Goal: Task Accomplishment & Management: Use online tool/utility

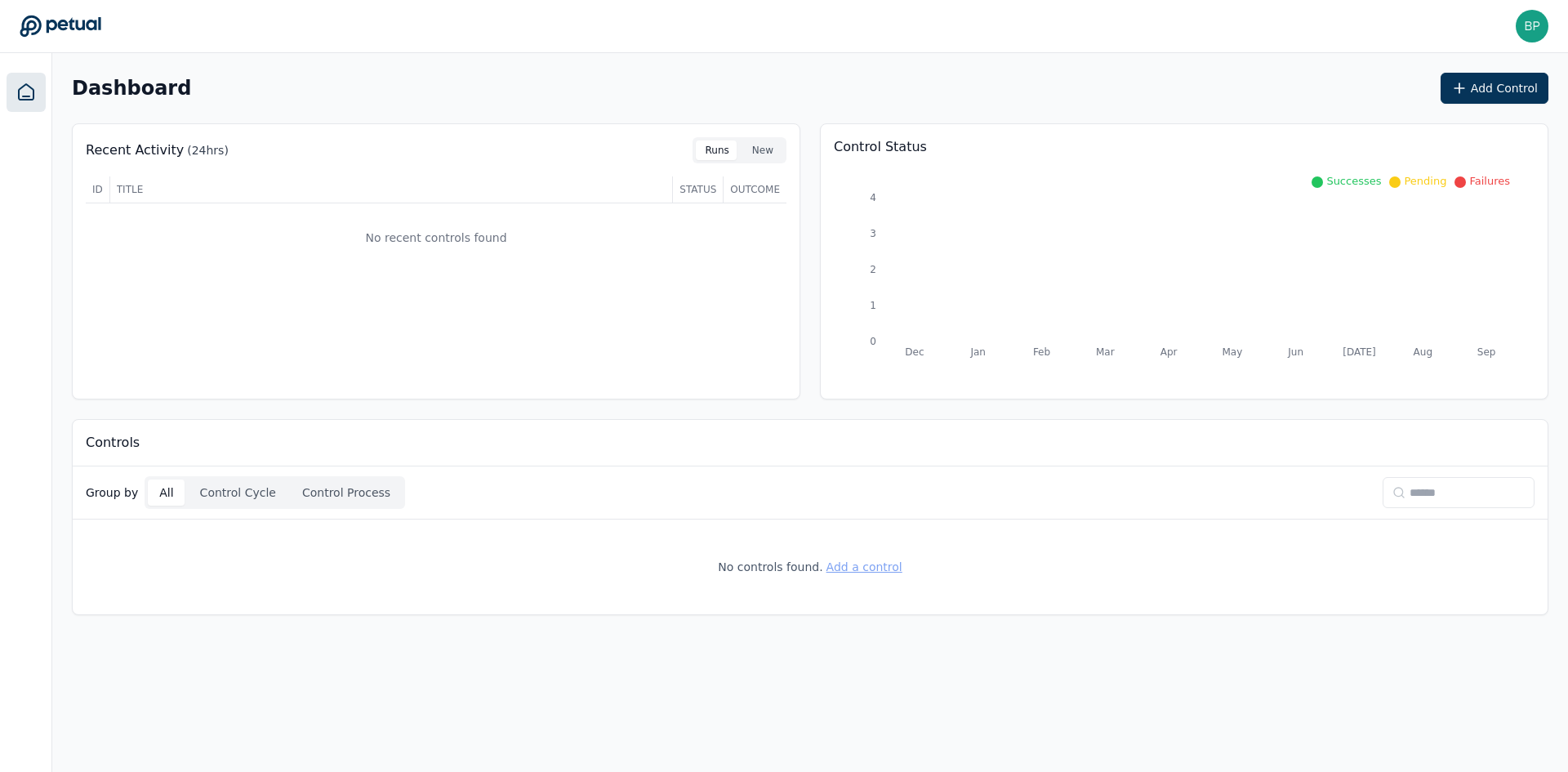
click at [861, 570] on button "Add a control" at bounding box center [864, 567] width 76 height 16
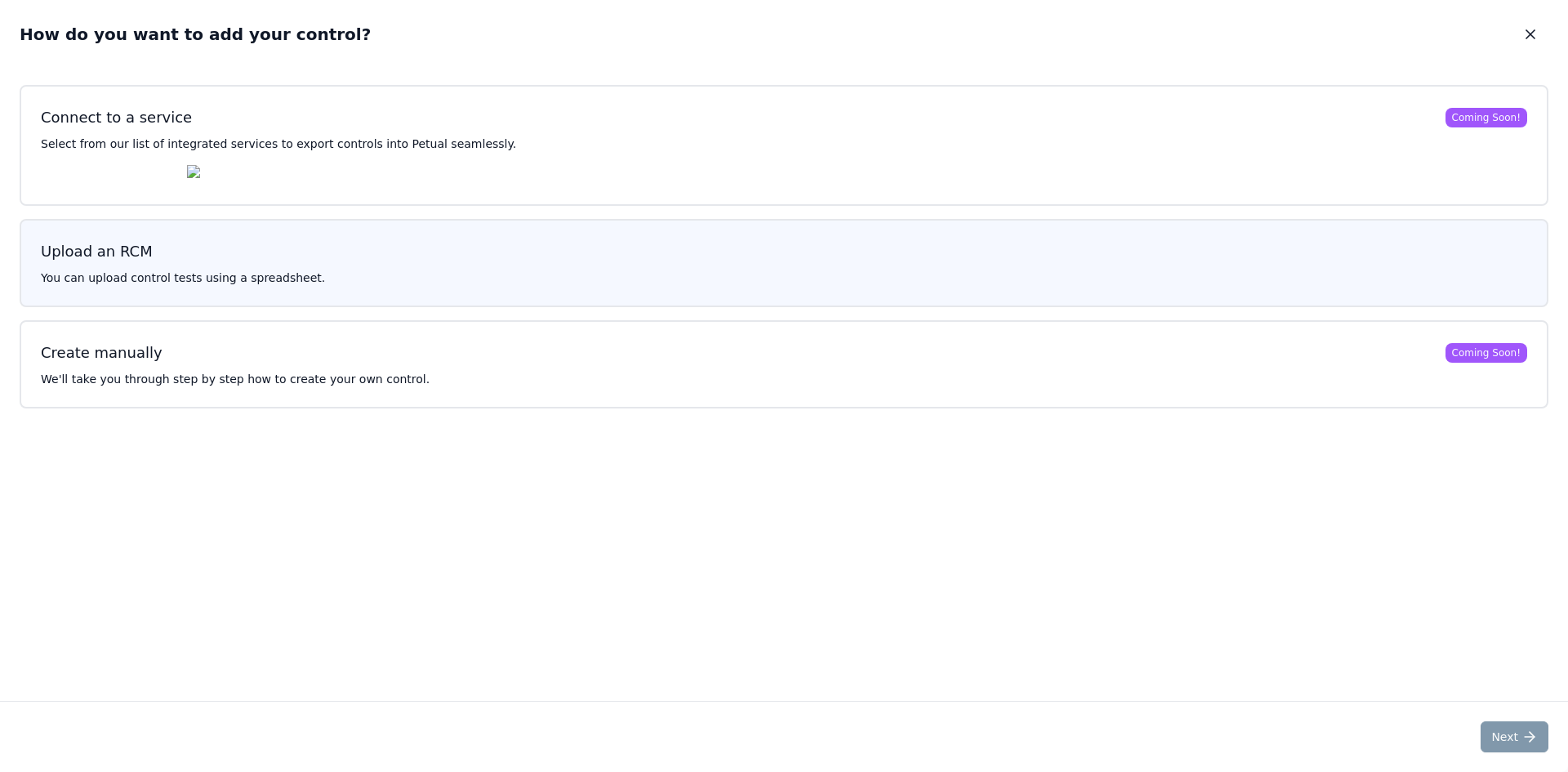
click at [343, 273] on button "Upload an RCM You can upload control tests using a spreadsheet." at bounding box center [784, 262] width 1528 height 88
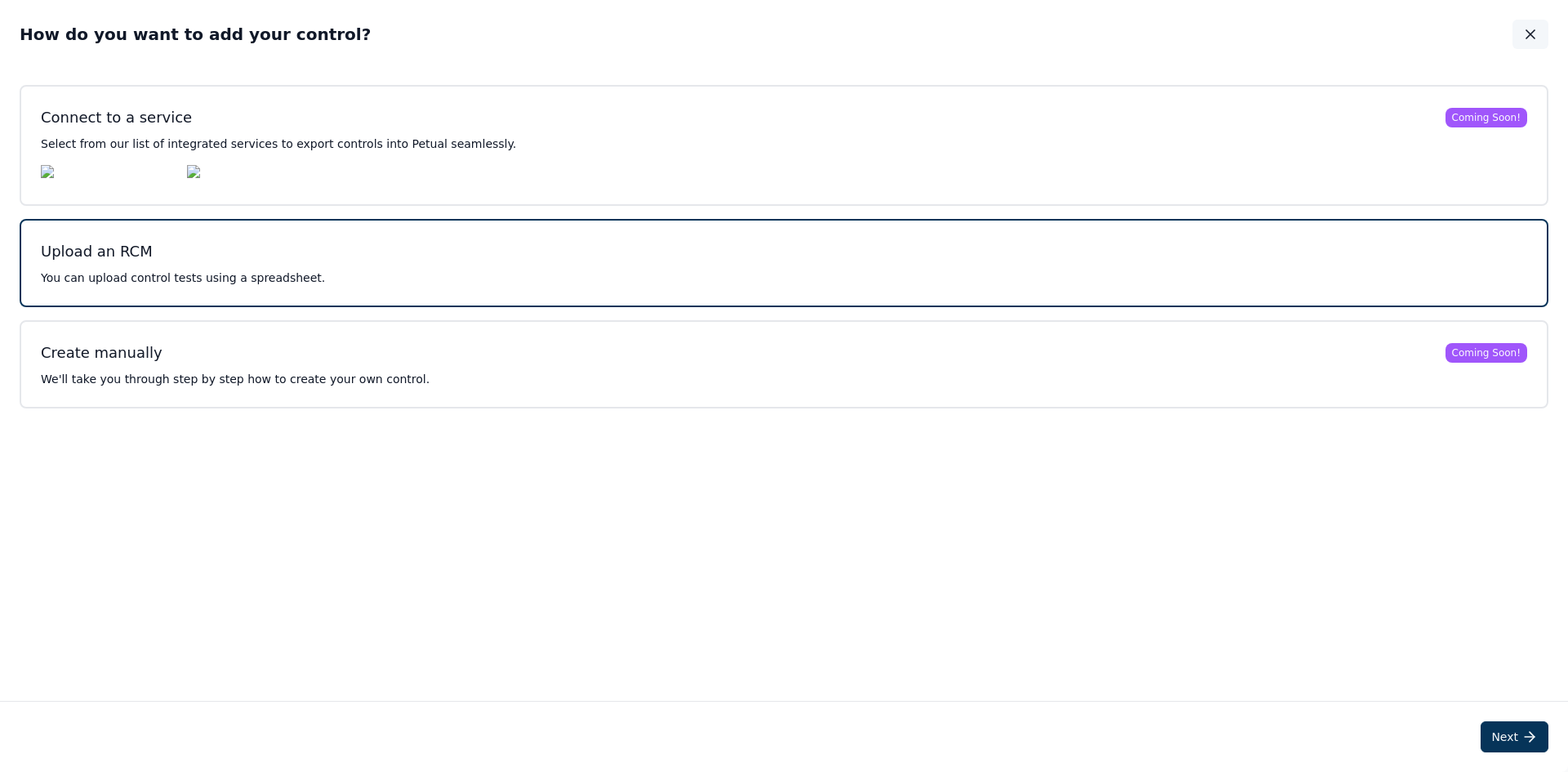
click at [1247, 36] on icon "button" at bounding box center [1530, 34] width 16 height 16
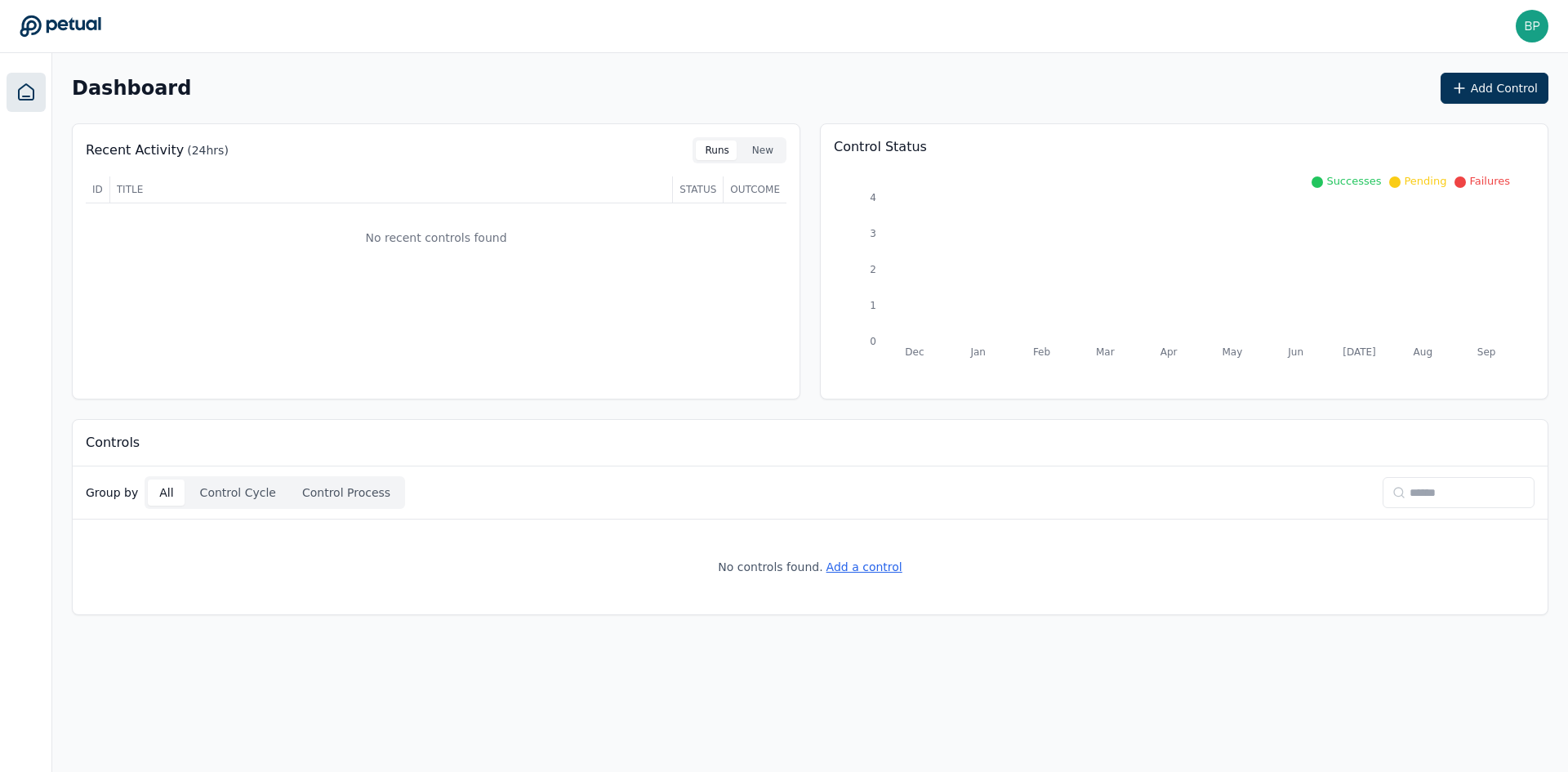
click at [805, 404] on div "Dashboard Add Control Recent Activity (24hrs) Runs New ID Title Status Outcome …" at bounding box center [810, 344] width 1516 height 582
click at [1247, 81] on button "Add Control" at bounding box center [1494, 88] width 108 height 31
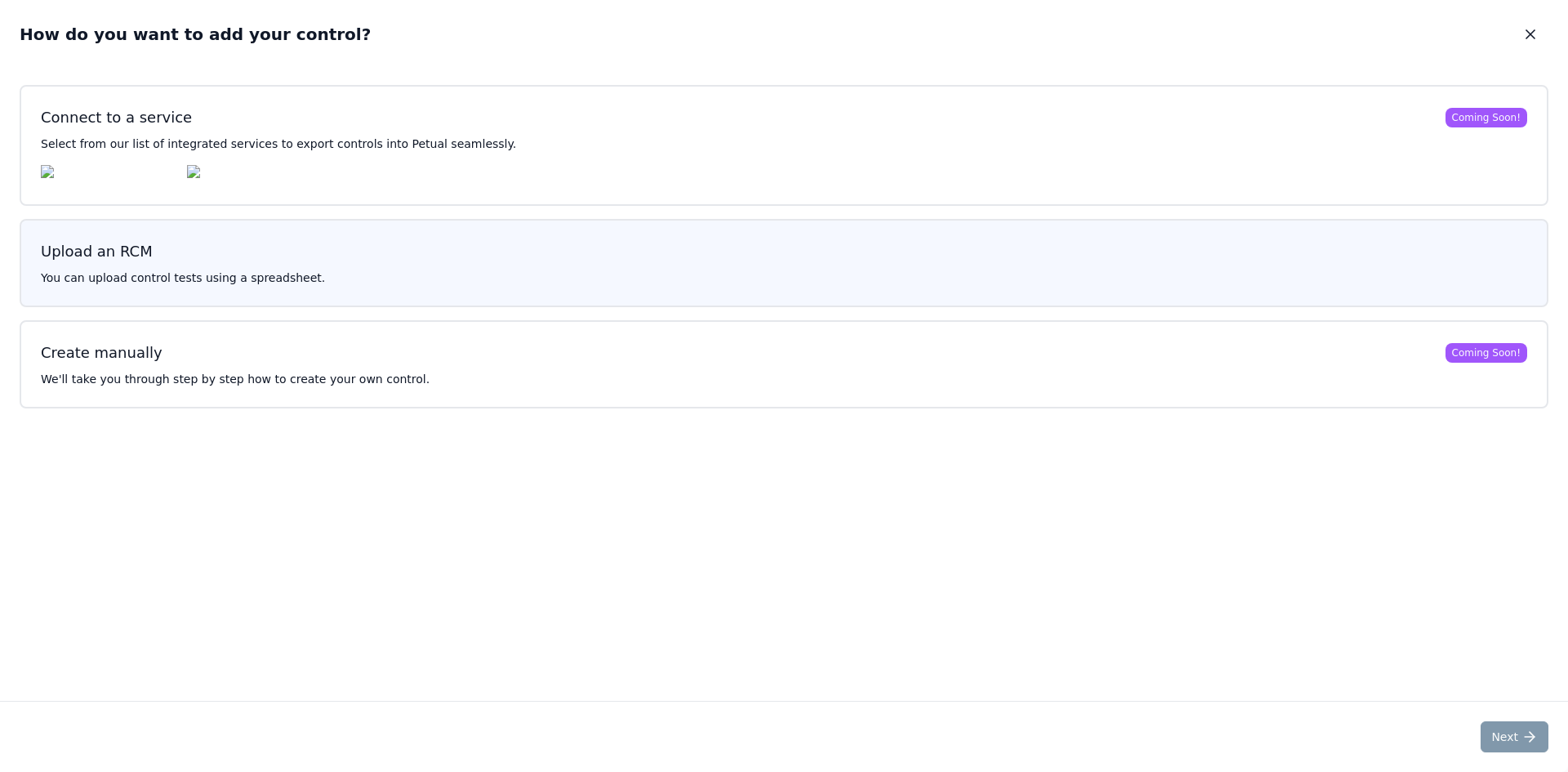
click at [482, 271] on button "Upload an RCM You can upload control tests using a spreadsheet." at bounding box center [784, 262] width 1528 height 88
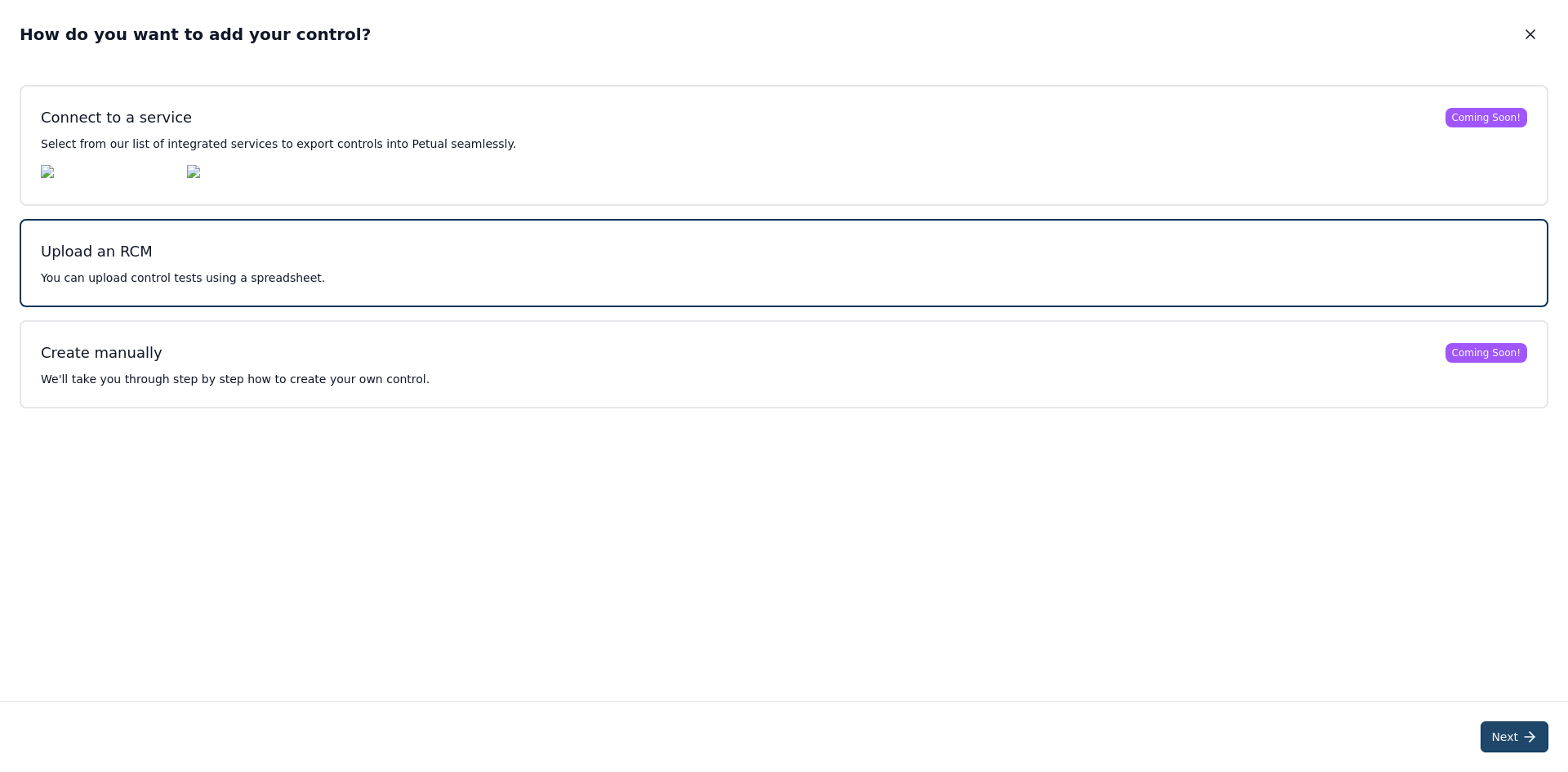
click at [1247, 596] on button "Next" at bounding box center [1514, 737] width 68 height 31
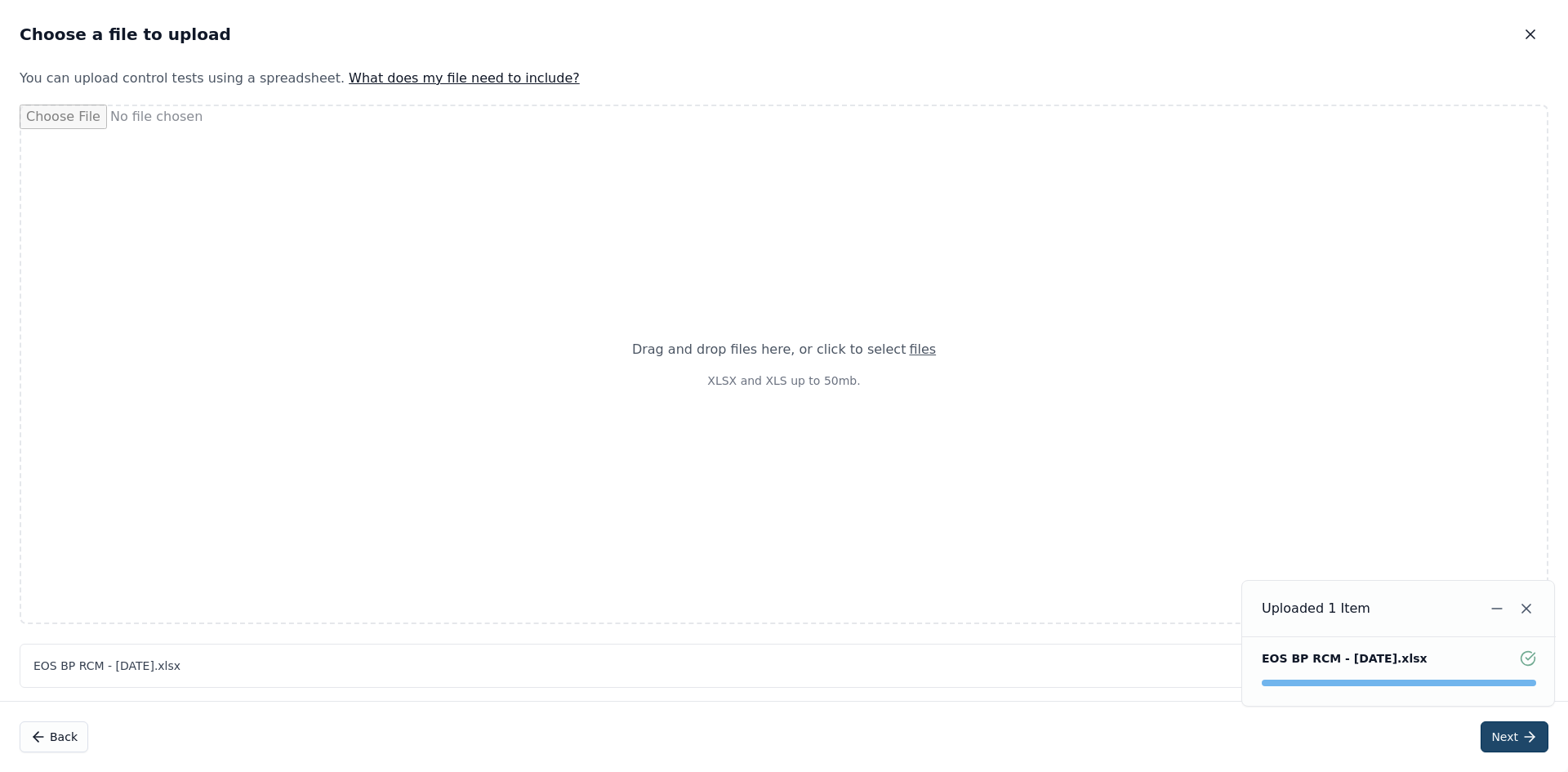
click at [1247, 596] on icon at bounding box center [1529, 737] width 16 height 16
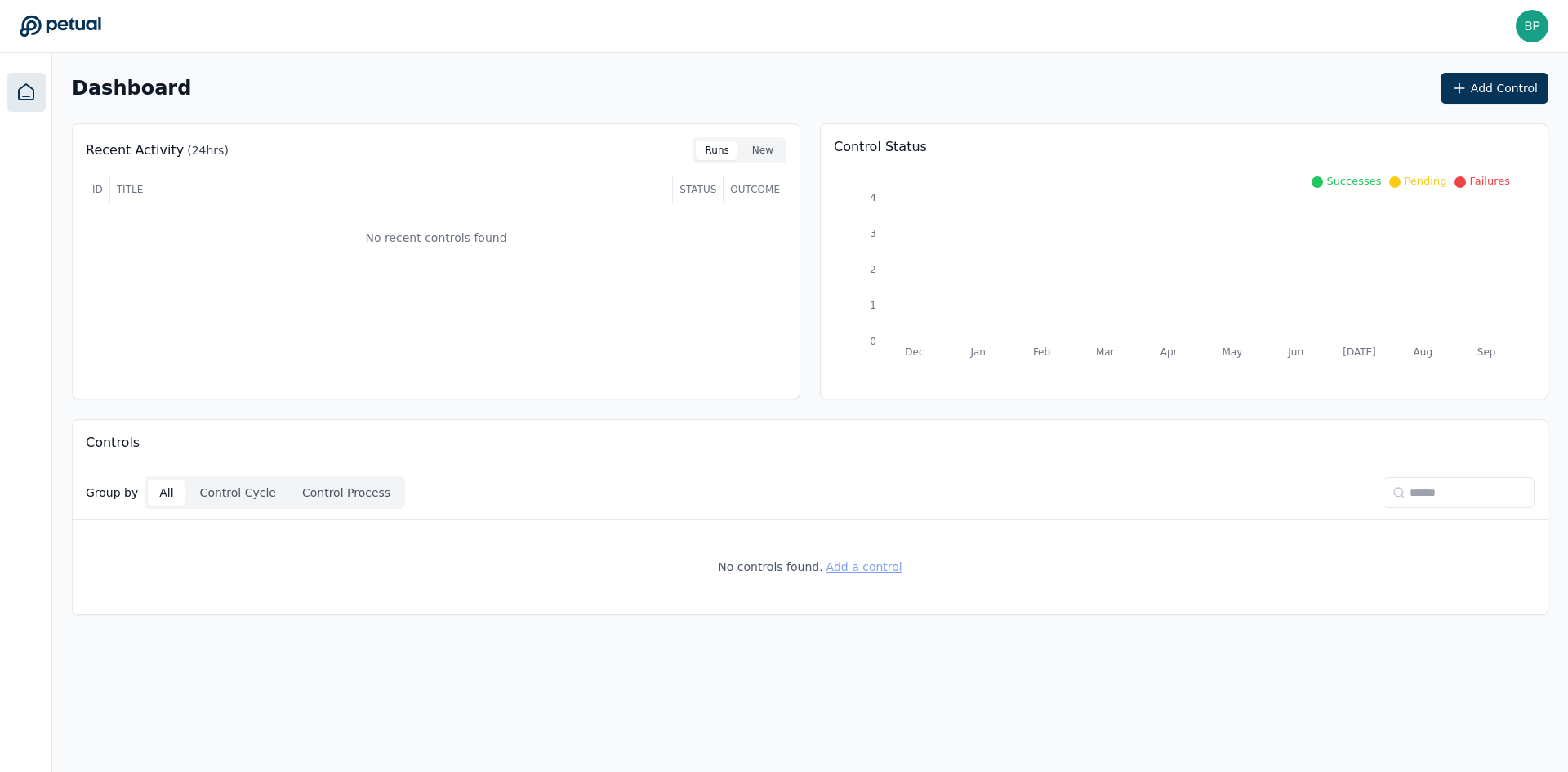
click at [866, 570] on button "Add a control" at bounding box center [864, 567] width 76 height 16
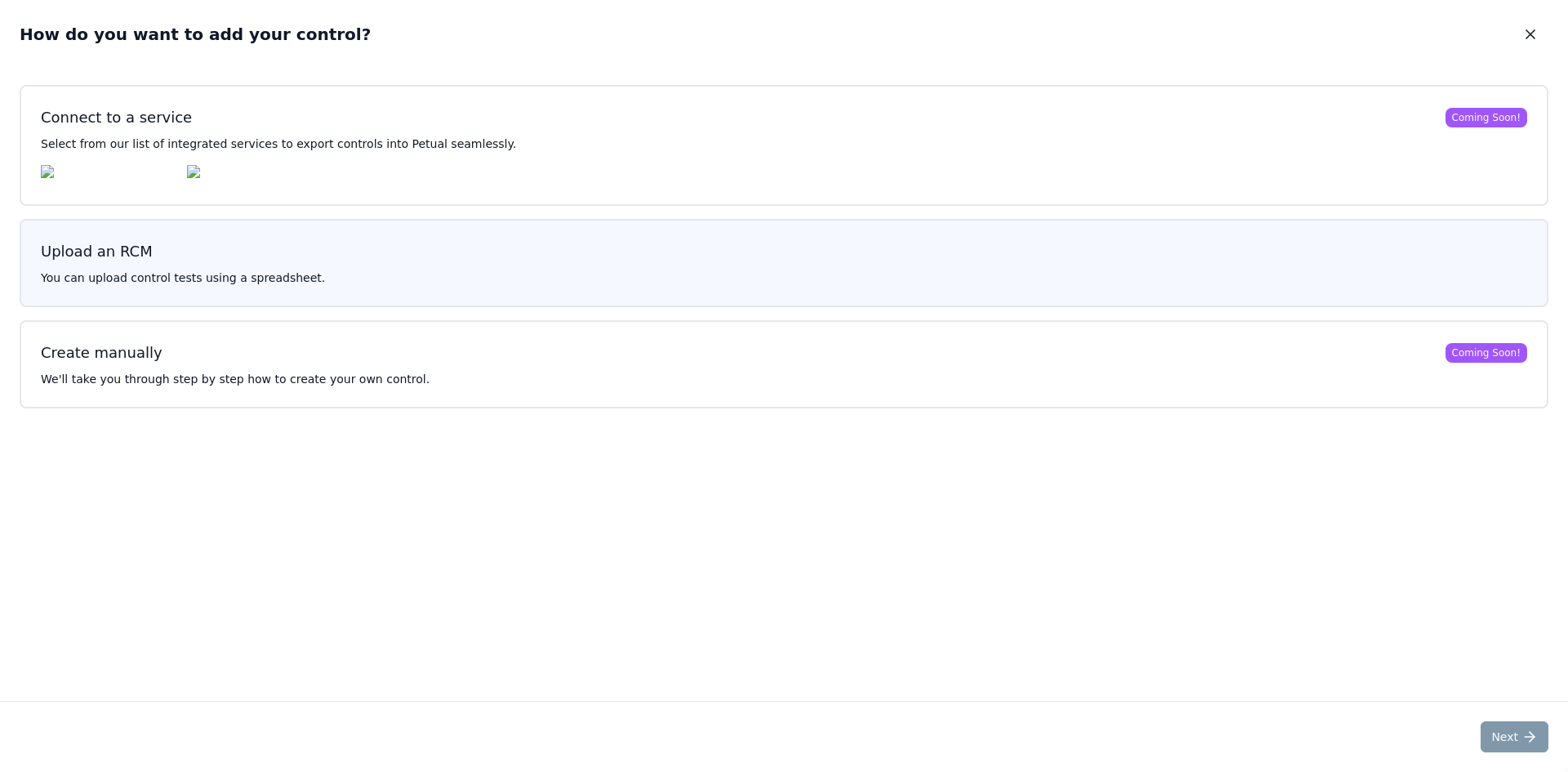
click at [330, 282] on p "You can upload control tests using a spreadsheet." at bounding box center [784, 278] width 1486 height 16
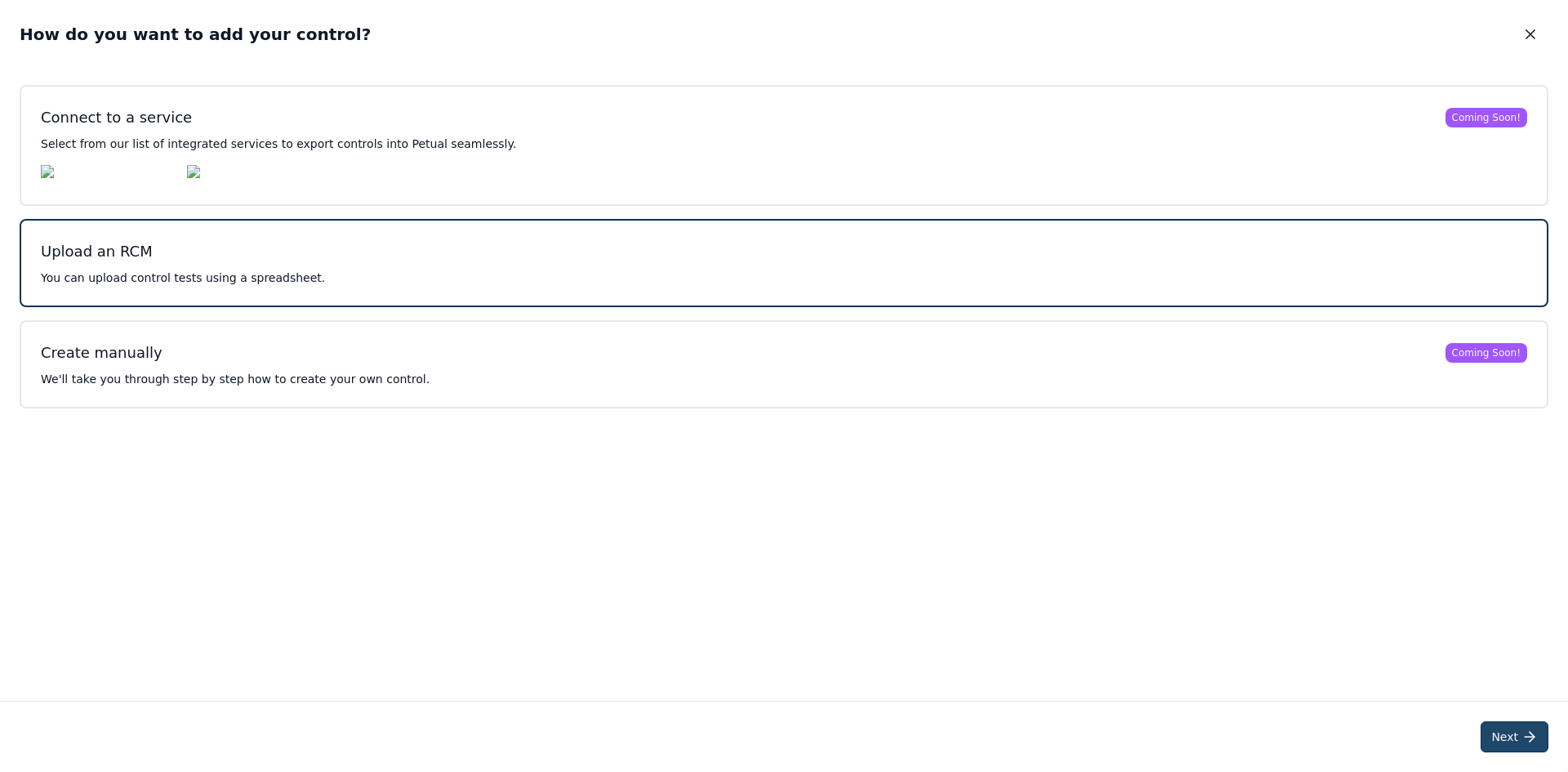
click at [1509, 723] on button "Next" at bounding box center [1514, 737] width 68 height 31
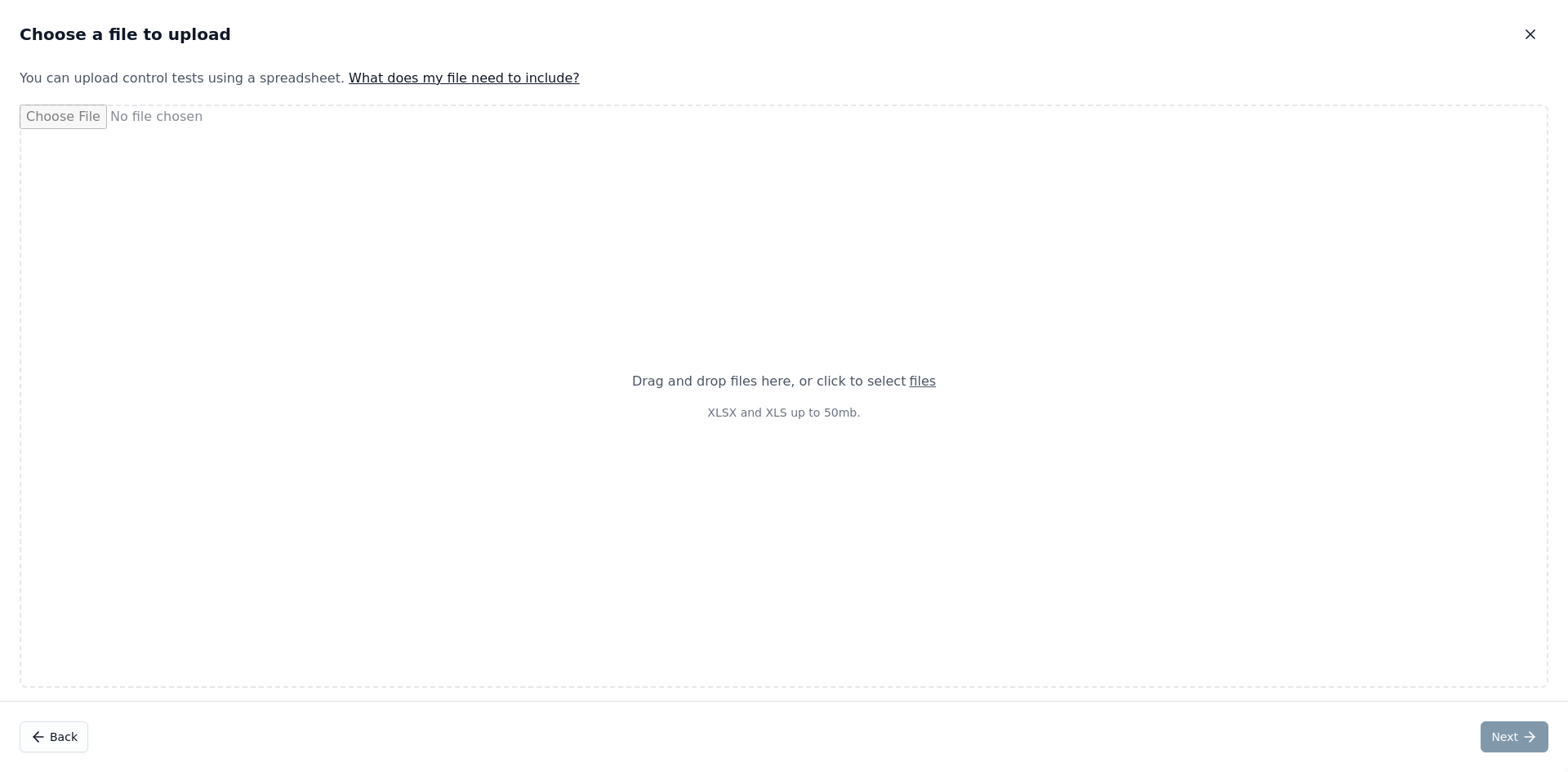
click at [800, 428] on div "Drag and drop files here , or click to select files XLSX and XLS up to 50mb." at bounding box center [784, 396] width 343 height 88
type input "**********"
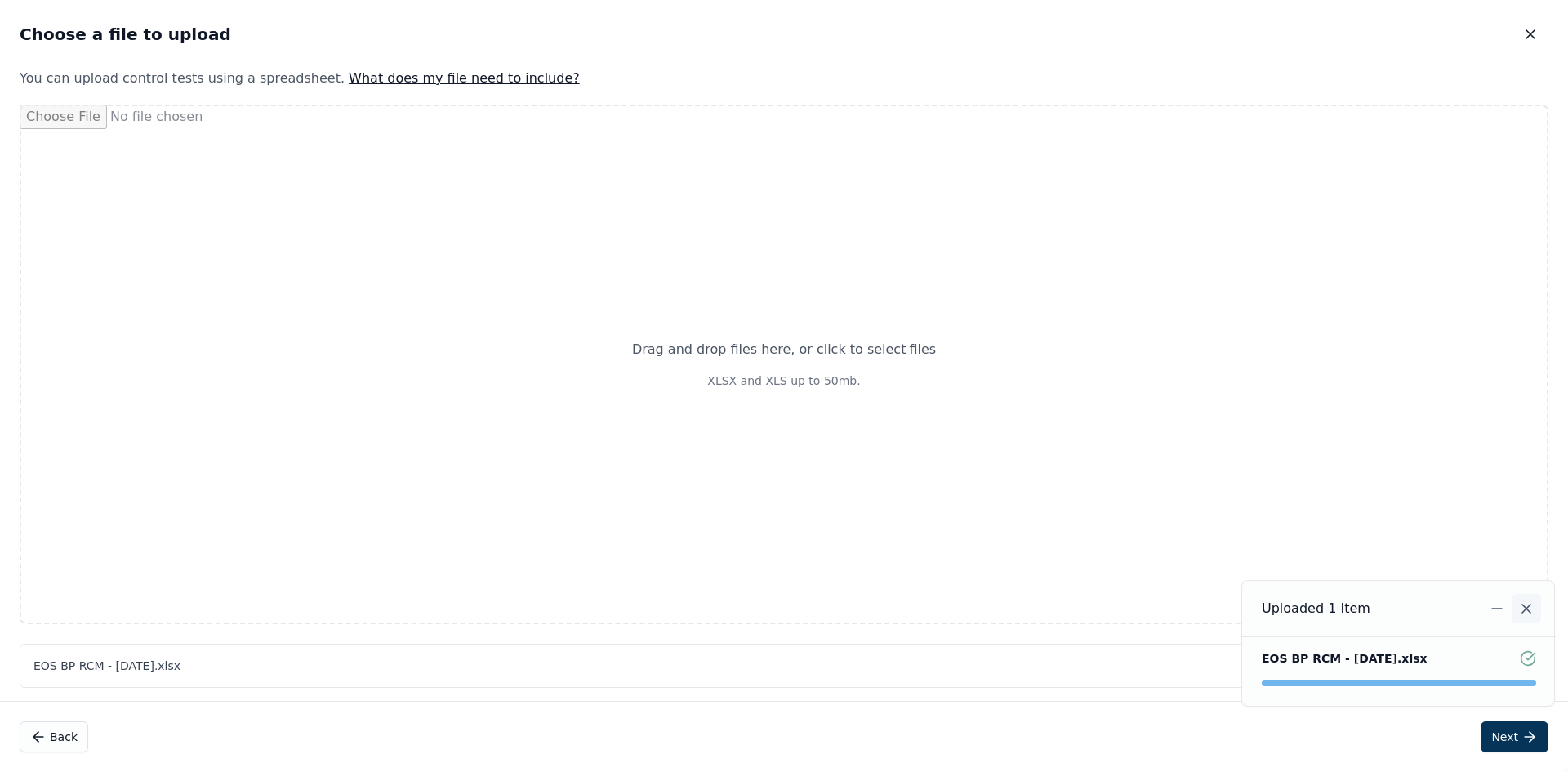
click at [1525, 615] on icon "Notifications (F8)" at bounding box center [1526, 608] width 16 height 16
click at [1521, 742] on icon at bounding box center [1529, 737] width 16 height 16
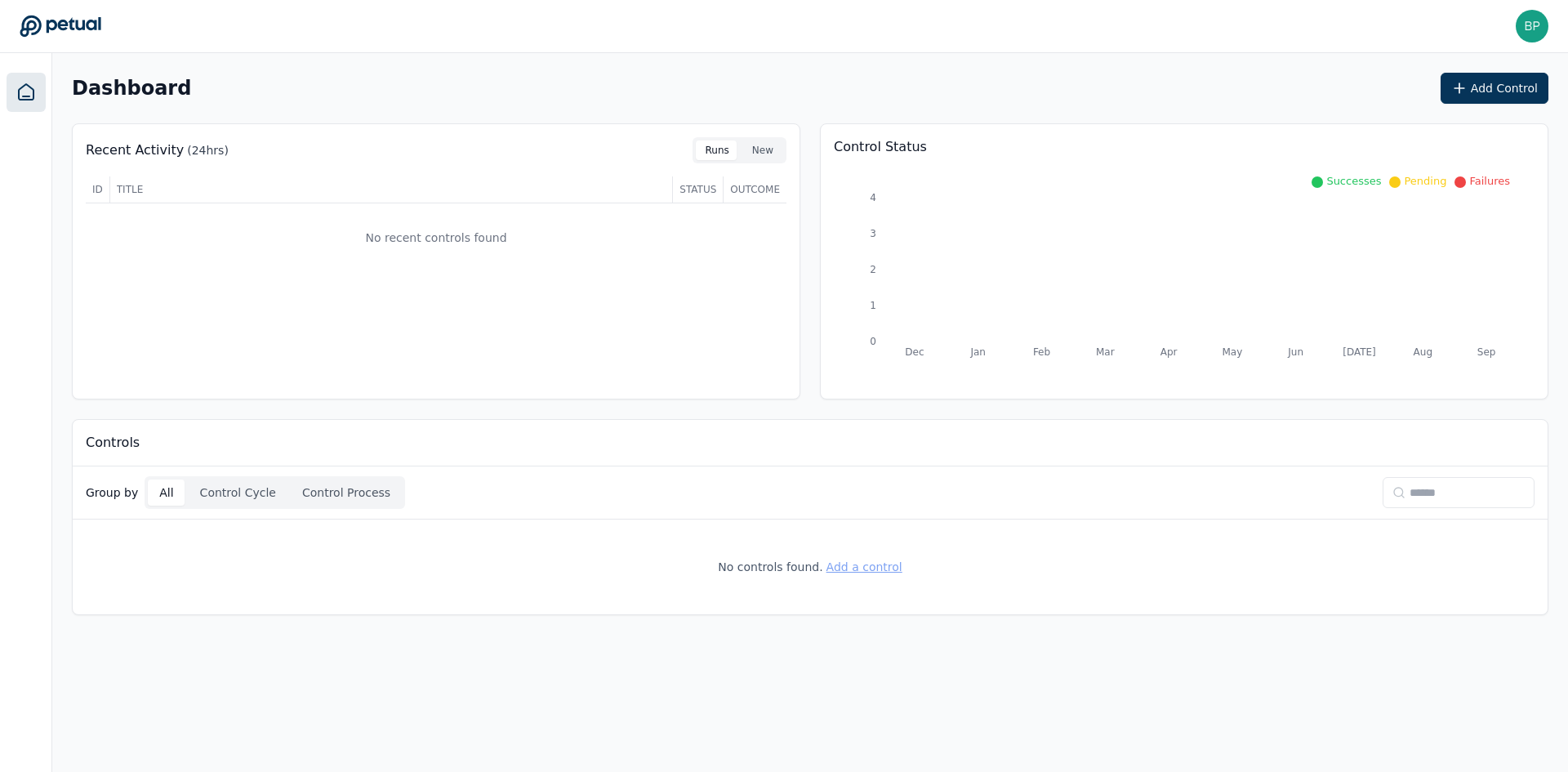
click at [866, 560] on button "Add a control" at bounding box center [864, 567] width 76 height 16
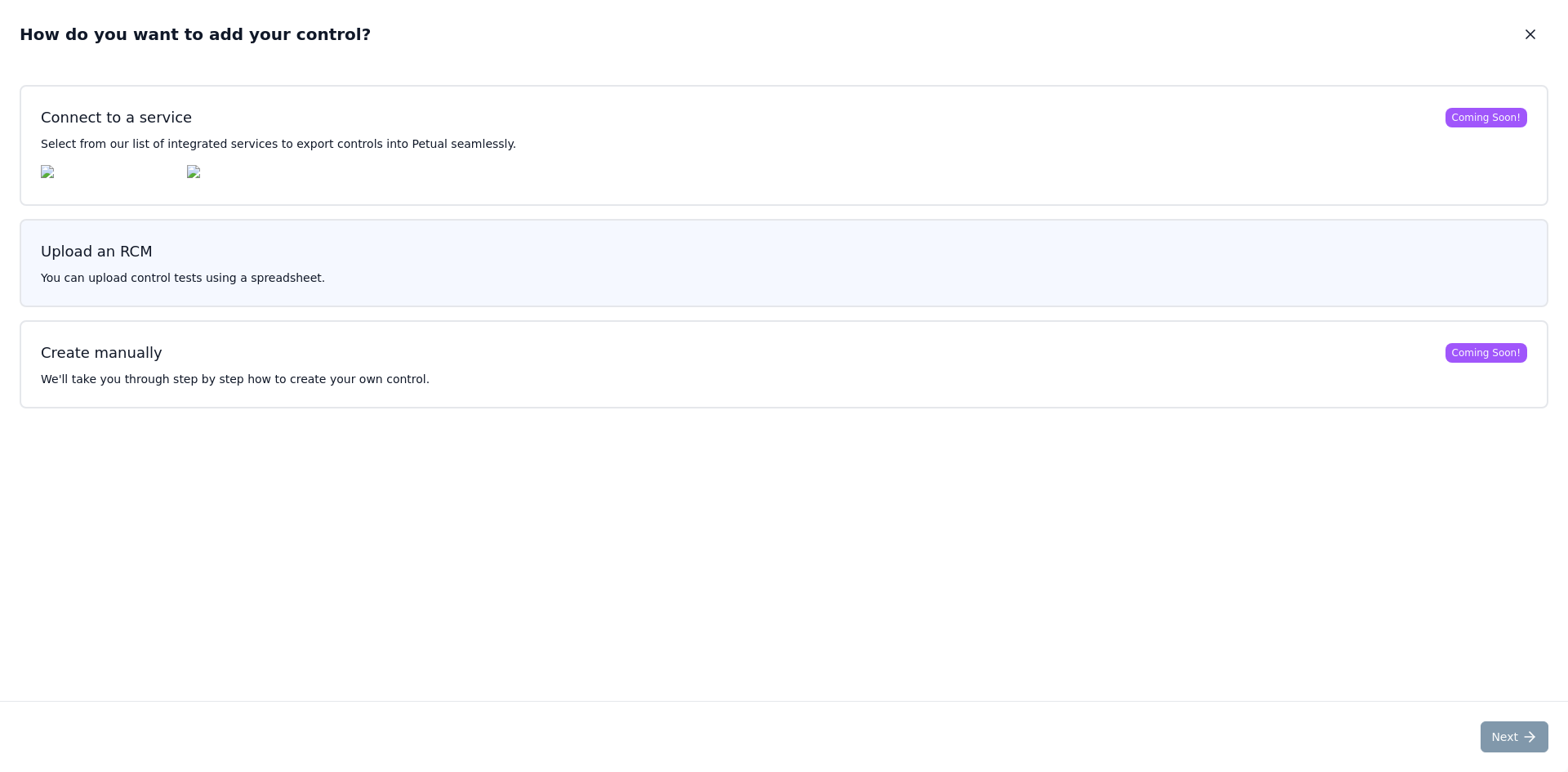
click at [458, 272] on button "Upload an RCM You can upload control tests using a spreadsheet." at bounding box center [784, 262] width 1528 height 88
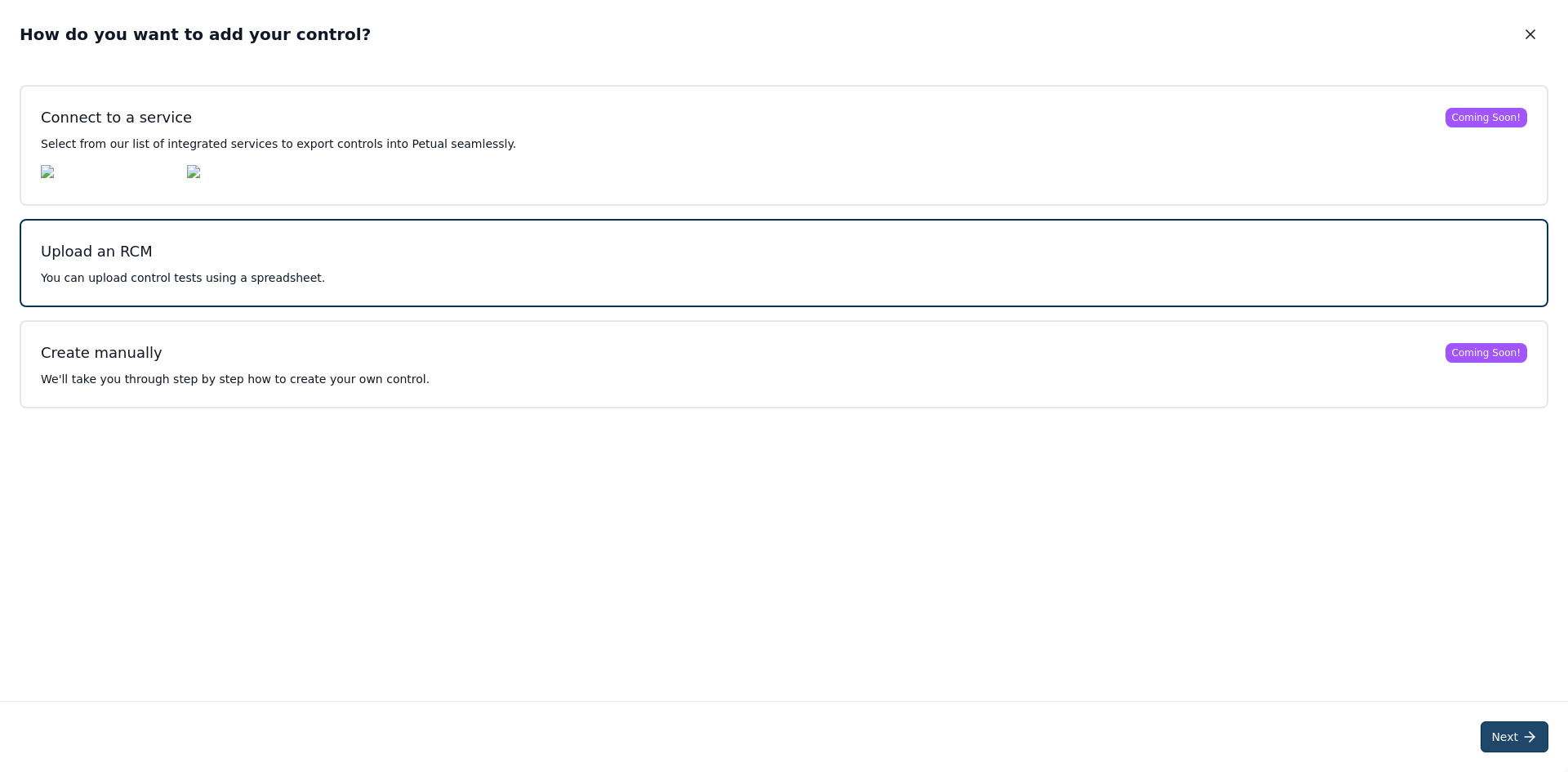
click at [1510, 738] on button "Next" at bounding box center [1514, 737] width 68 height 31
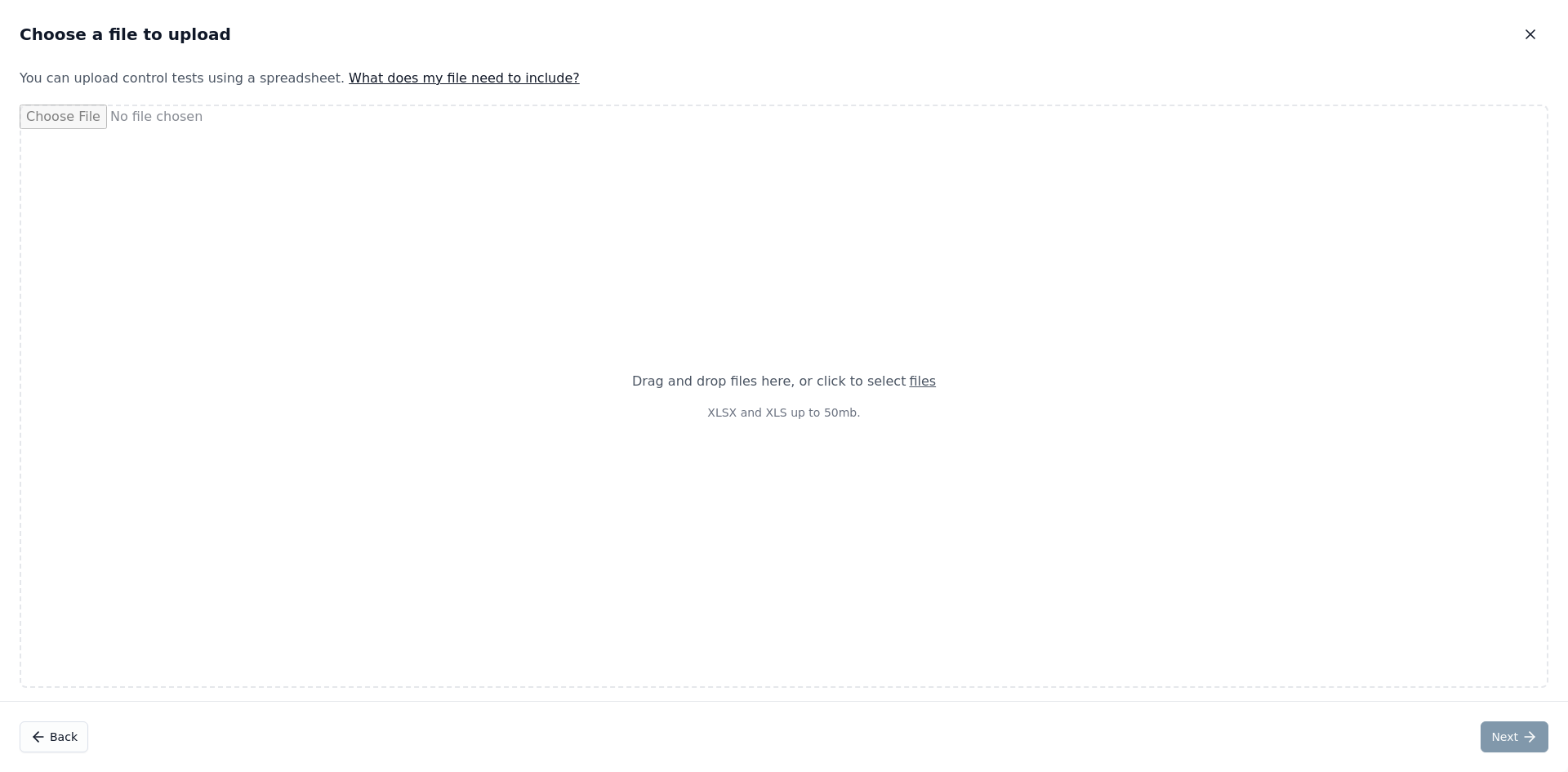
click at [807, 425] on div "Drag and drop files here , or click to select files XLSX and XLS up to 50mb." at bounding box center [784, 396] width 343 height 88
type input "**********"
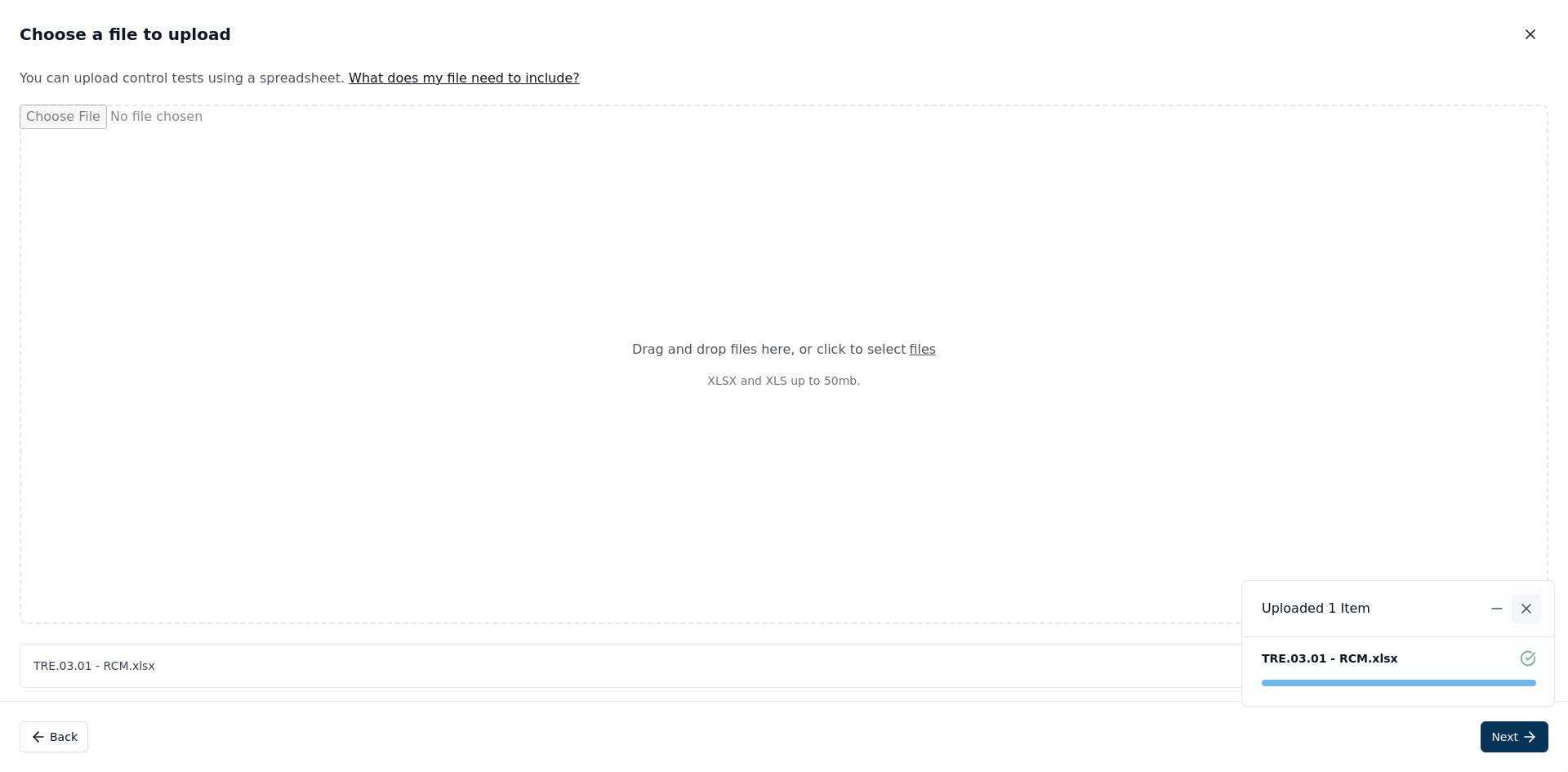
click at [1525, 605] on icon "Notifications (F8)" at bounding box center [1526, 608] width 16 height 16
click at [1510, 736] on button "Next" at bounding box center [1514, 737] width 68 height 31
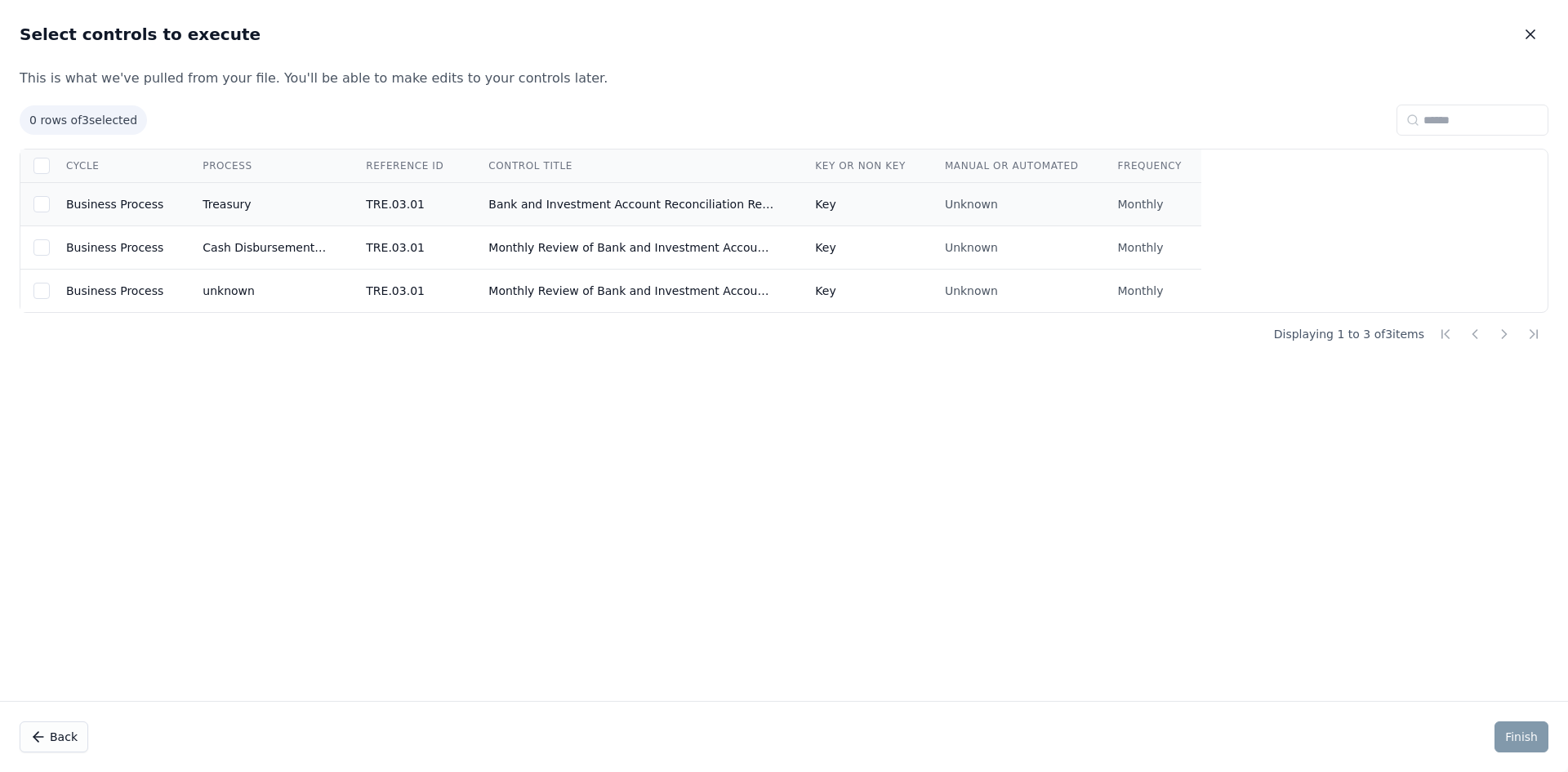
click at [236, 211] on td "Treasury" at bounding box center [264, 205] width 163 height 43
click at [1522, 737] on button "Finish" at bounding box center [1521, 737] width 54 height 31
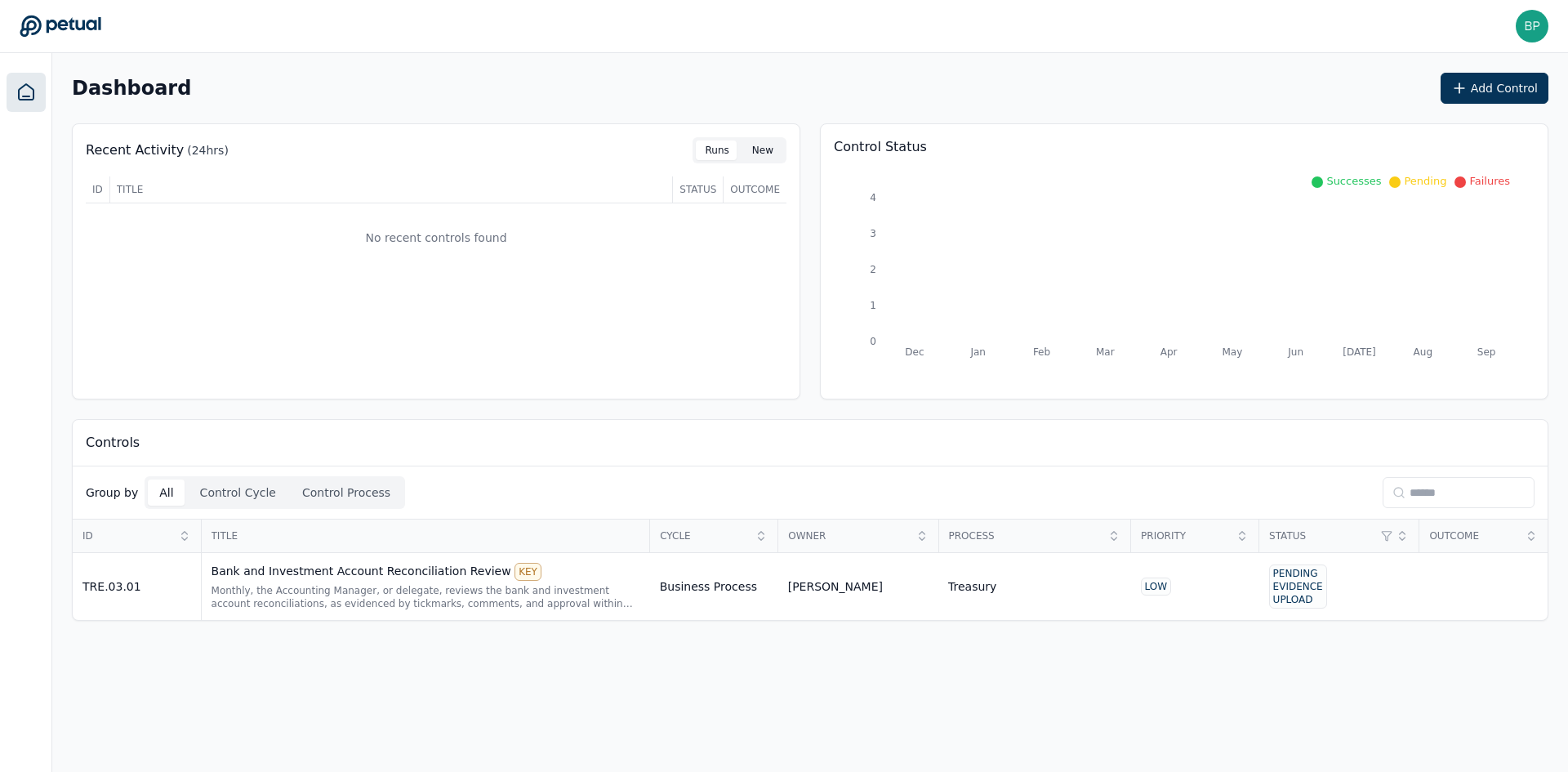
click at [756, 151] on button "New" at bounding box center [762, 150] width 41 height 20
click at [626, 589] on div "Monthly, the Accounting Manager, or delegate, reviews the bank and investment a…" at bounding box center [426, 596] width 429 height 26
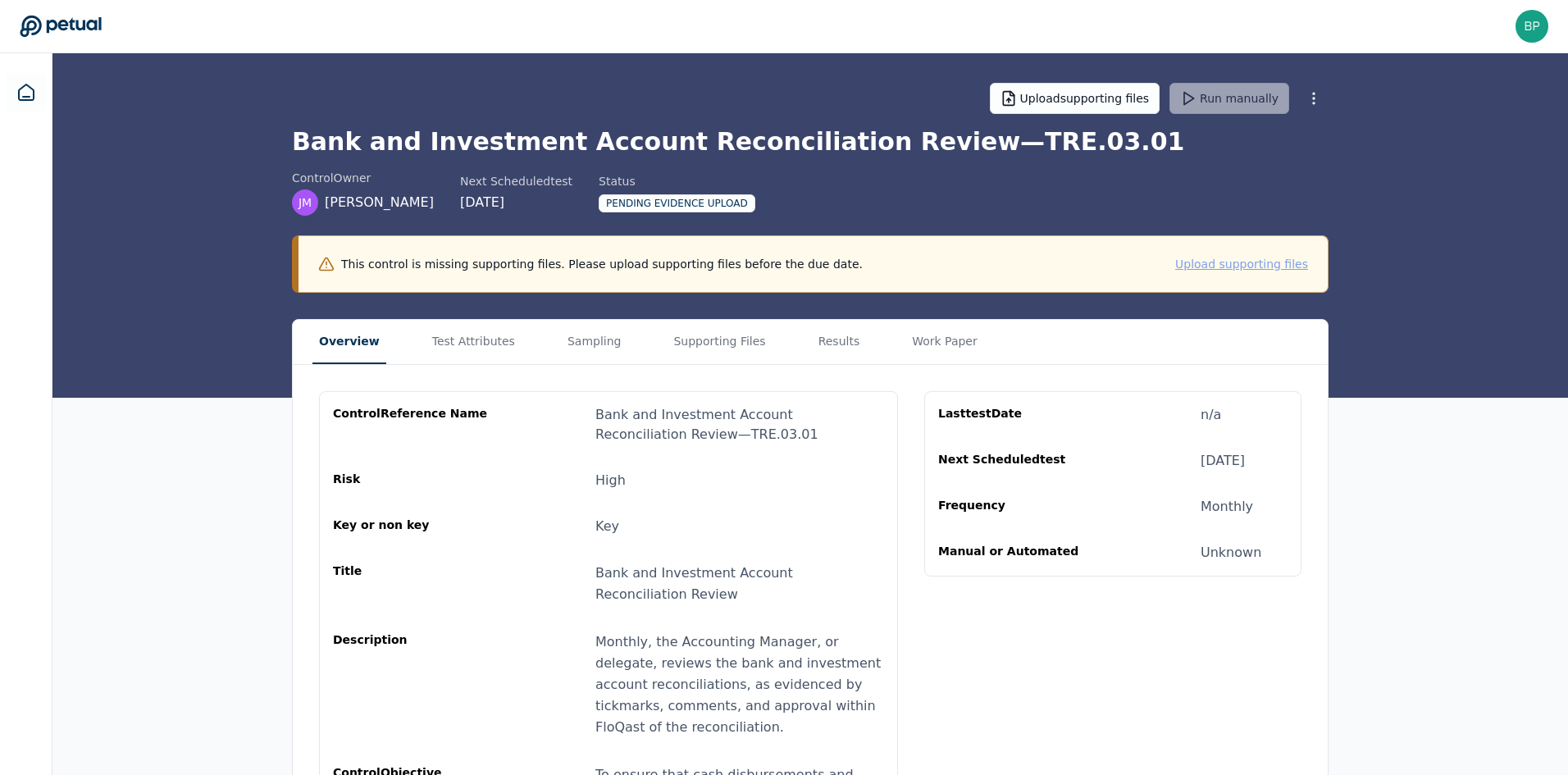
click at [1234, 263] on button "Upload supporting files" at bounding box center [1242, 264] width 133 height 16
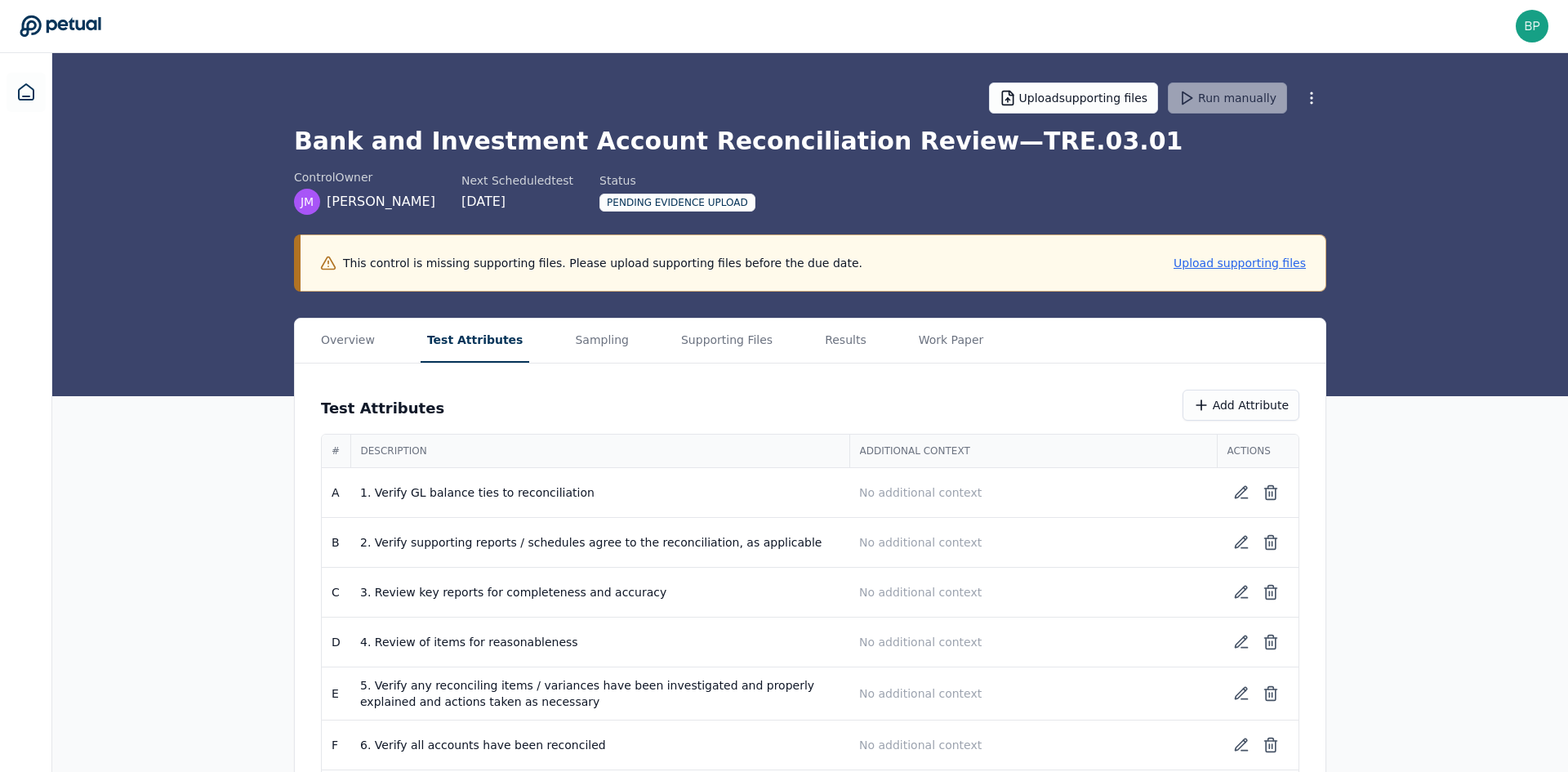
click at [470, 340] on button "Test Attributes" at bounding box center [475, 340] width 109 height 44
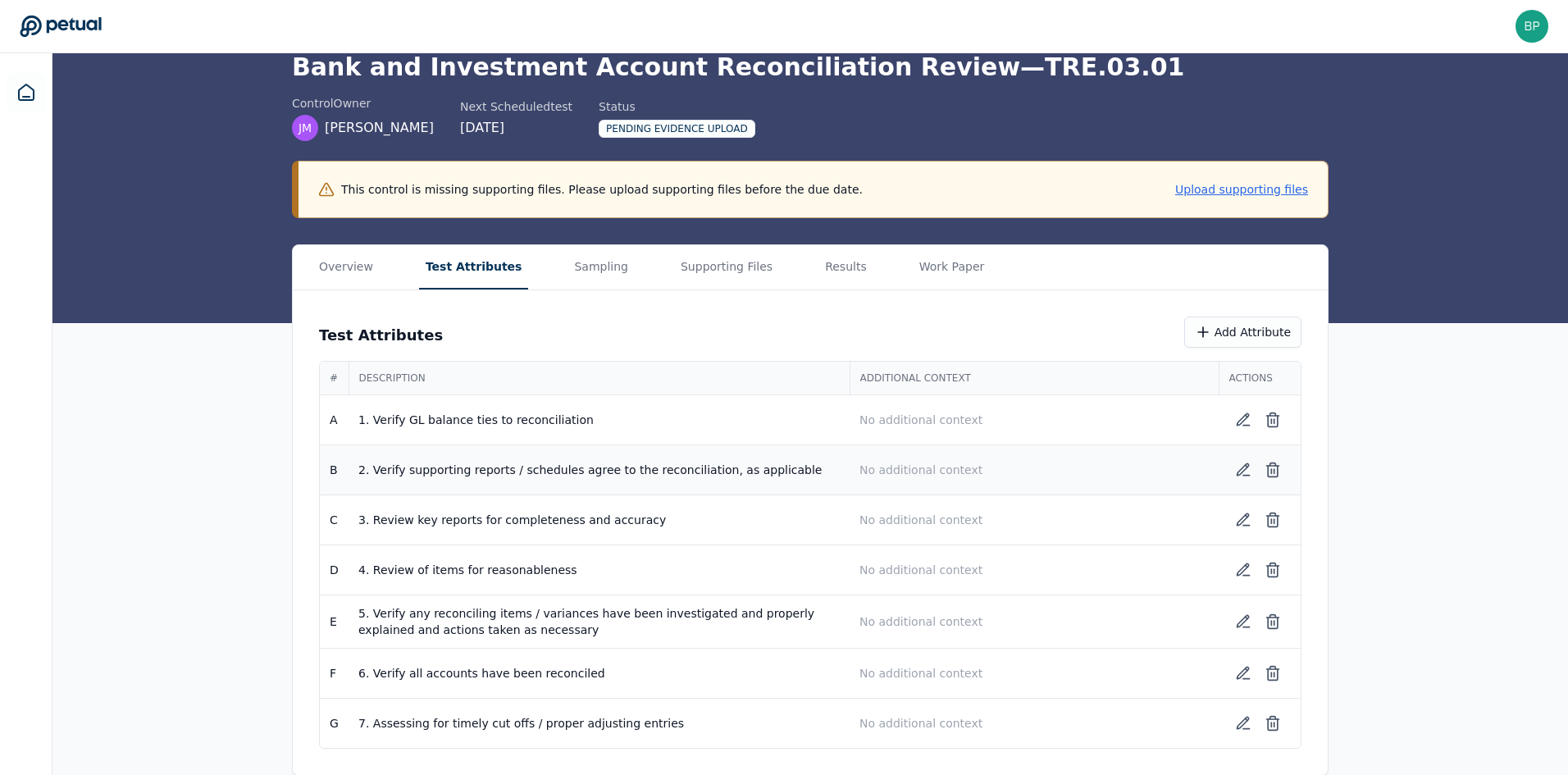
scroll to position [75, 0]
click at [1258, 190] on button "Upload supporting files" at bounding box center [1242, 189] width 133 height 16
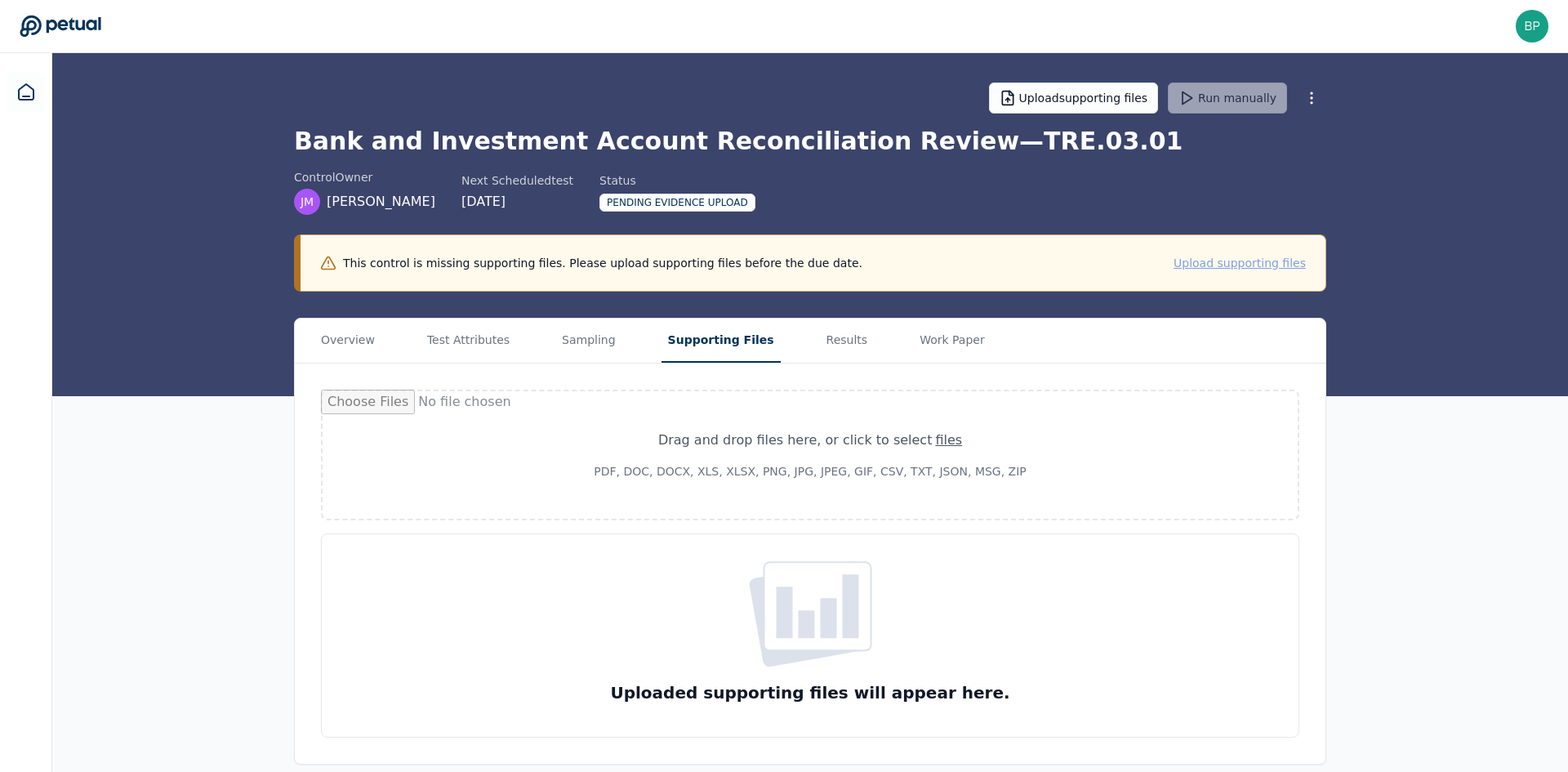
type input "**********"
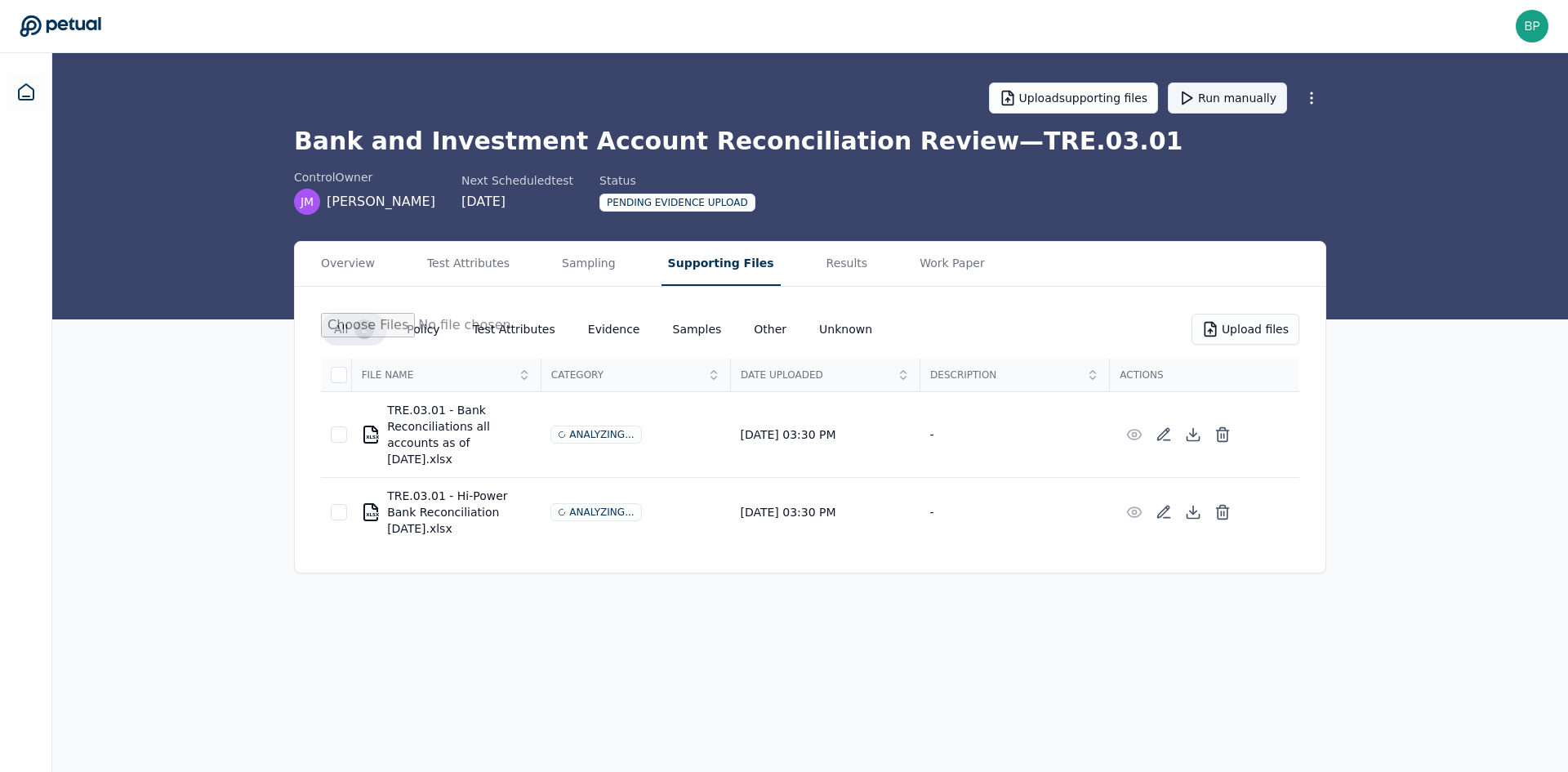
click at [1215, 98] on button "Run manually" at bounding box center [1227, 98] width 119 height 31
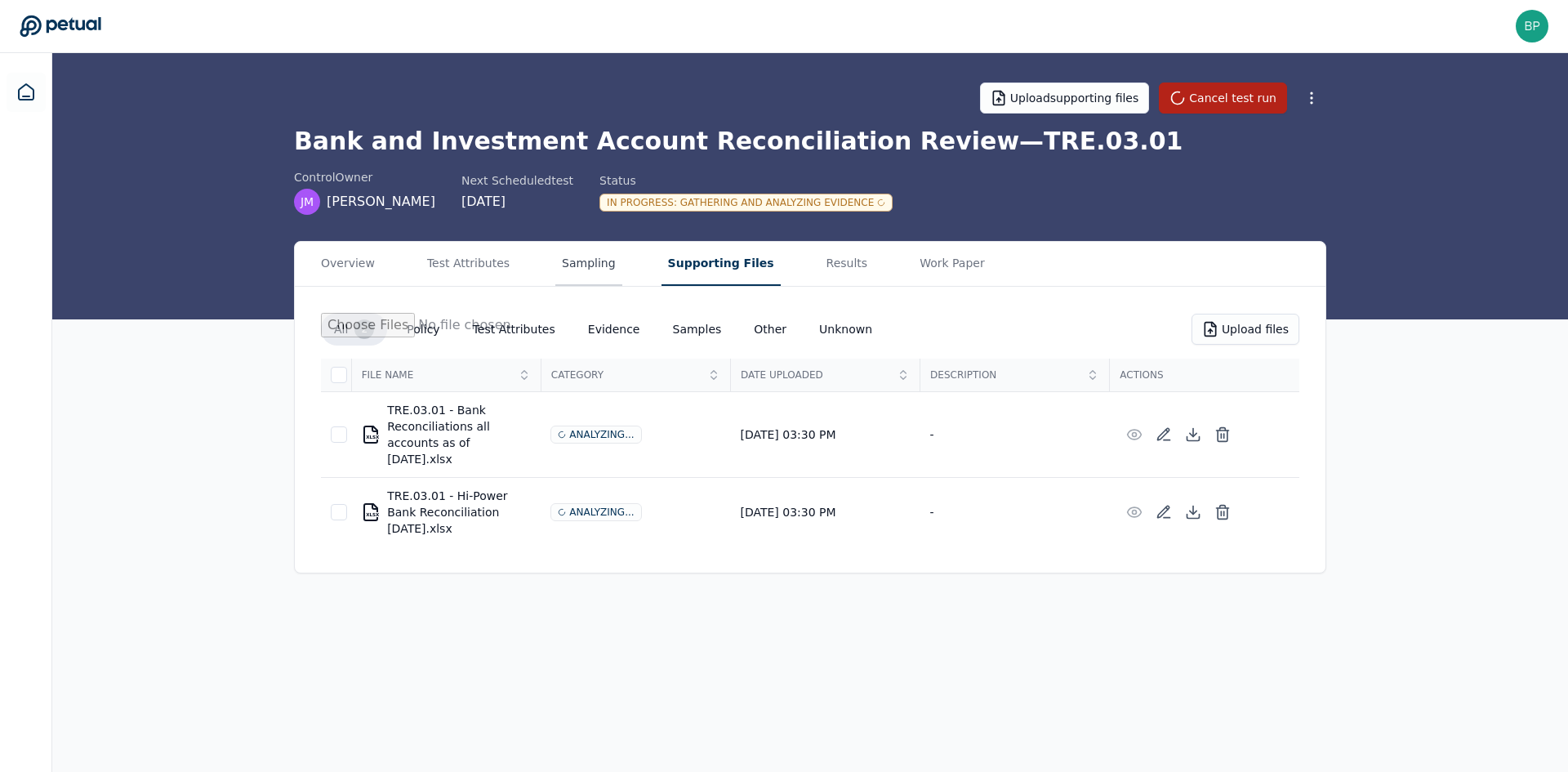
click at [600, 255] on button "Sampling" at bounding box center [589, 263] width 67 height 44
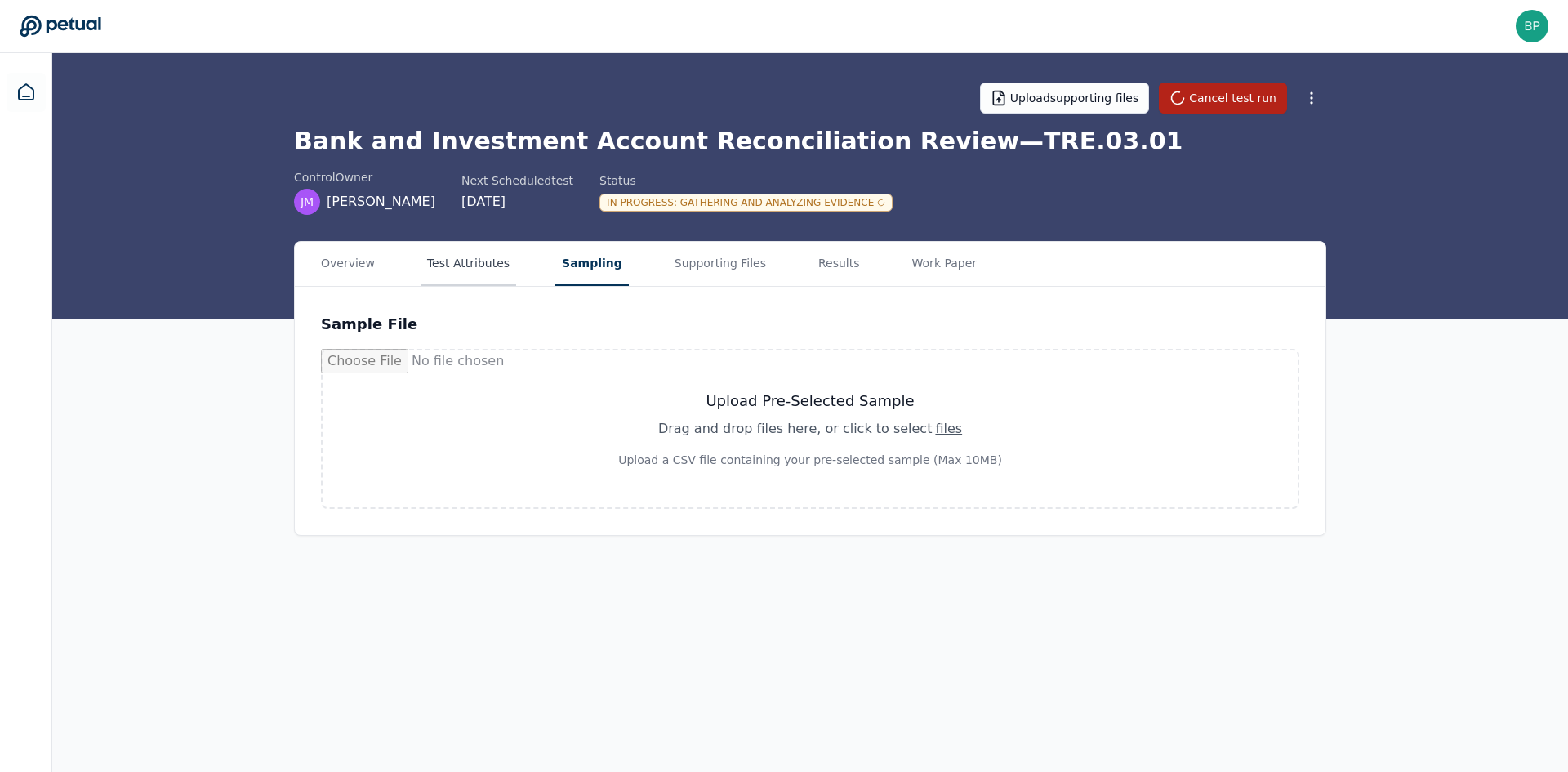
click at [451, 252] on button "Test Attributes" at bounding box center [469, 263] width 96 height 44
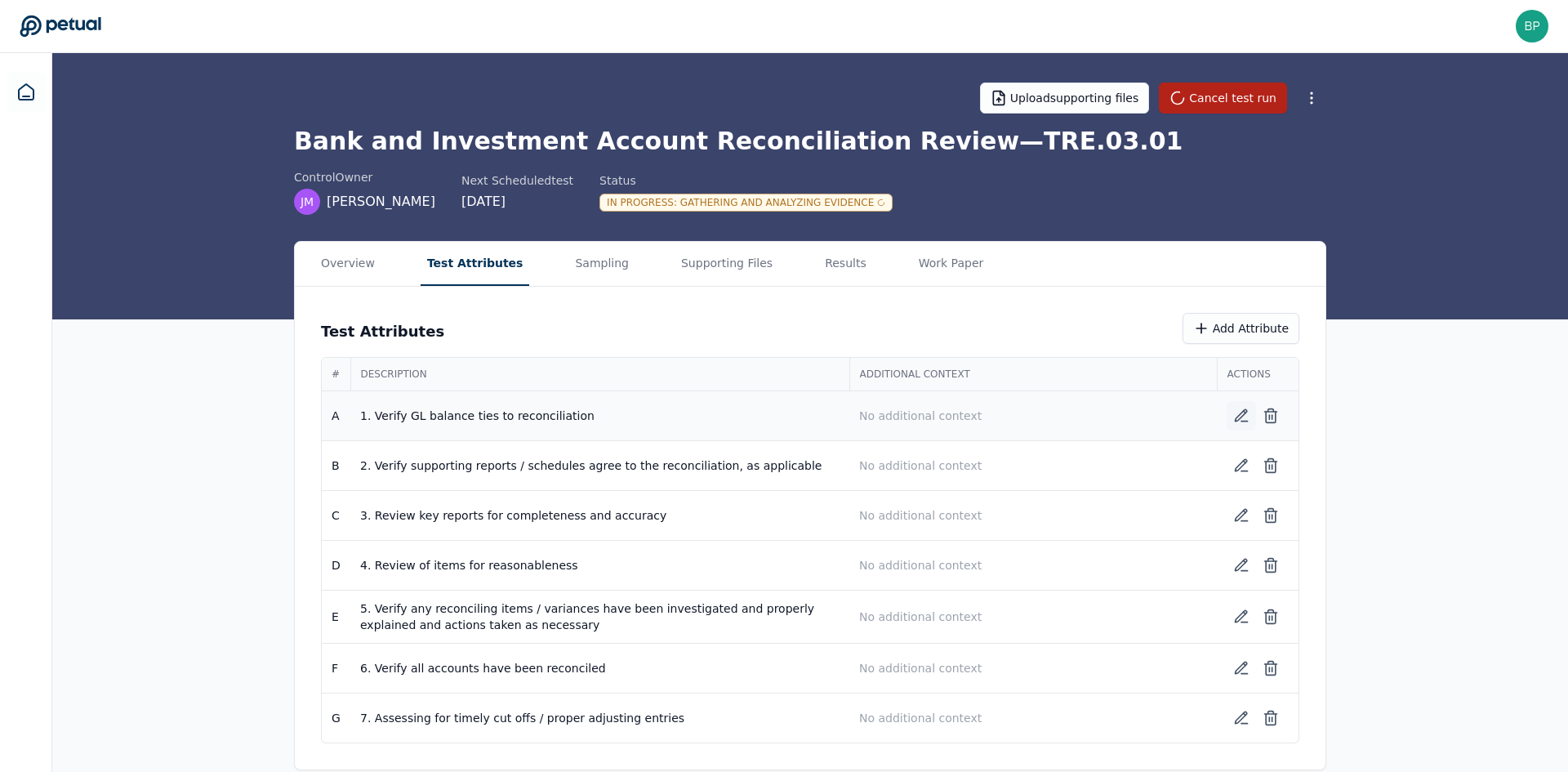
click at [1242, 415] on icon at bounding box center [1241, 415] width 16 height 16
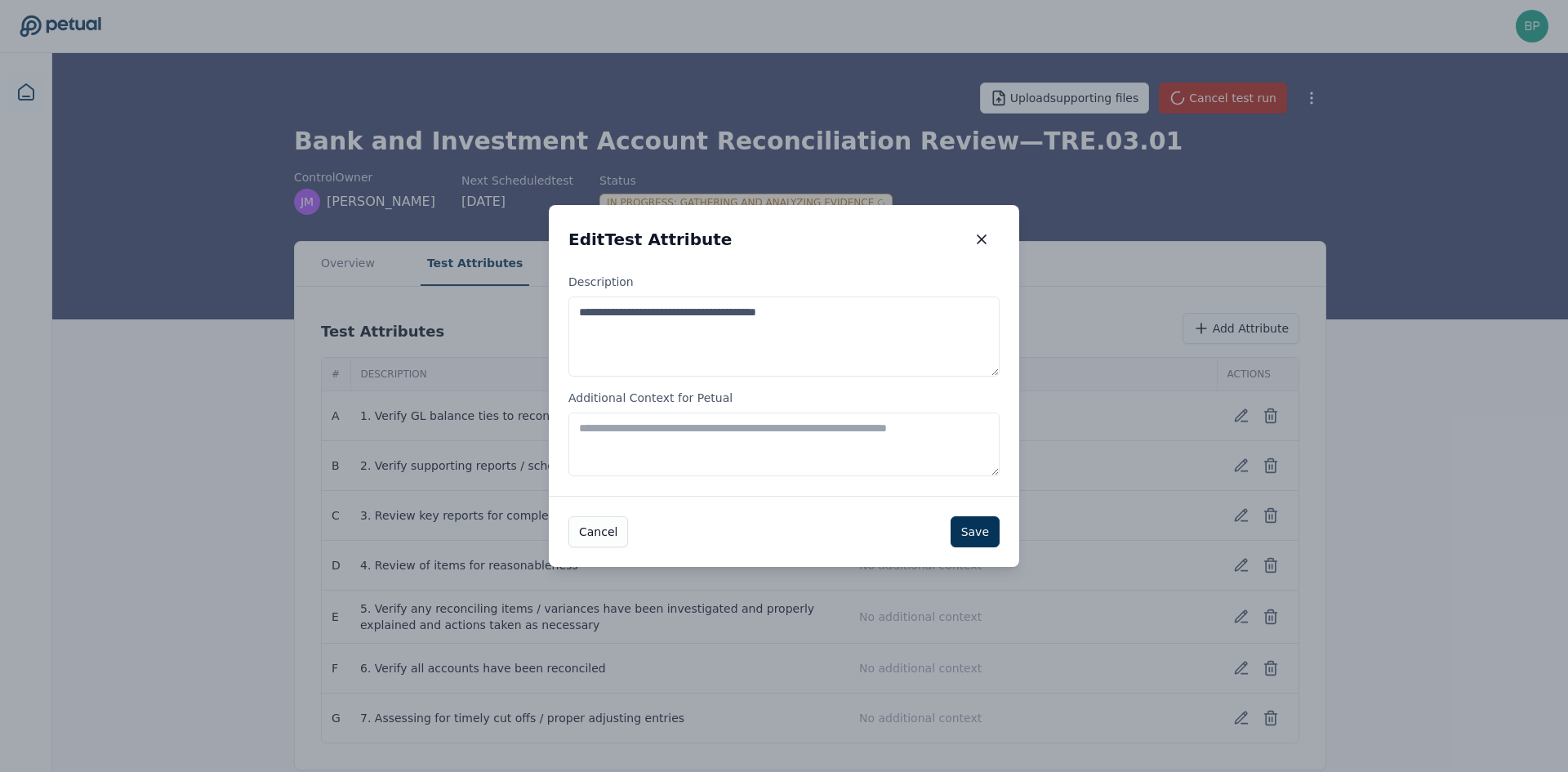
drag, startPoint x: 789, startPoint y: 312, endPoint x: 754, endPoint y: 313, distance: 35.0
click at [754, 313] on textarea "**********" at bounding box center [784, 337] width 431 height 80
click at [818, 336] on textarea "**********" at bounding box center [784, 337] width 431 height 80
click at [990, 241] on button "button" at bounding box center [982, 239] width 36 height 29
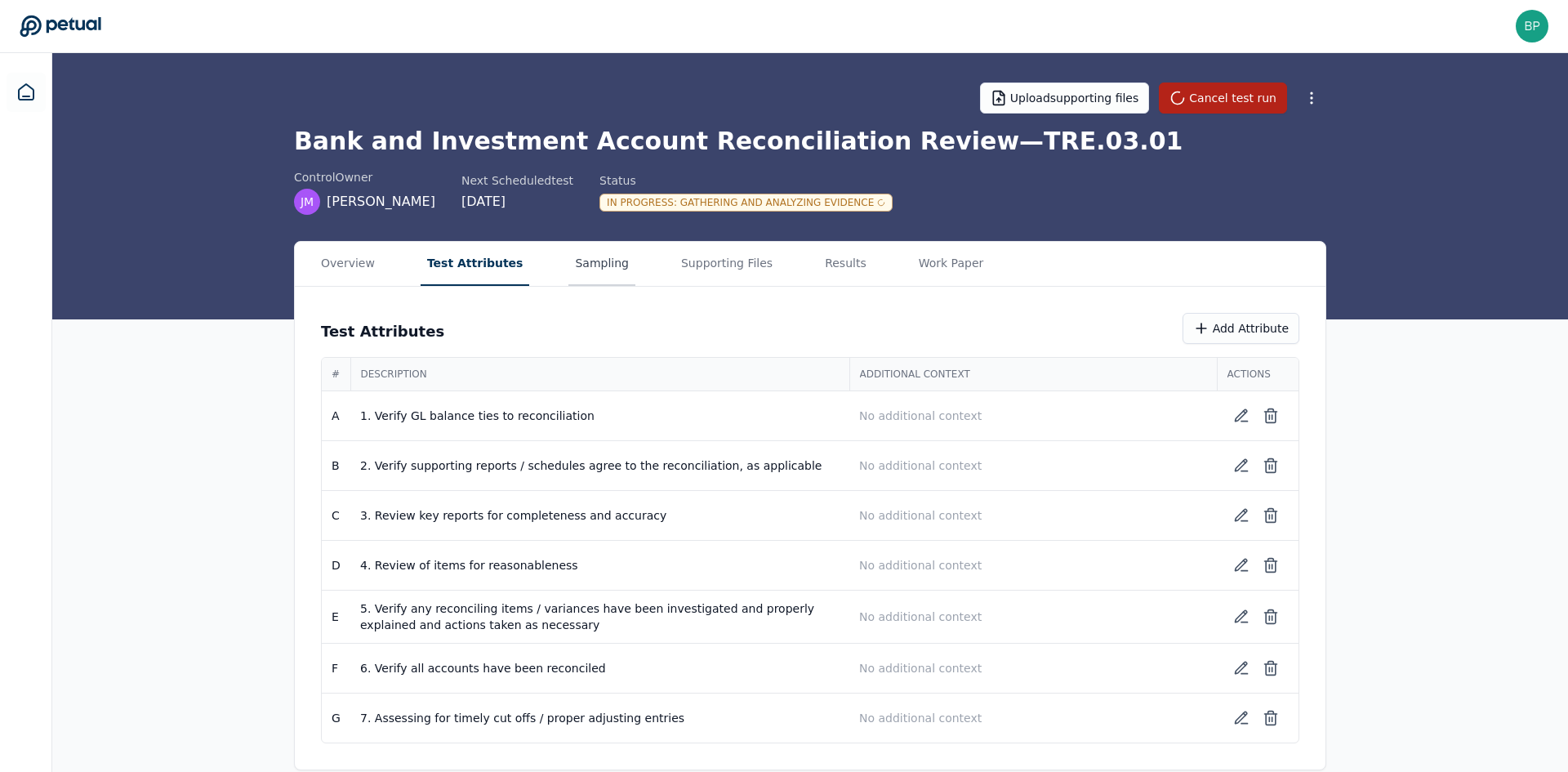
click at [568, 262] on button "Sampling" at bounding box center [602, 263] width 67 height 44
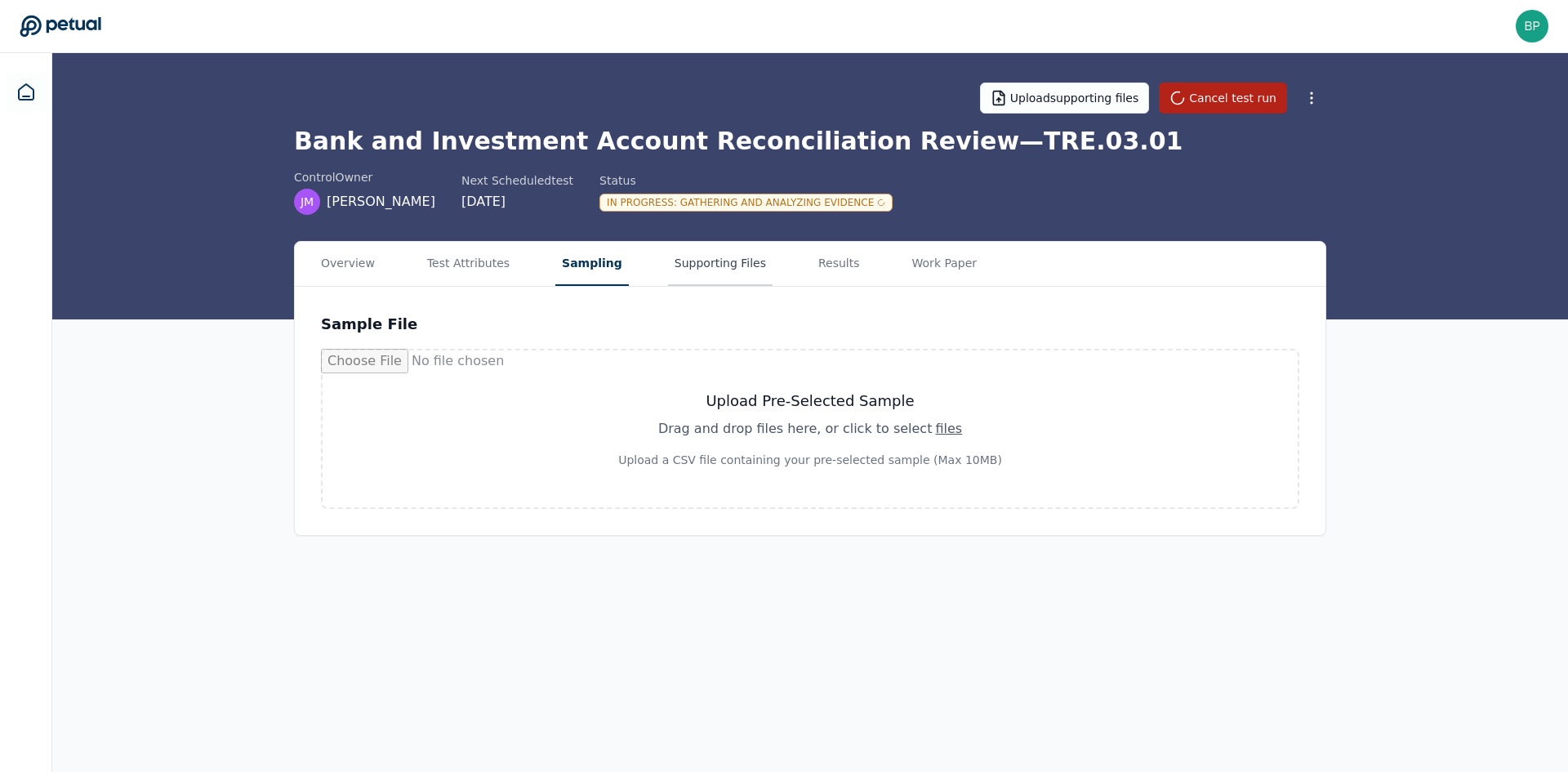
click at [707, 263] on button "Supporting Files" at bounding box center [720, 263] width 105 height 44
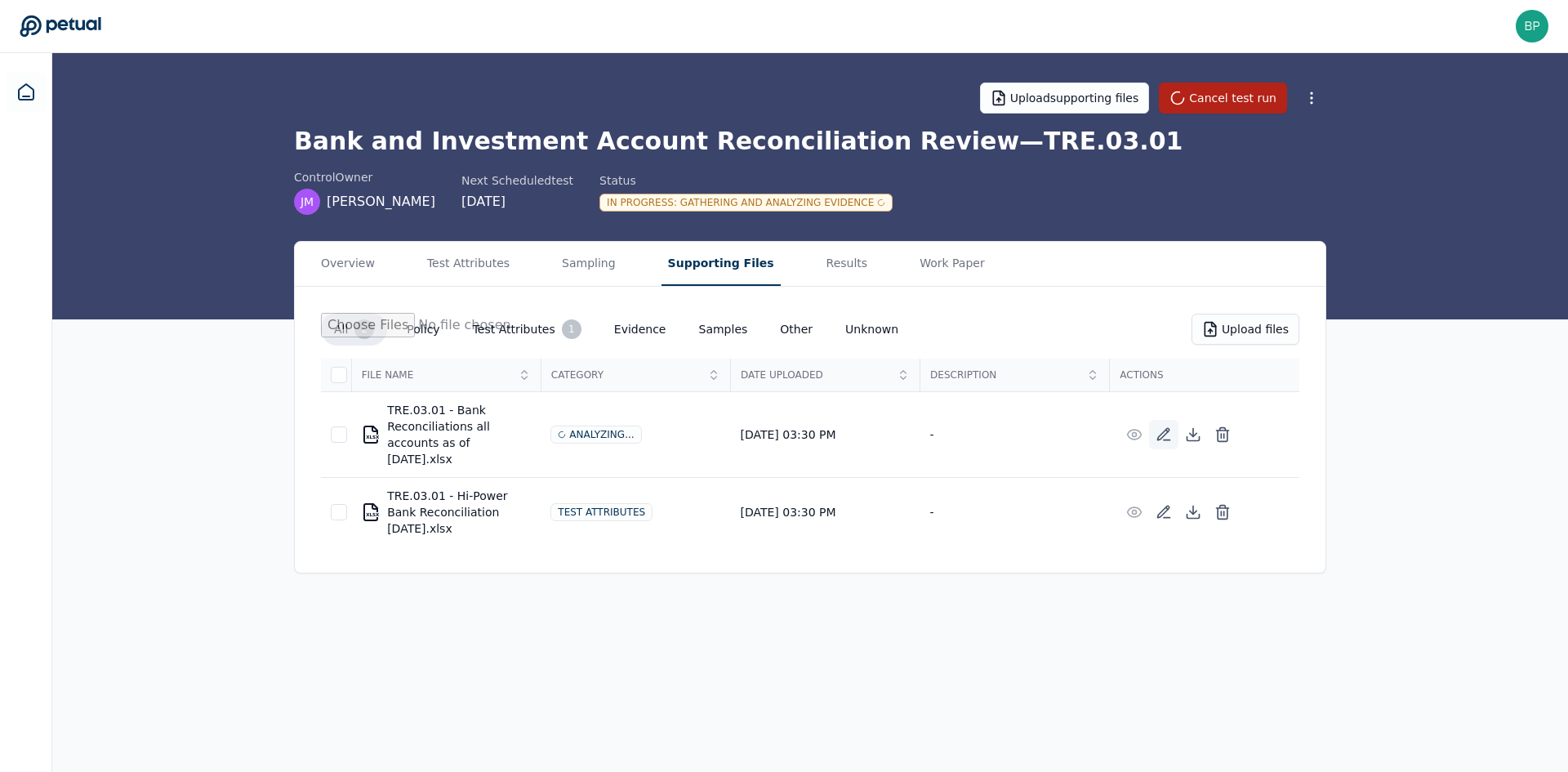
click at [1160, 433] on icon at bounding box center [1164, 434] width 16 height 16
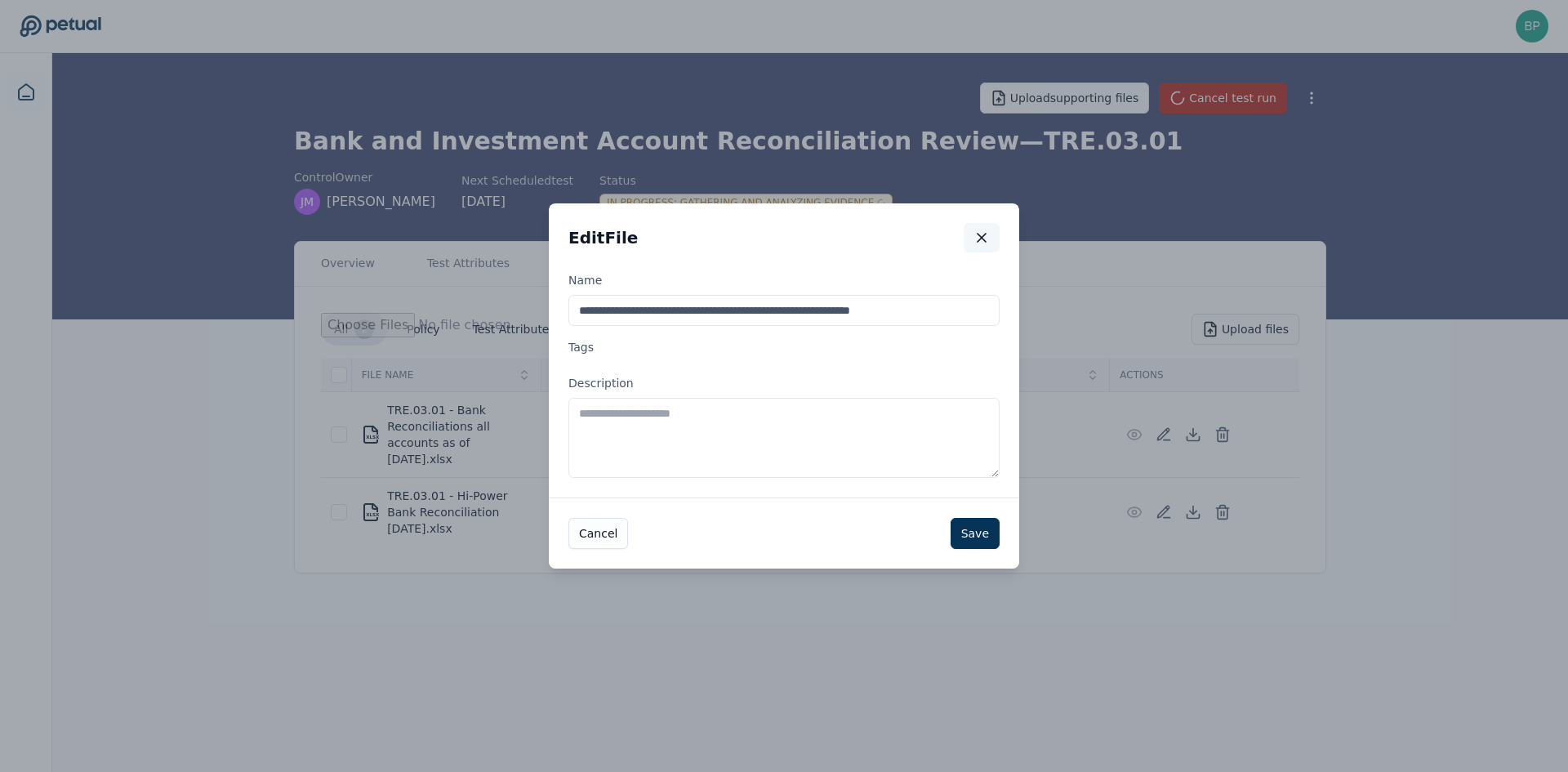
click at [979, 237] on icon "button" at bounding box center [982, 238] width 16 height 16
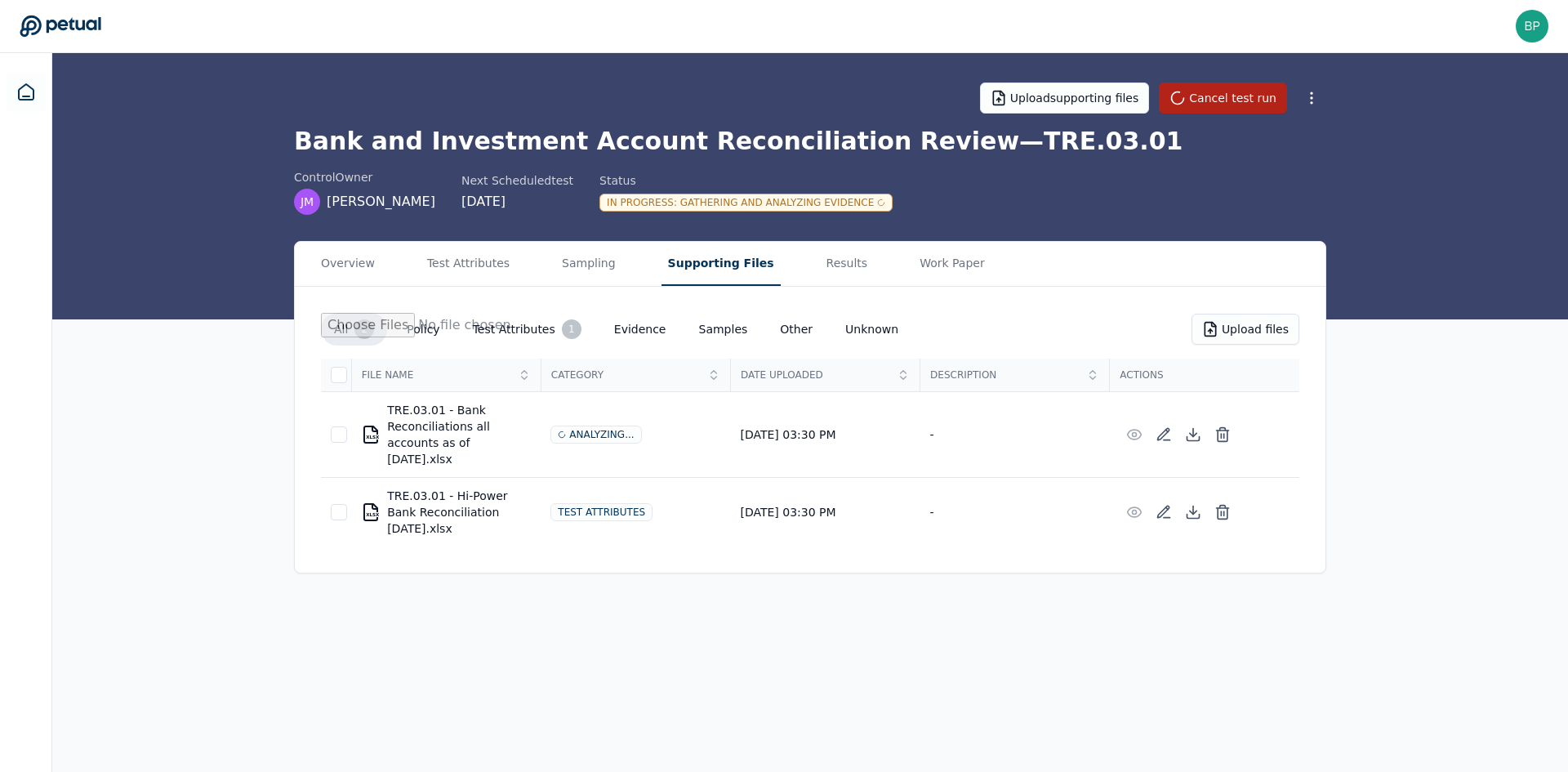
click at [502, 324] on button "Test Attributes 1" at bounding box center [527, 329] width 135 height 33
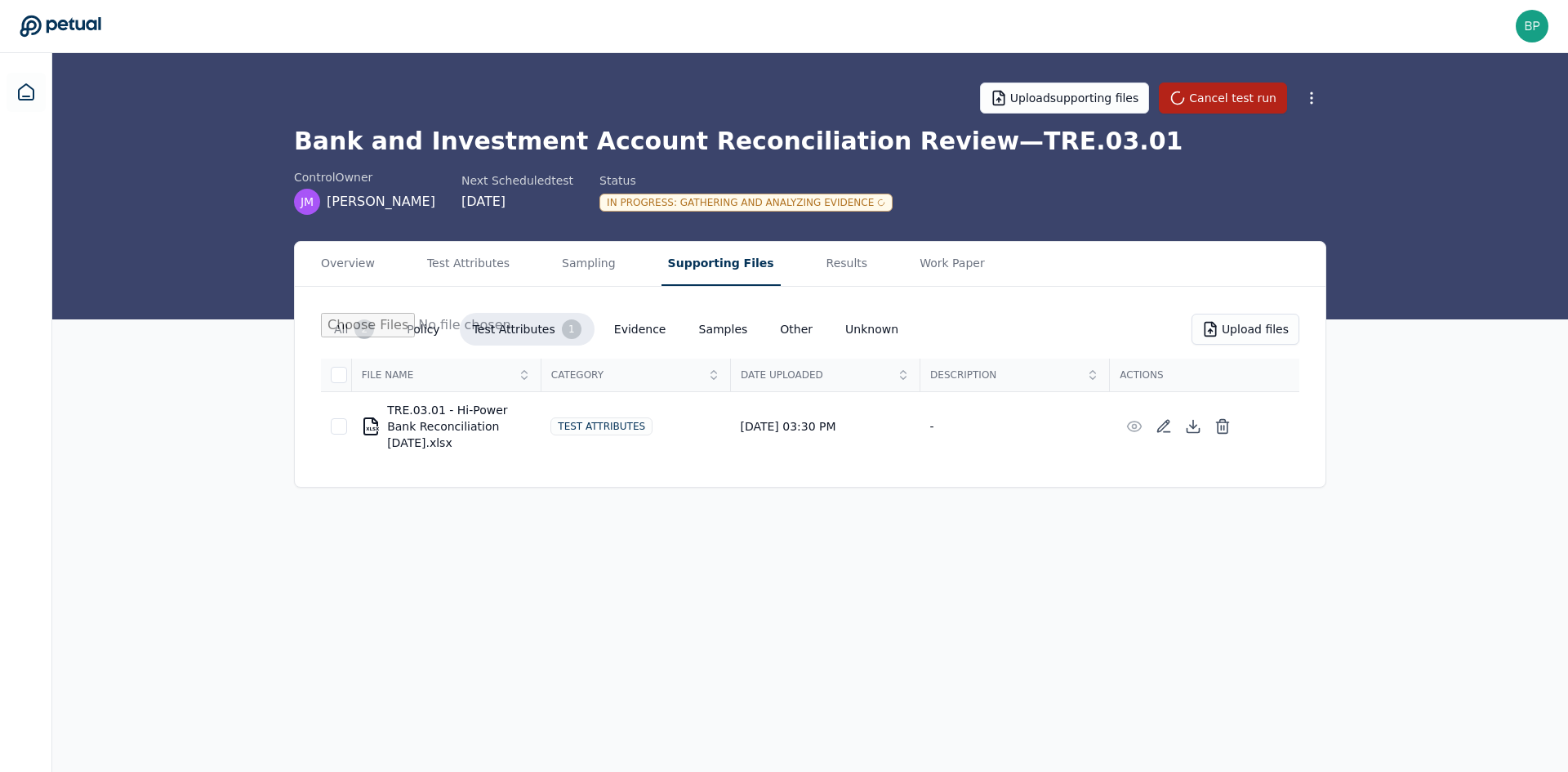
click at [329, 332] on button "All 2" at bounding box center [354, 329] width 66 height 33
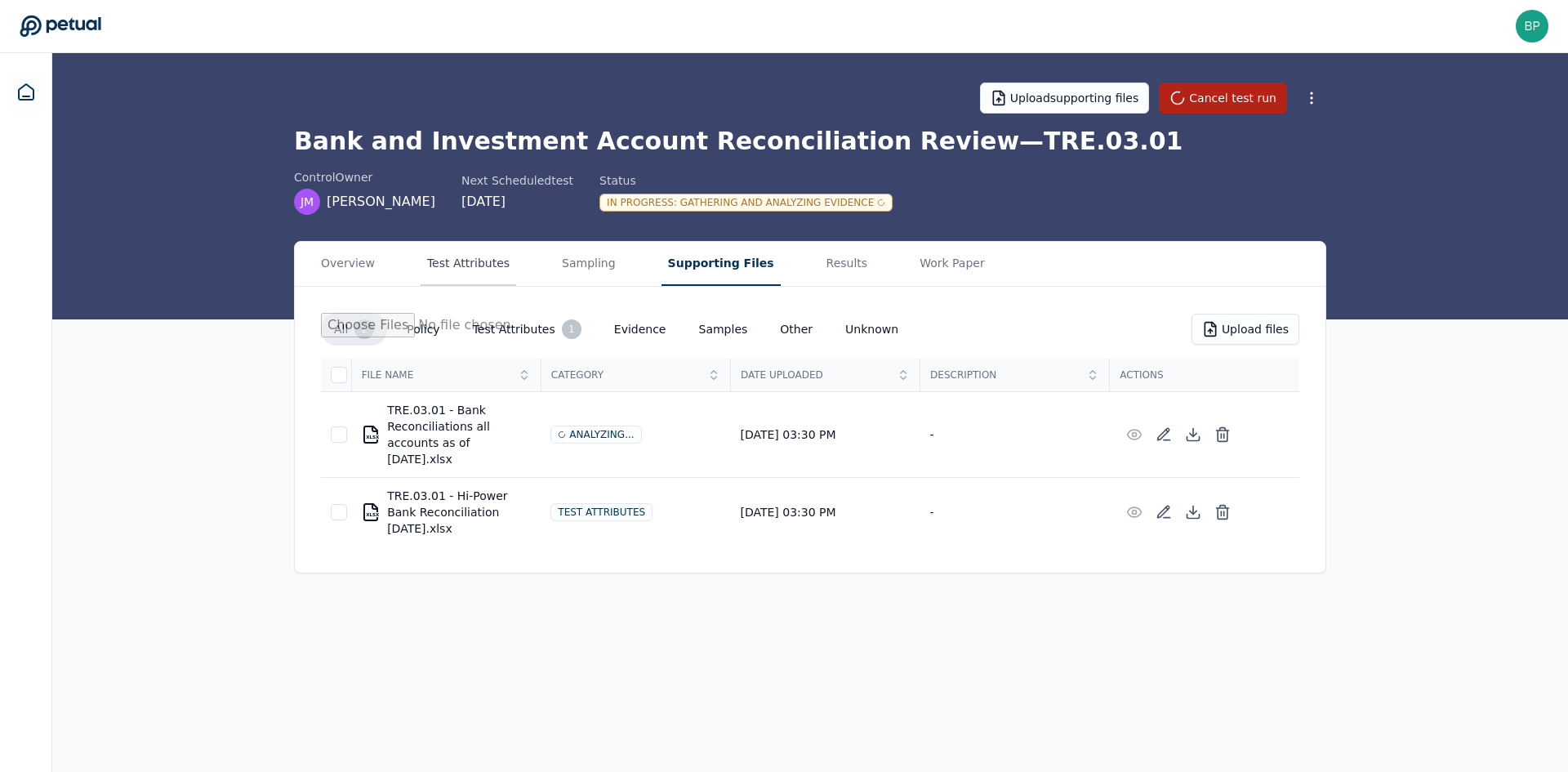
click at [460, 261] on button "Test Attributes" at bounding box center [469, 263] width 96 height 44
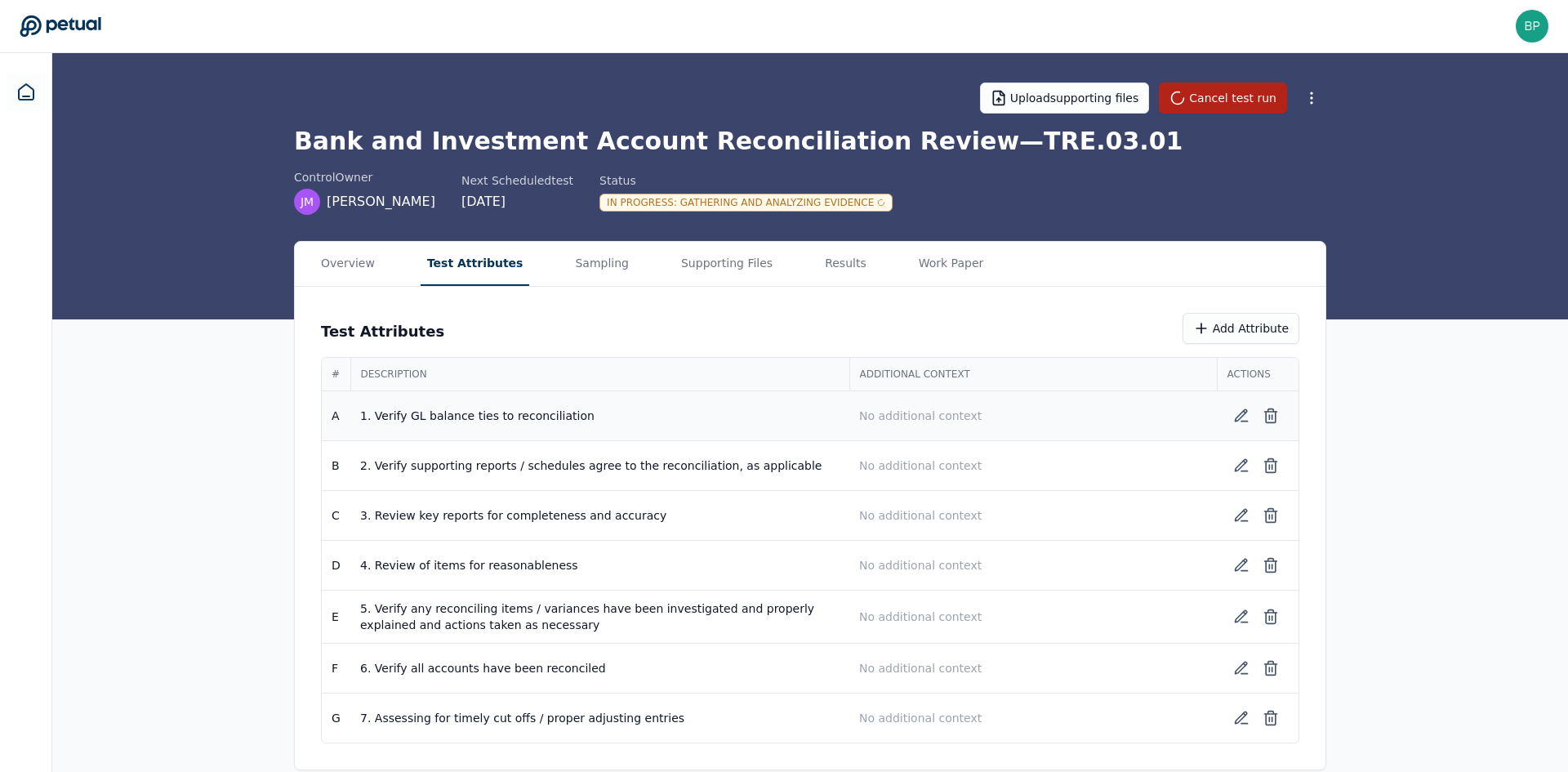
click at [925, 415] on p "No additional context" at bounding box center [1032, 415] width 347 height 16
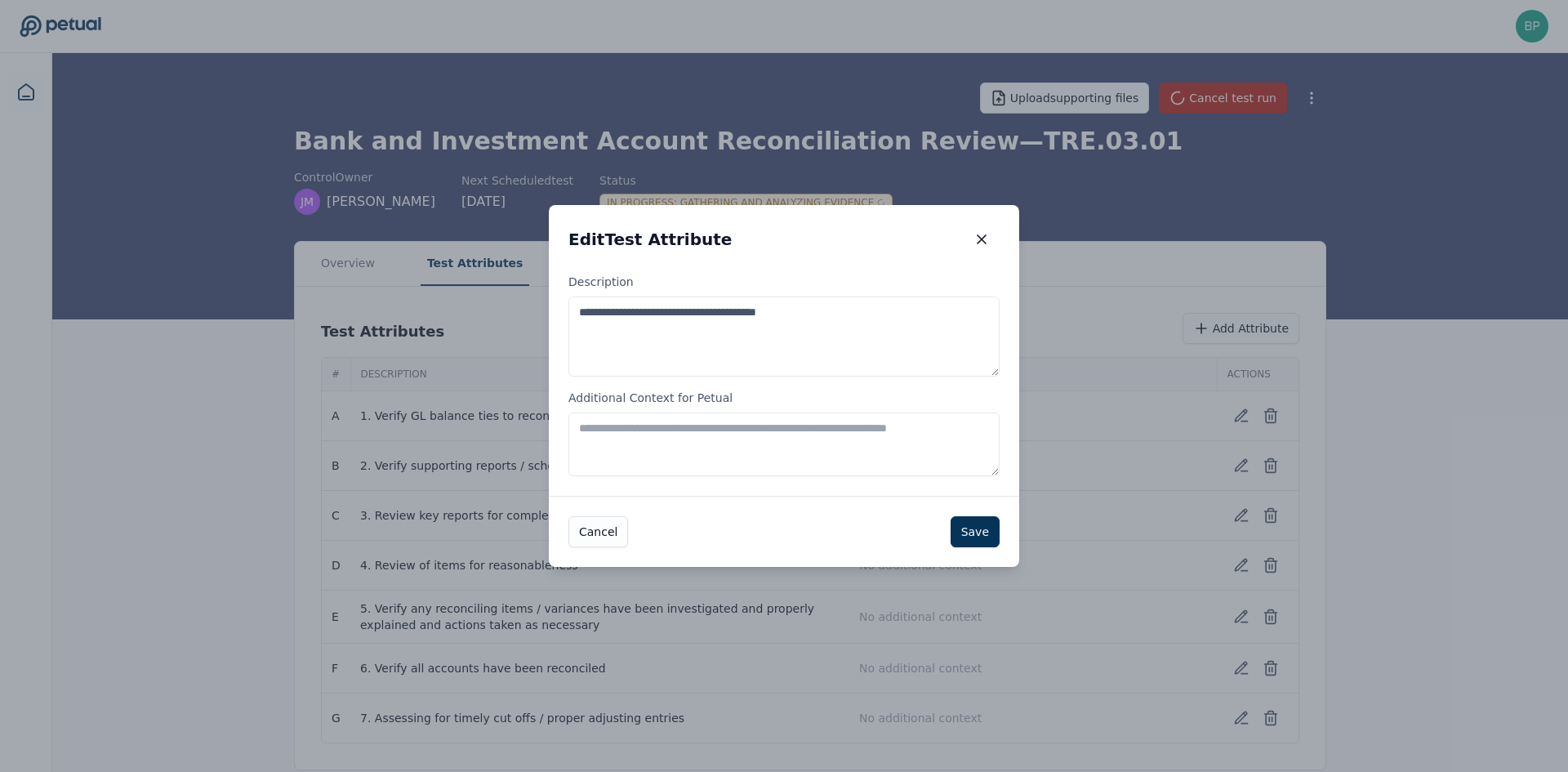
click at [662, 415] on textarea "Additional Context for Petual" at bounding box center [784, 444] width 431 height 63
click at [980, 241] on icon "button" at bounding box center [981, 239] width 8 height 8
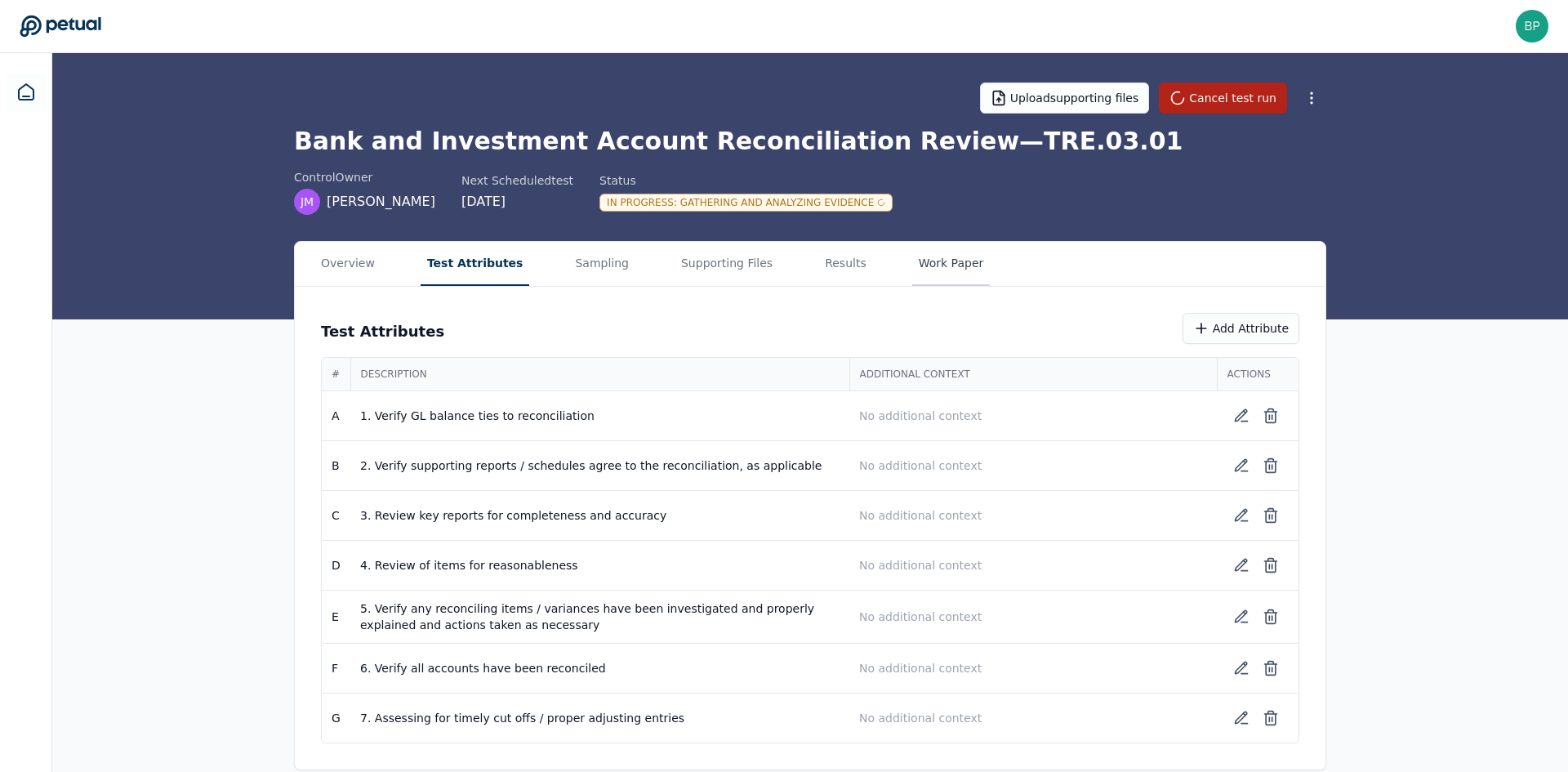
click at [912, 260] on button "Work Paper" at bounding box center [951, 263] width 79 height 44
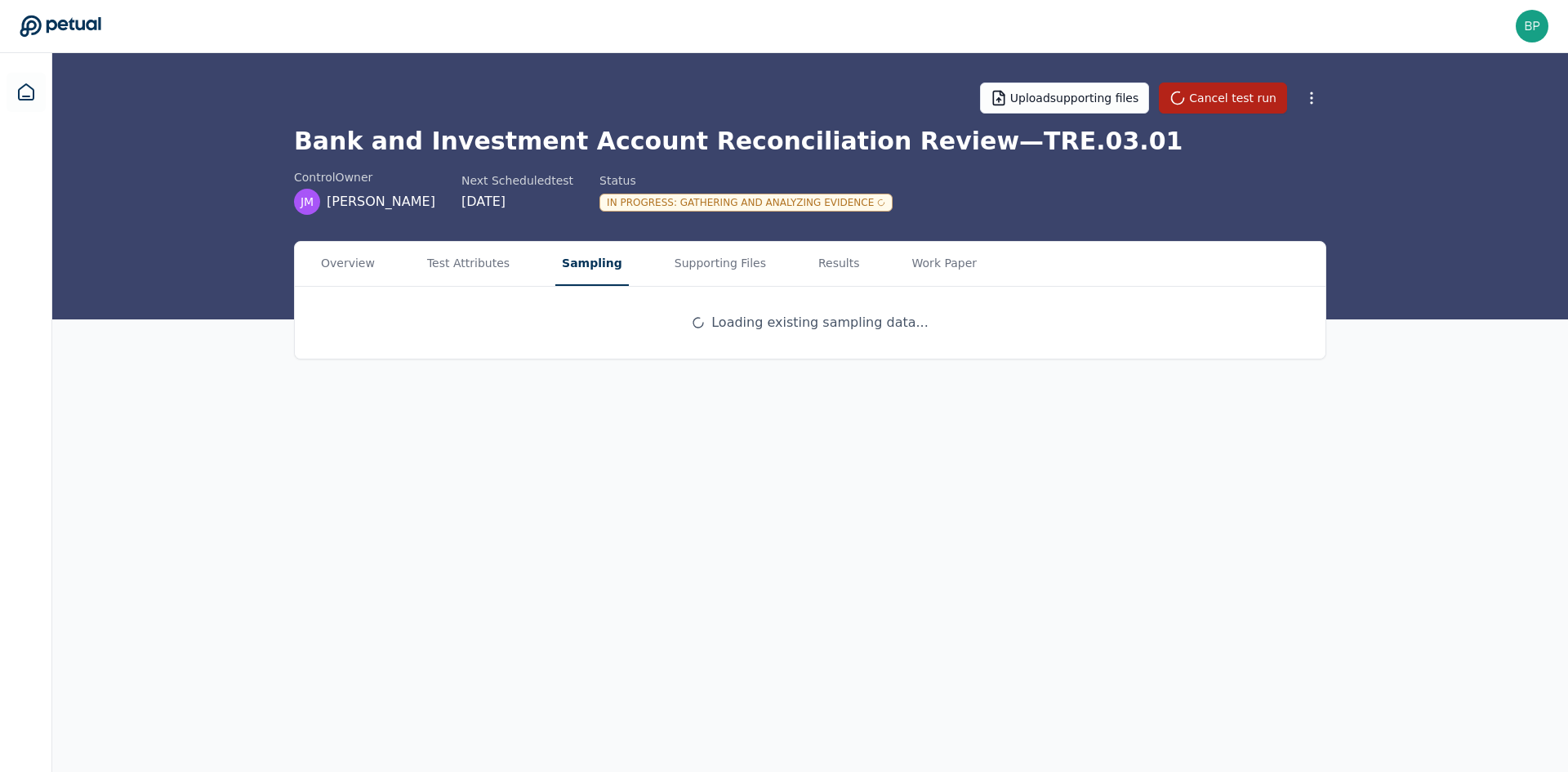
click at [598, 262] on button "Sampling" at bounding box center [592, 263] width 73 height 44
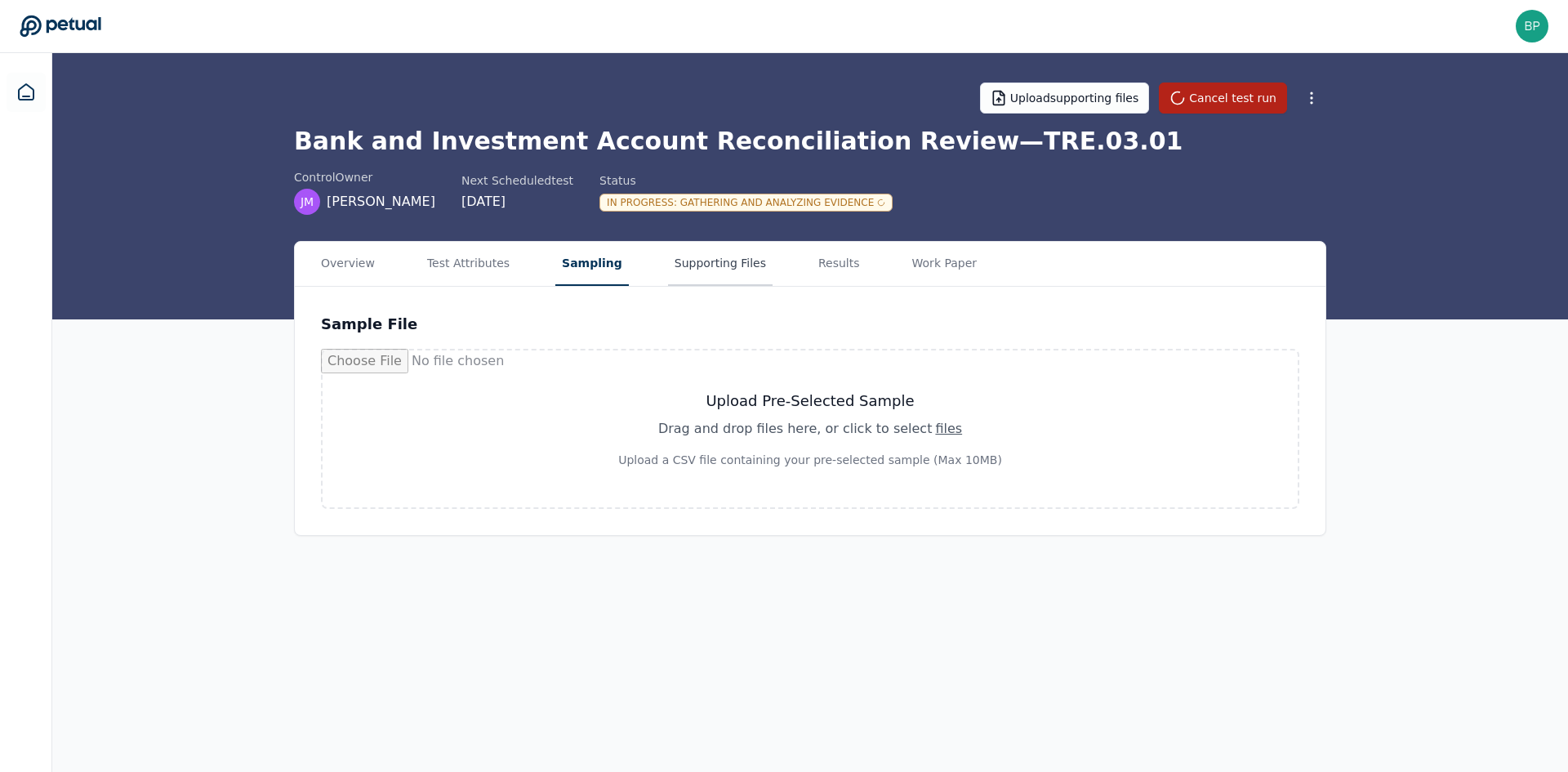
click at [671, 263] on button "Supporting Files" at bounding box center [720, 263] width 105 height 44
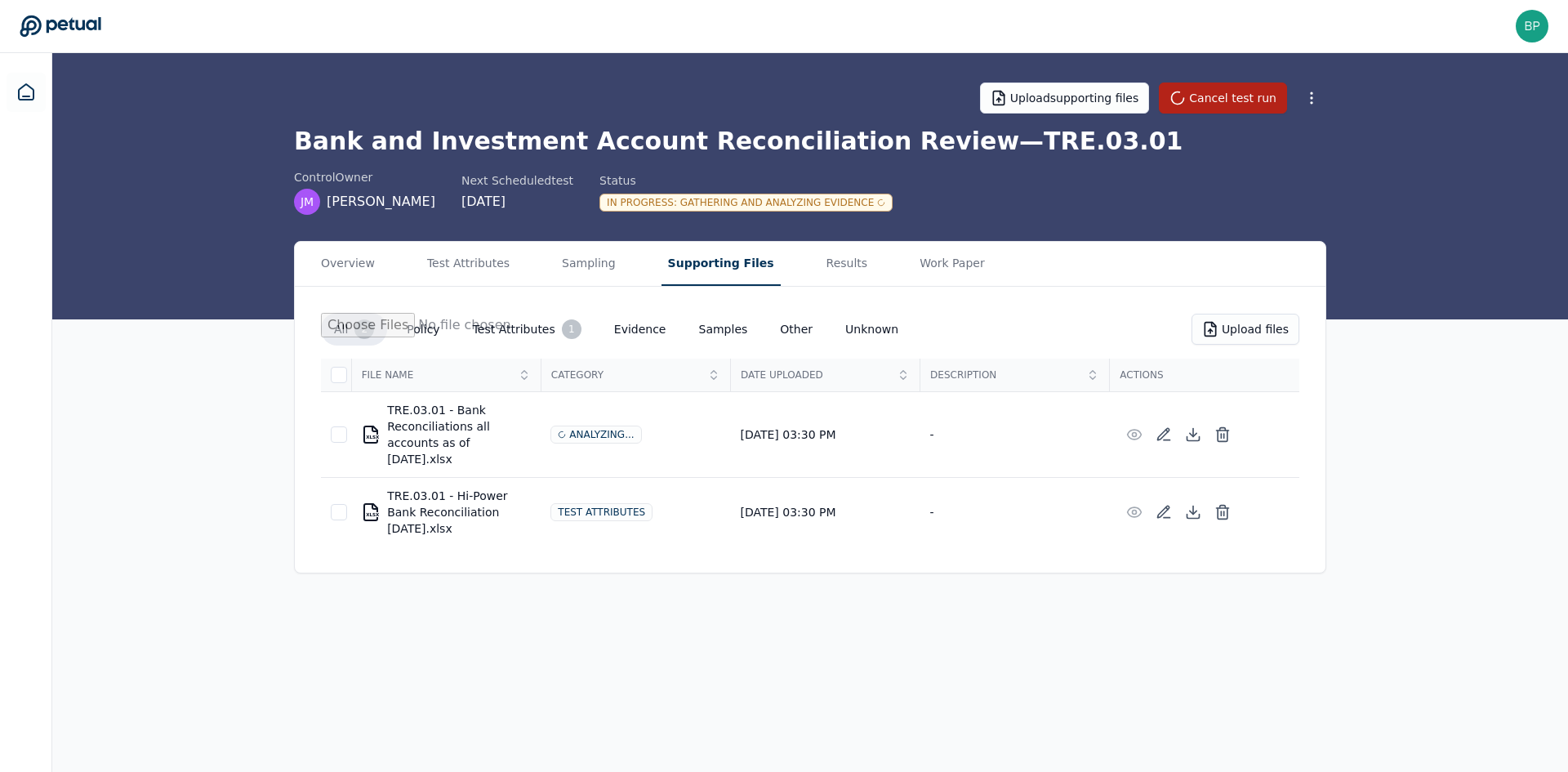
click at [697, 326] on button "Samples" at bounding box center [723, 329] width 75 height 29
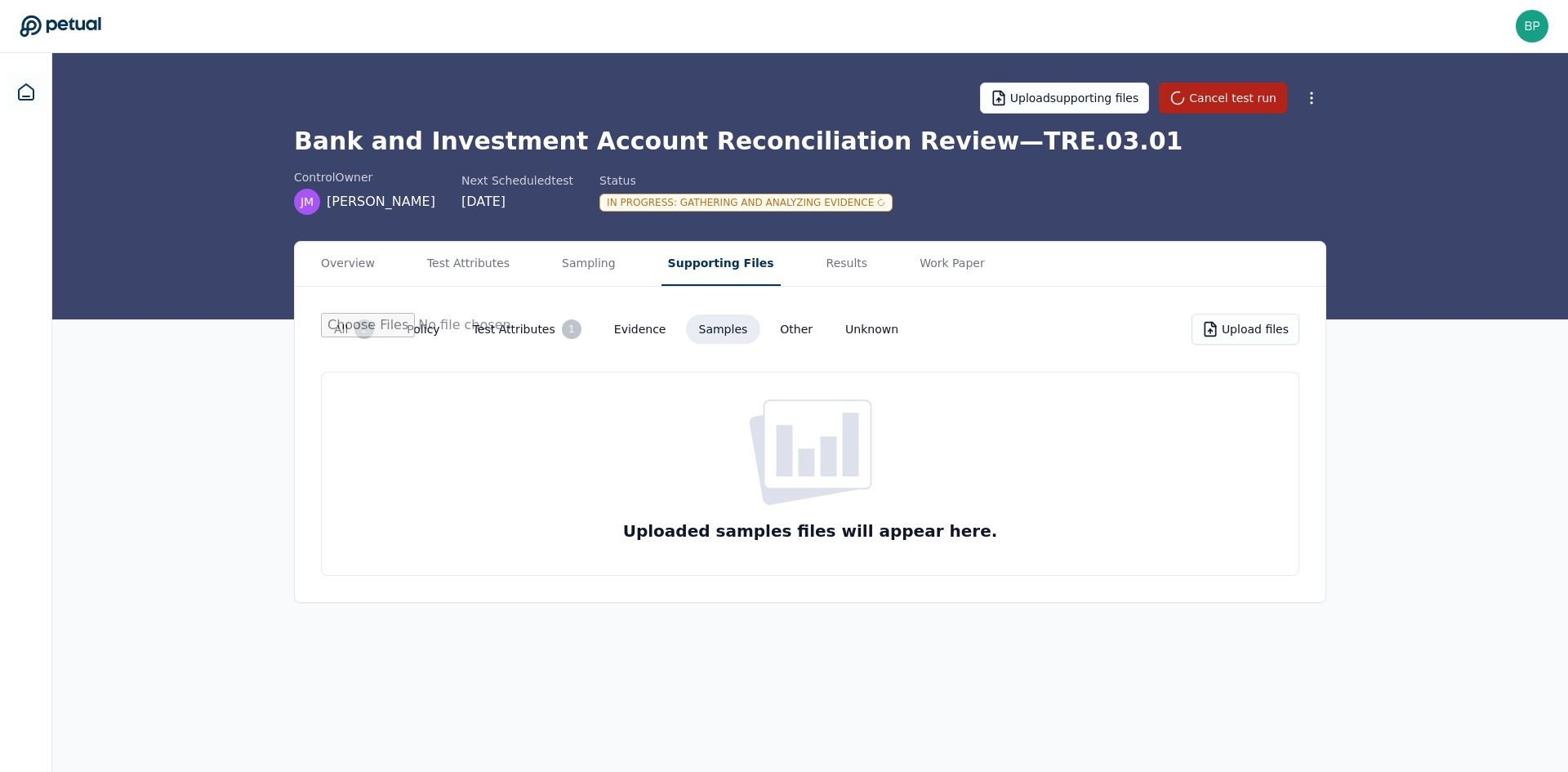
click at [331, 328] on button "All 2" at bounding box center [354, 329] width 66 height 33
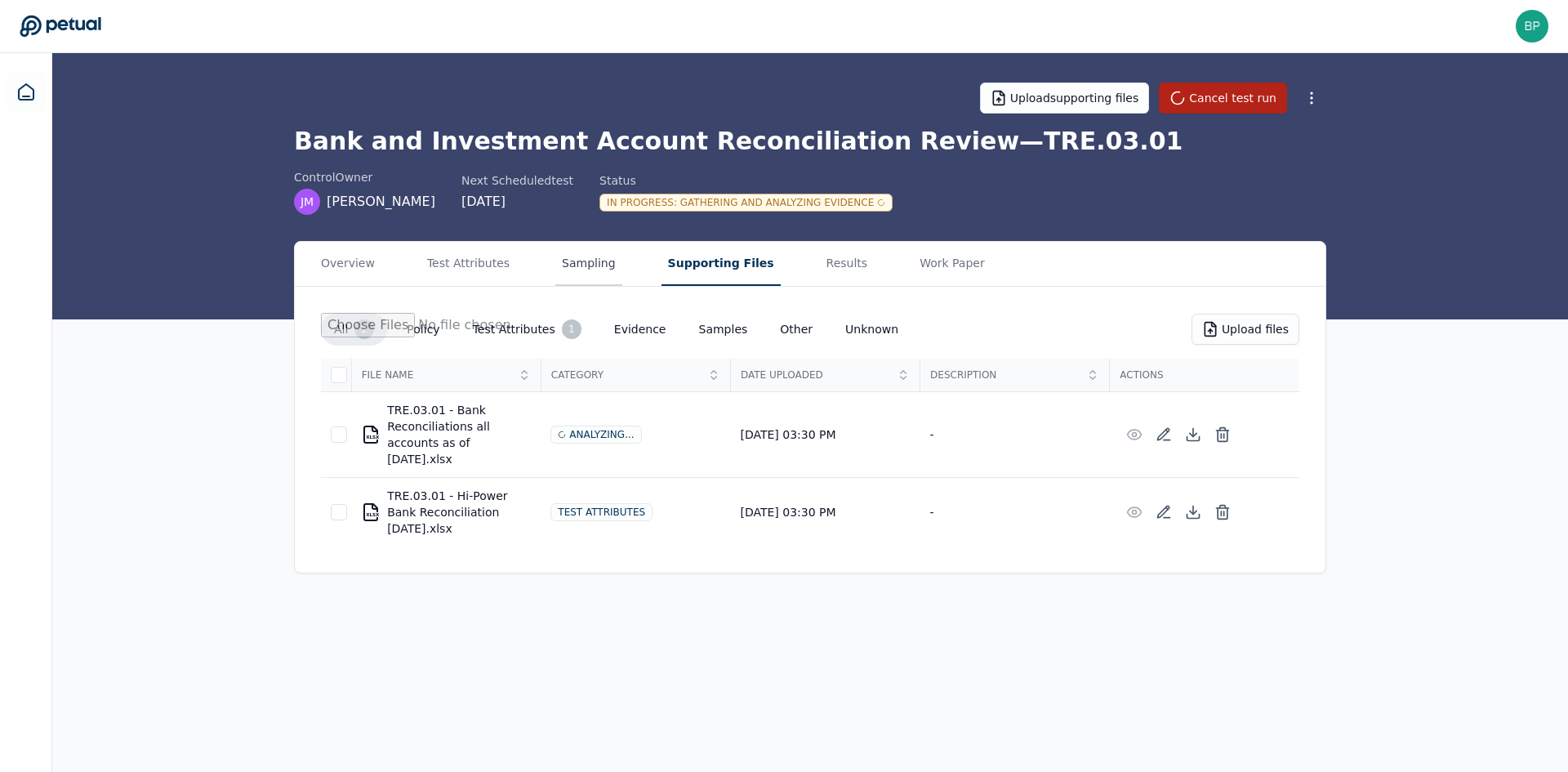
click at [565, 268] on button "Sampling" at bounding box center [589, 263] width 67 height 44
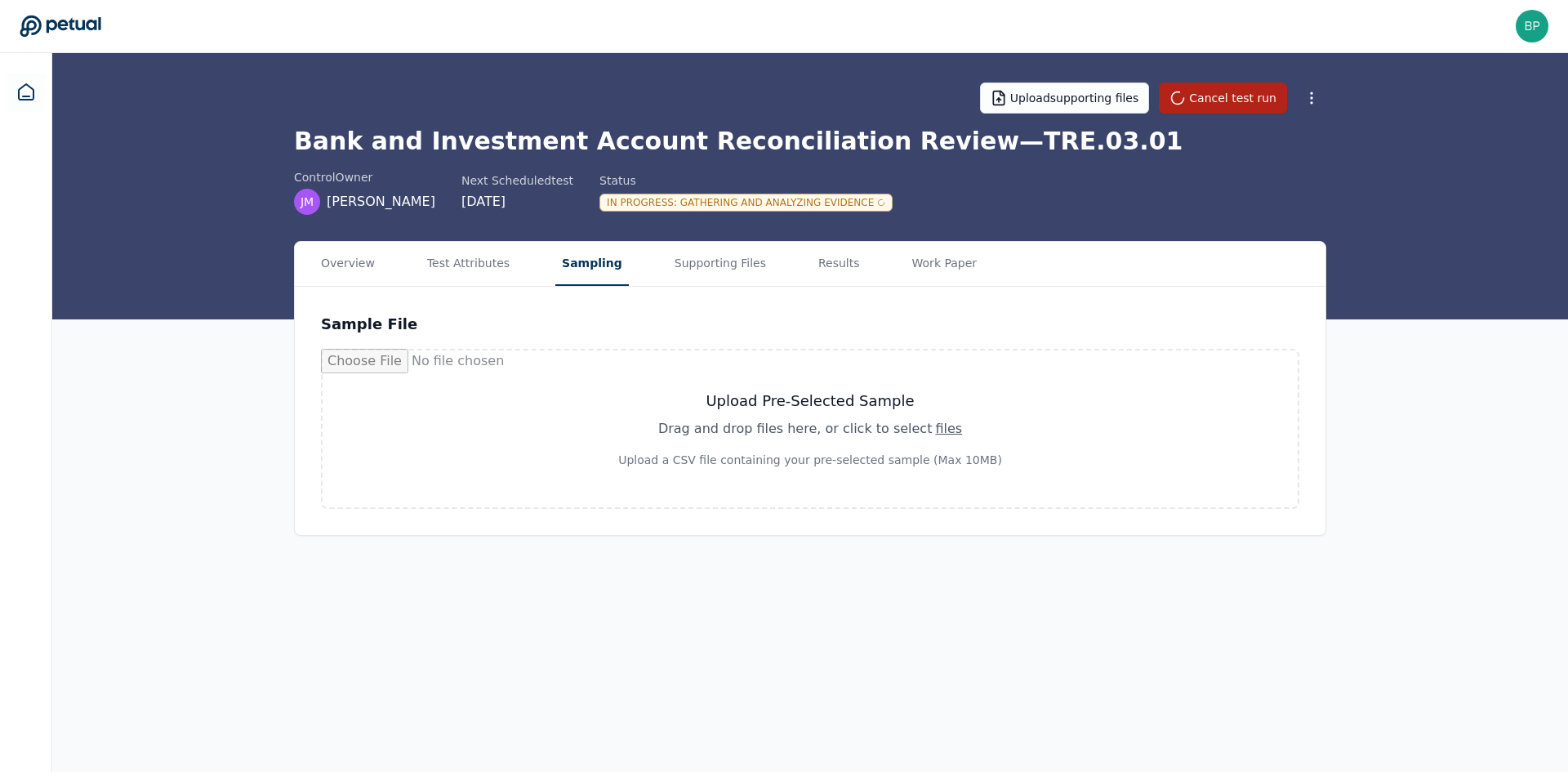
click at [834, 442] on div "Upload Pre-Selected Sample Drag and drop files here , or click to select files …" at bounding box center [810, 428] width 384 height 79
type input "**********"
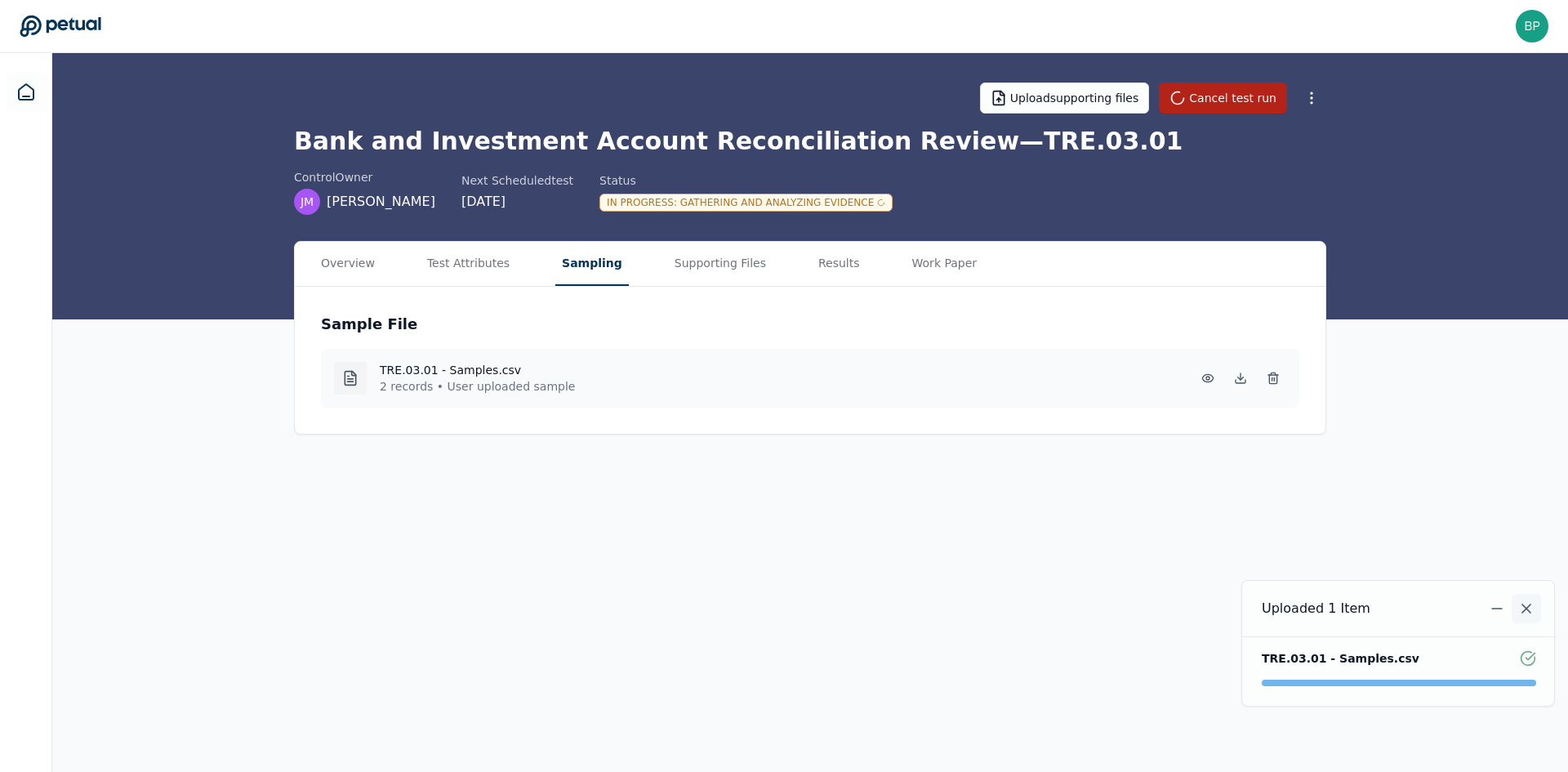
click at [1523, 610] on icon "Notifications (F8)" at bounding box center [1526, 608] width 16 height 16
click at [1203, 376] on icon at bounding box center [1207, 377] width 11 height 7
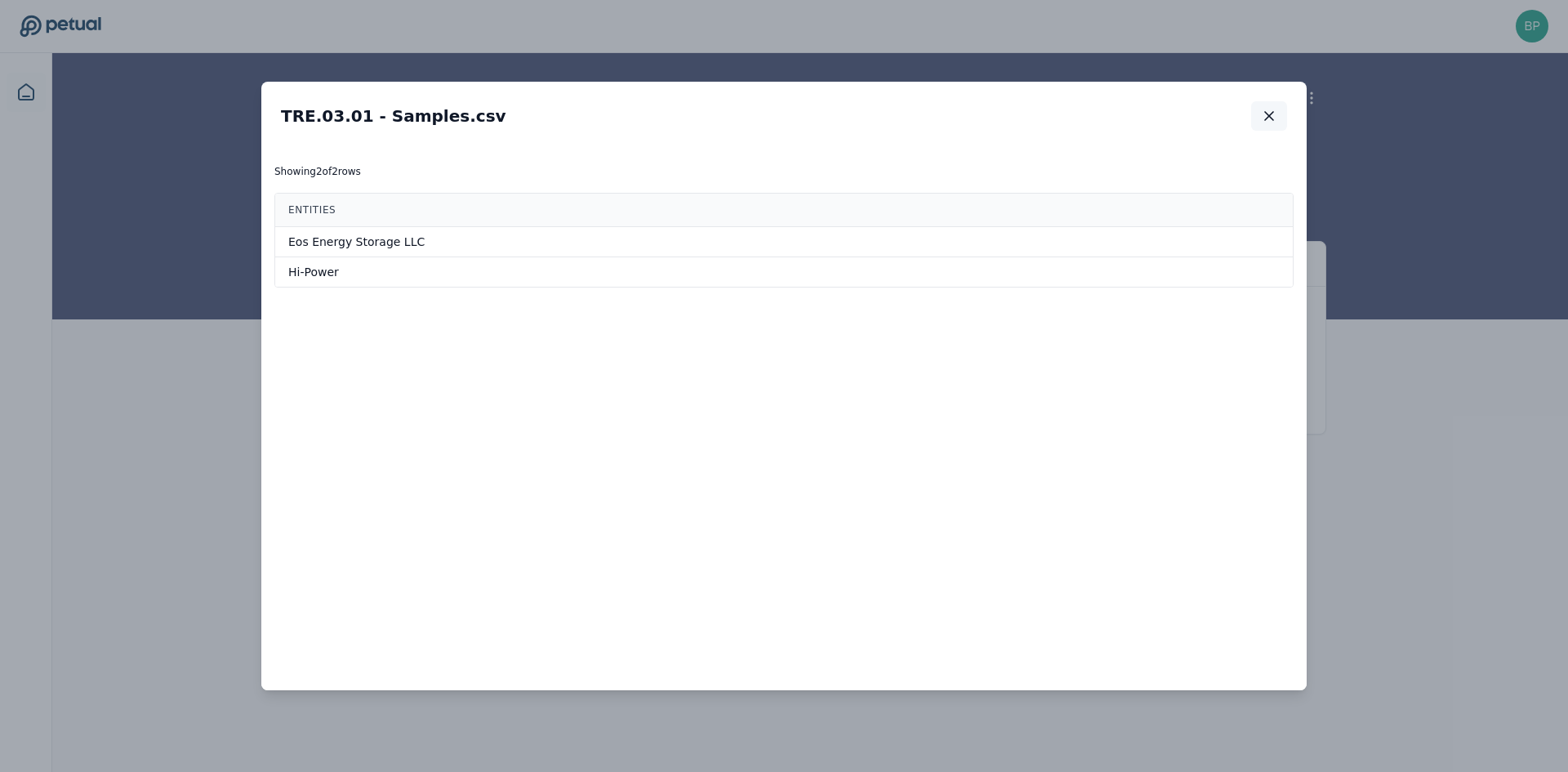
click at [1264, 113] on icon "button" at bounding box center [1269, 116] width 16 height 16
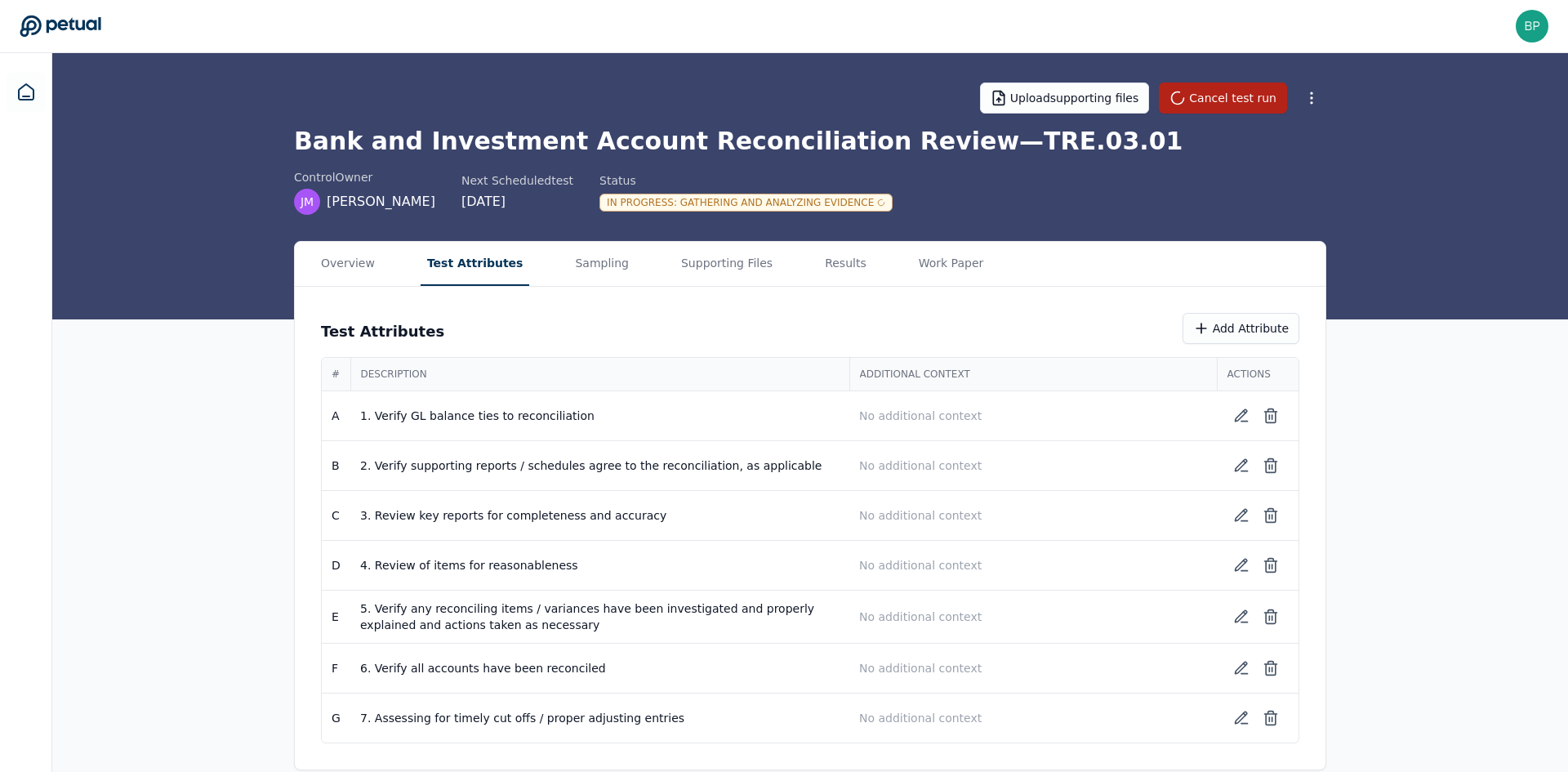
click at [484, 272] on button "Test Attributes" at bounding box center [475, 263] width 109 height 44
click at [689, 261] on button "Supporting Files" at bounding box center [727, 263] width 105 height 44
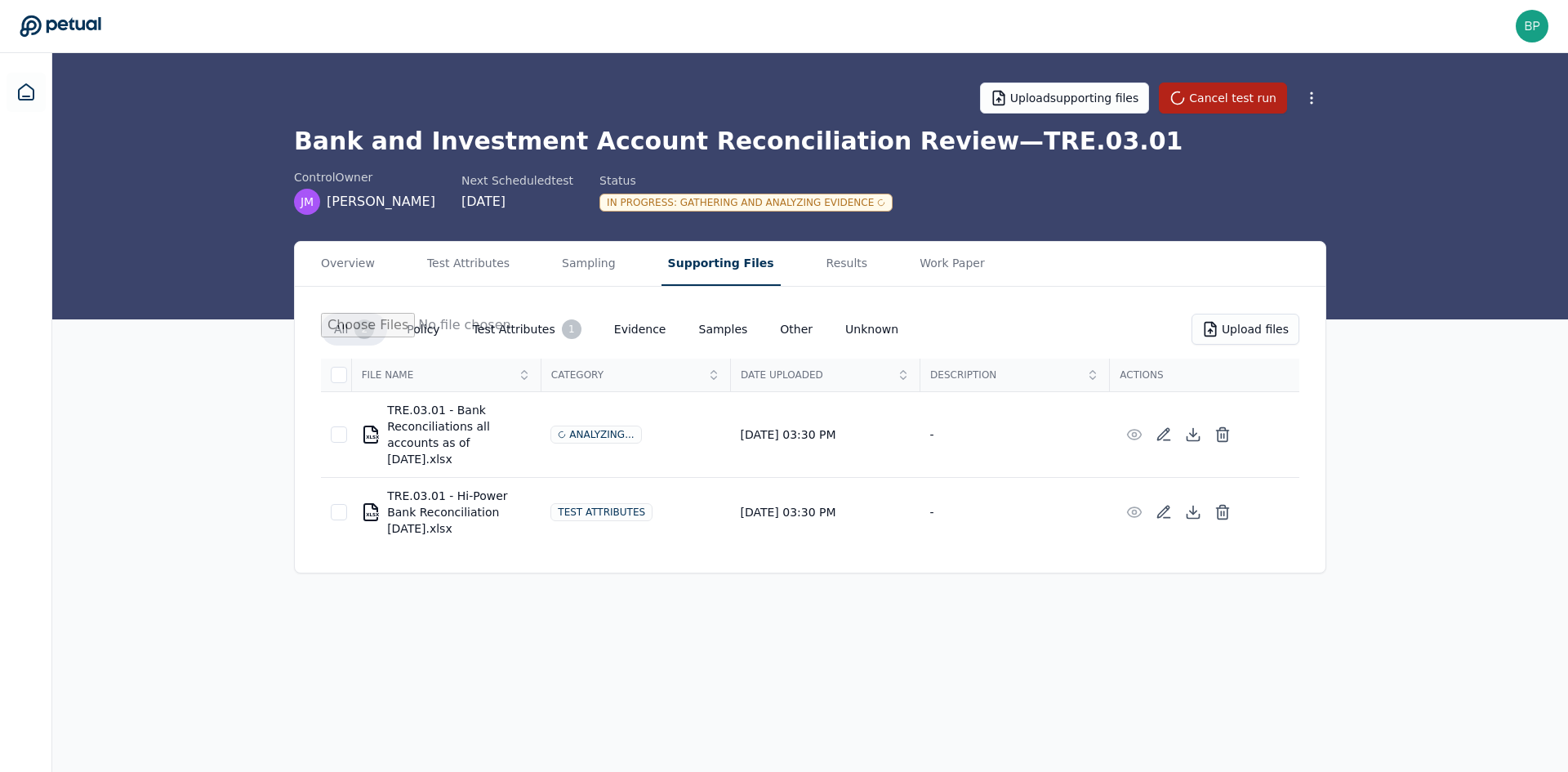
click at [525, 492] on div "XLSX TRE.03.01 - Hi-Power Bank Reconciliation [DATE].xlsx" at bounding box center [446, 512] width 170 height 49
drag, startPoint x: 389, startPoint y: 406, endPoint x: 494, endPoint y: 440, distance: 110.4
click at [494, 440] on div "XLSX TRE.03.01 - Bank Reconciliations all accounts as of July 2025.xlsx" at bounding box center [446, 434] width 170 height 65
click at [820, 265] on button "Results" at bounding box center [847, 263] width 54 height 44
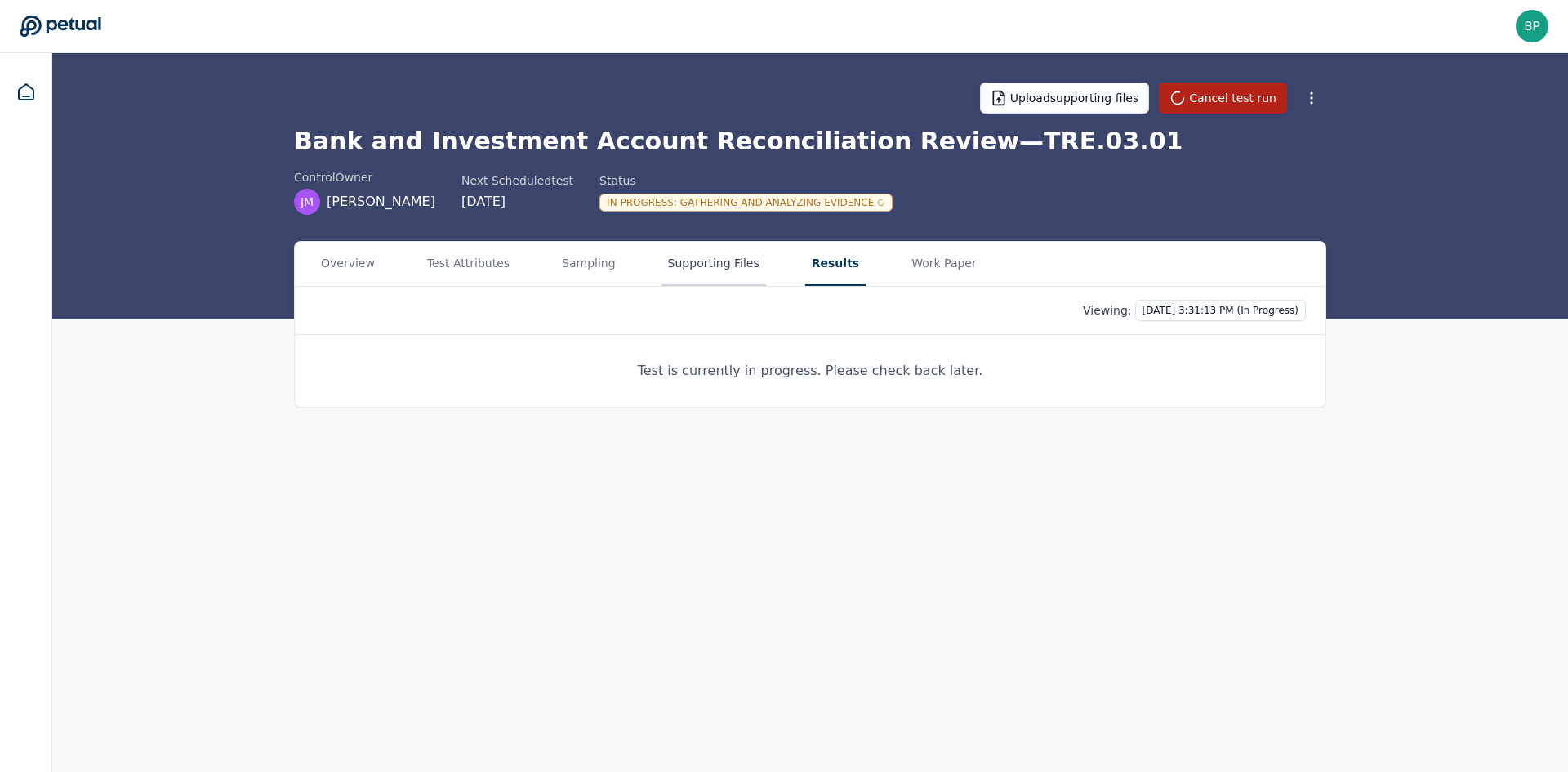
click at [722, 262] on button "Supporting Files" at bounding box center [714, 263] width 105 height 44
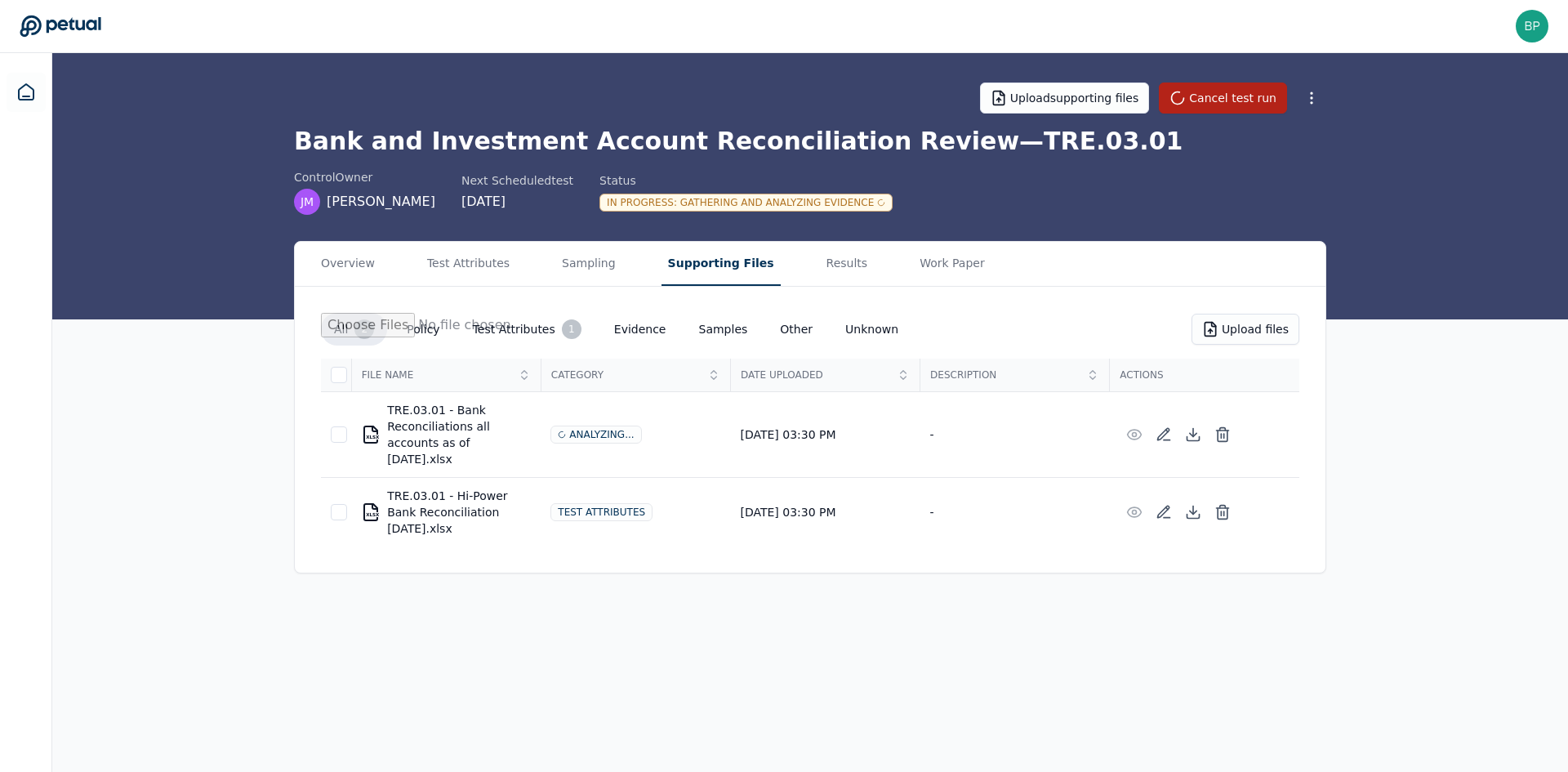
drag, startPoint x: 1008, startPoint y: 668, endPoint x: 991, endPoint y: 643, distance: 30.2
click at [1008, 668] on main "Upload supporting files Cancel test run Bank and Investment Account Reconciliat…" at bounding box center [810, 413] width 1516 height 719
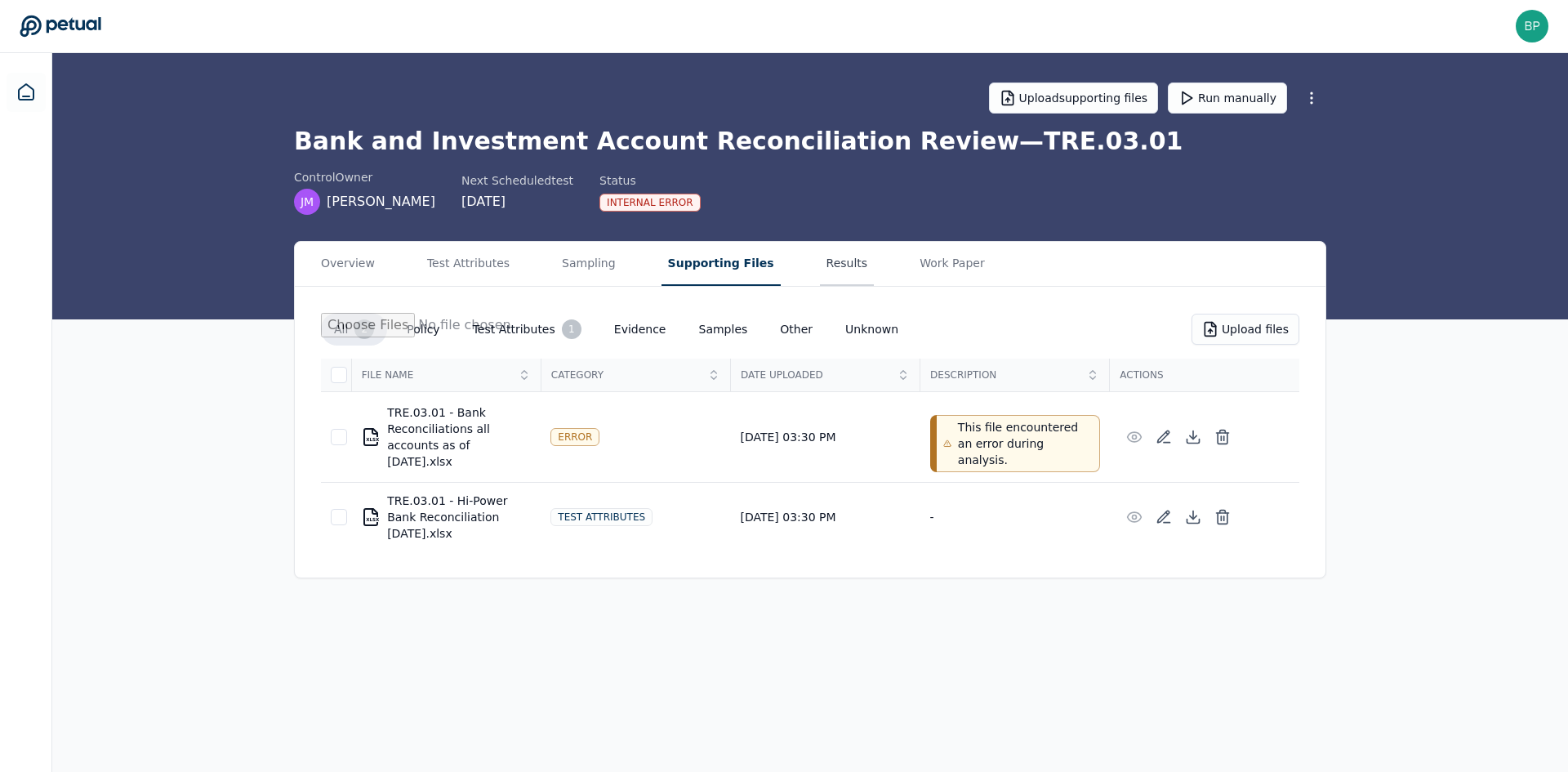
click at [821, 272] on button "Results" at bounding box center [847, 263] width 54 height 44
click at [707, 272] on button "Supporting Files" at bounding box center [721, 263] width 119 height 44
click at [480, 492] on div "XLSX TRE.03.01 - Hi-Power Bank Reconciliation [DATE].xlsx" at bounding box center [446, 517] width 170 height 49
click at [522, 334] on button "Test Attributes 1" at bounding box center [527, 329] width 135 height 33
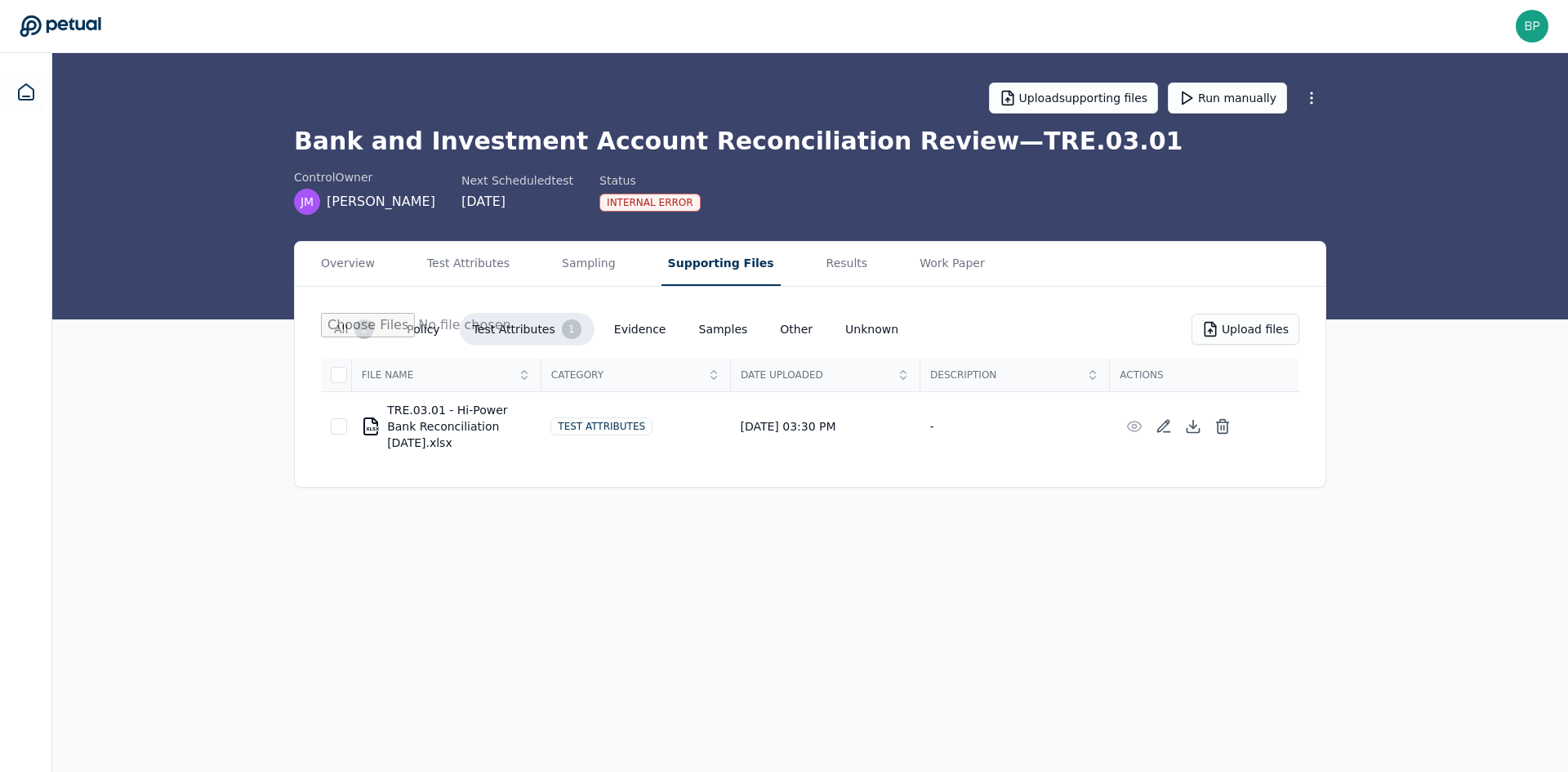
click at [478, 415] on div "XLSX TRE.03.01 - Hi-Power Bank Reconciliation [DATE].xlsx" at bounding box center [446, 426] width 170 height 49
click at [569, 417] on div "Test Attributes" at bounding box center [601, 426] width 102 height 18
click at [574, 265] on button "Sampling" at bounding box center [589, 263] width 67 height 44
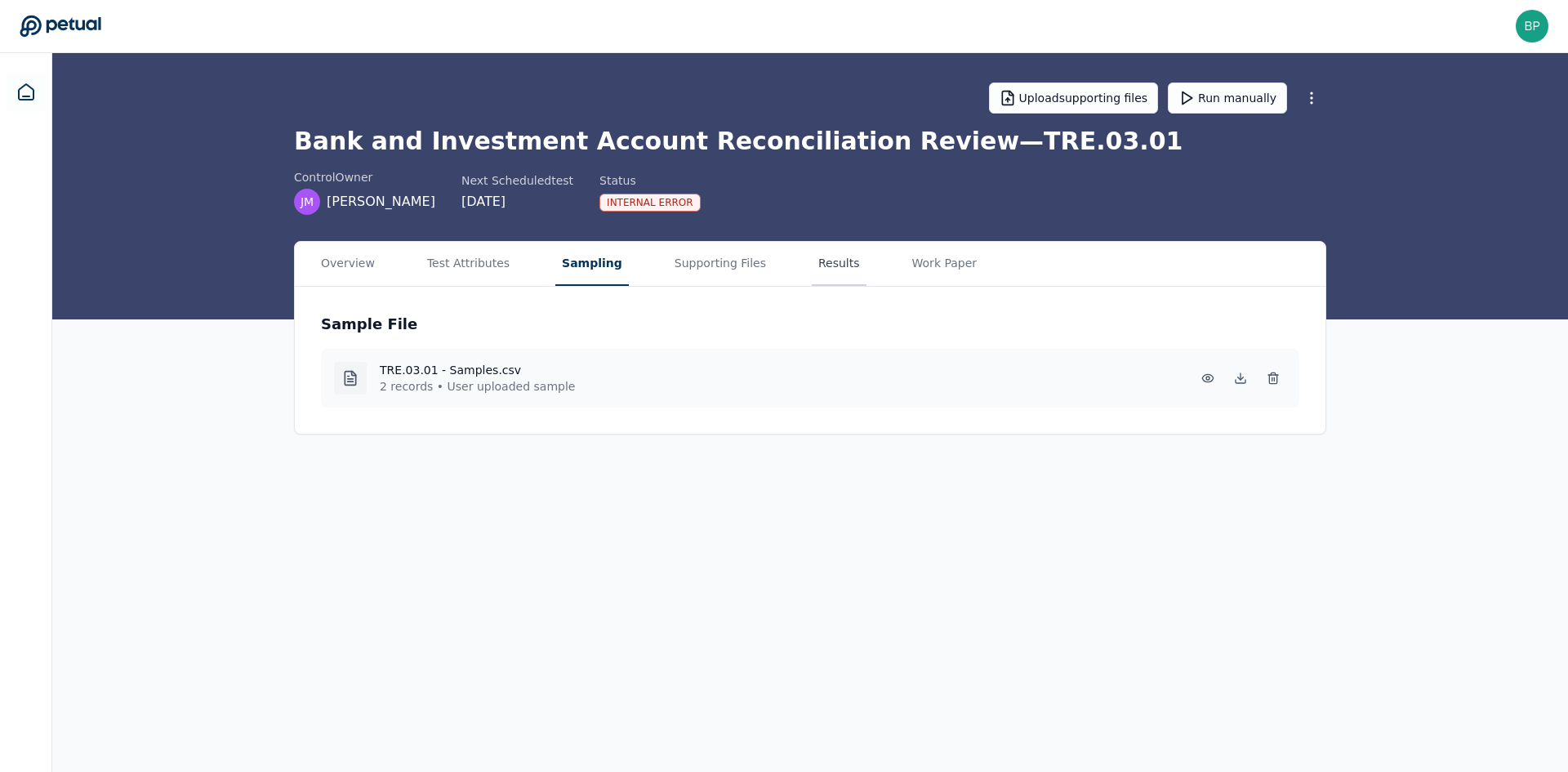
click at [812, 253] on button "Results" at bounding box center [839, 263] width 54 height 44
click at [812, 262] on button "Results" at bounding box center [839, 263] width 54 height 44
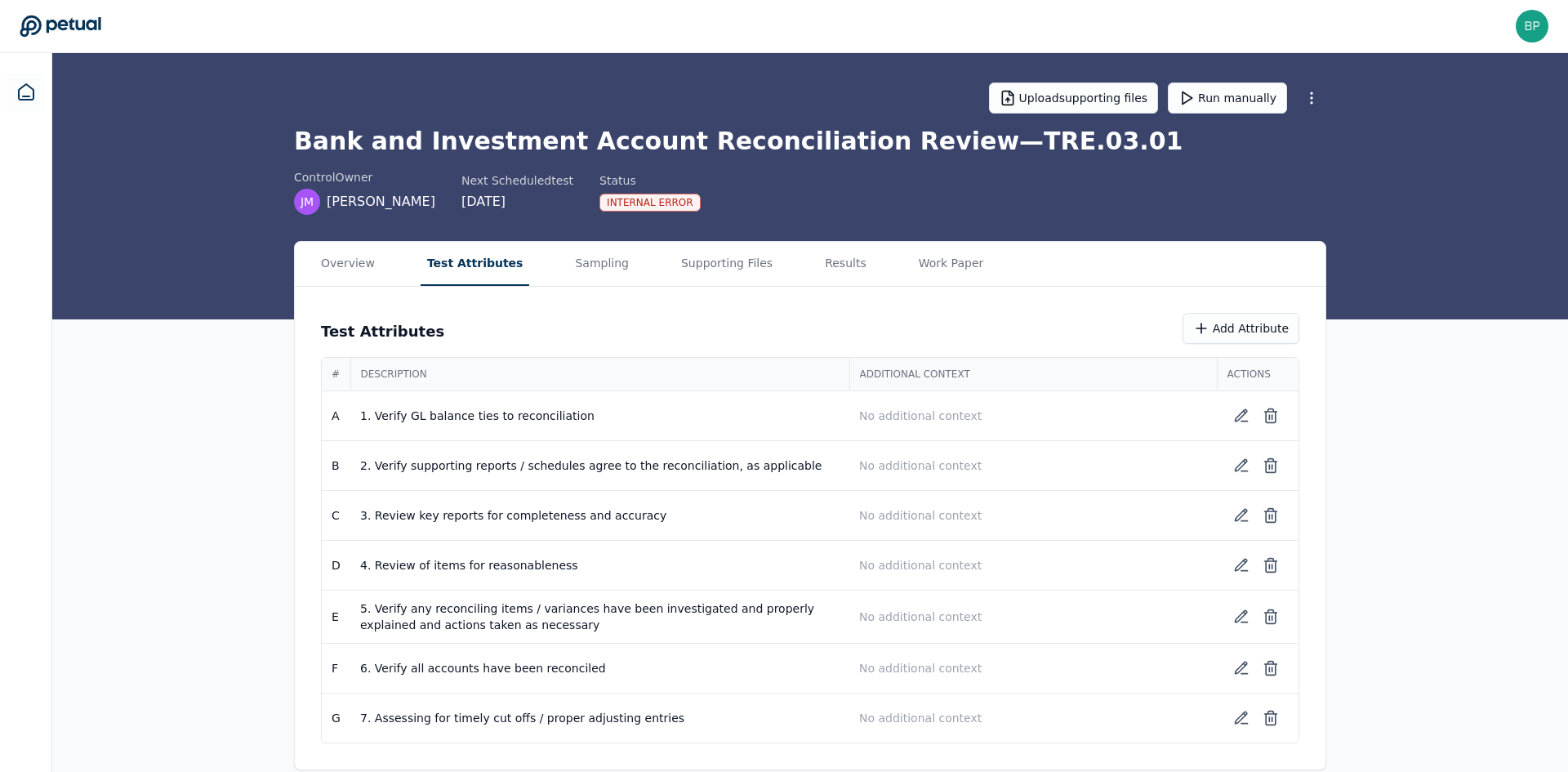
click at [503, 261] on button "Test Attributes" at bounding box center [475, 263] width 109 height 44
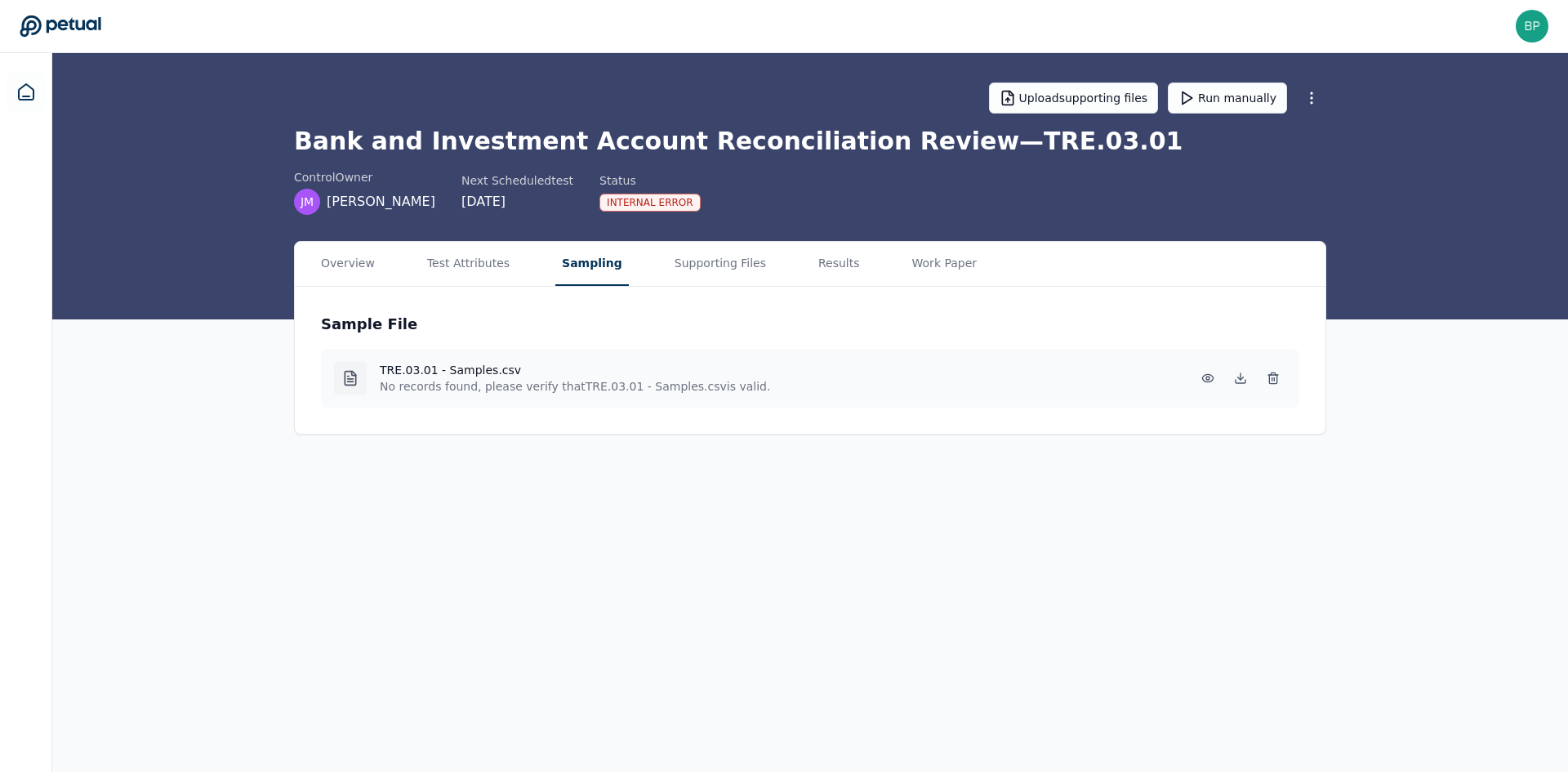
click at [567, 261] on button "Sampling" at bounding box center [592, 263] width 73 height 44
click at [1368, 540] on main "Upload supporting files Run manually Bank and Investment Account Reconciliation…" at bounding box center [810, 413] width 1516 height 719
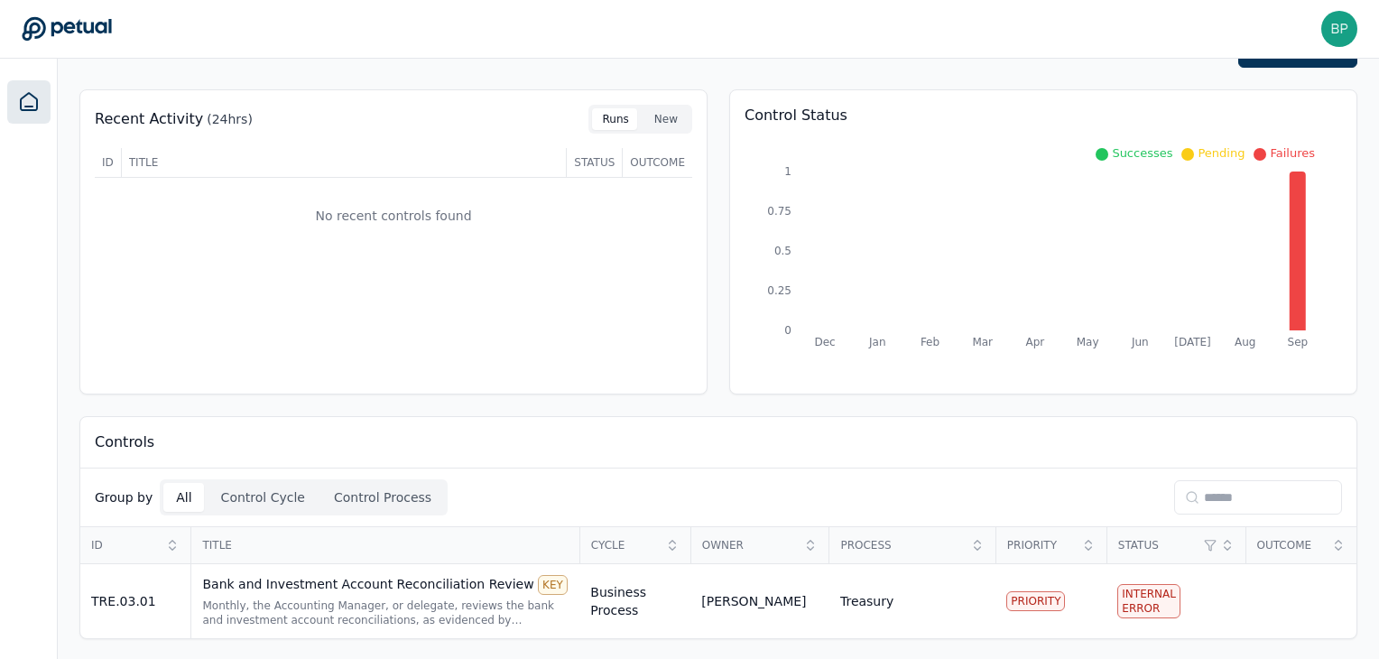
scroll to position [47, 0]
click at [497, 588] on div "Bank and Investment Account Reconciliation Review KEY" at bounding box center [385, 585] width 366 height 20
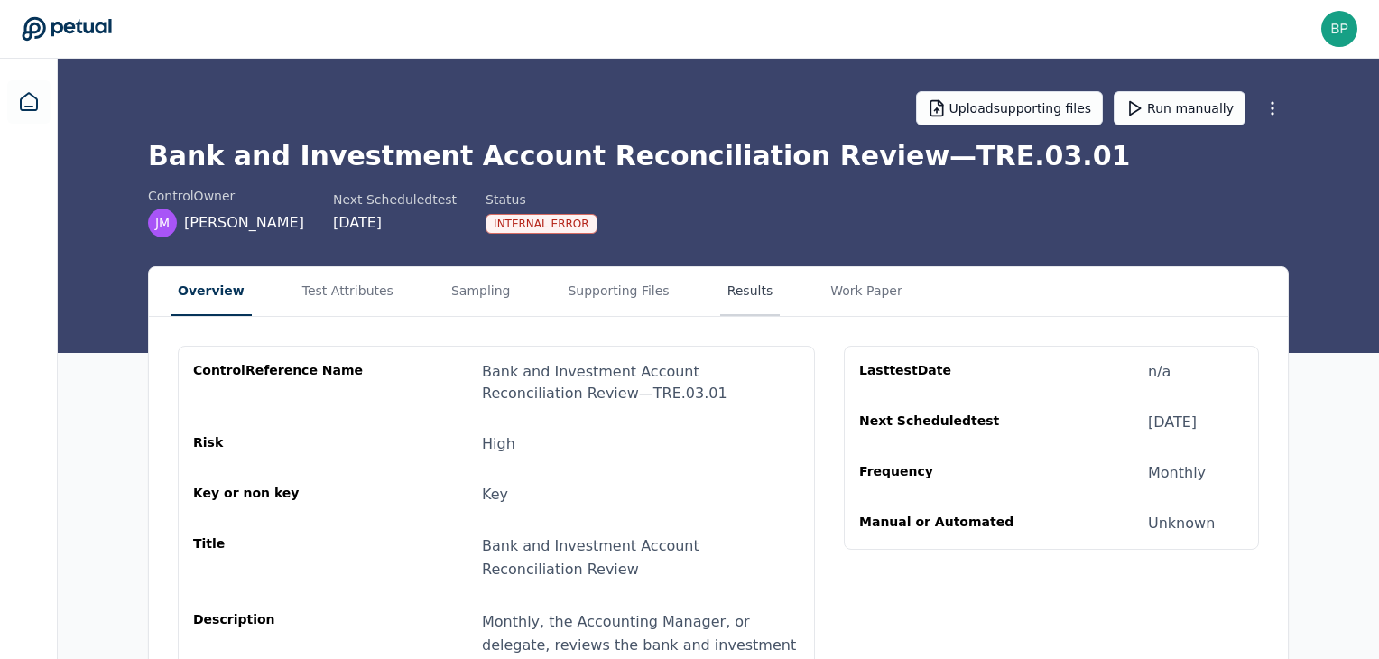
click at [726, 286] on button "Results" at bounding box center [750, 291] width 60 height 49
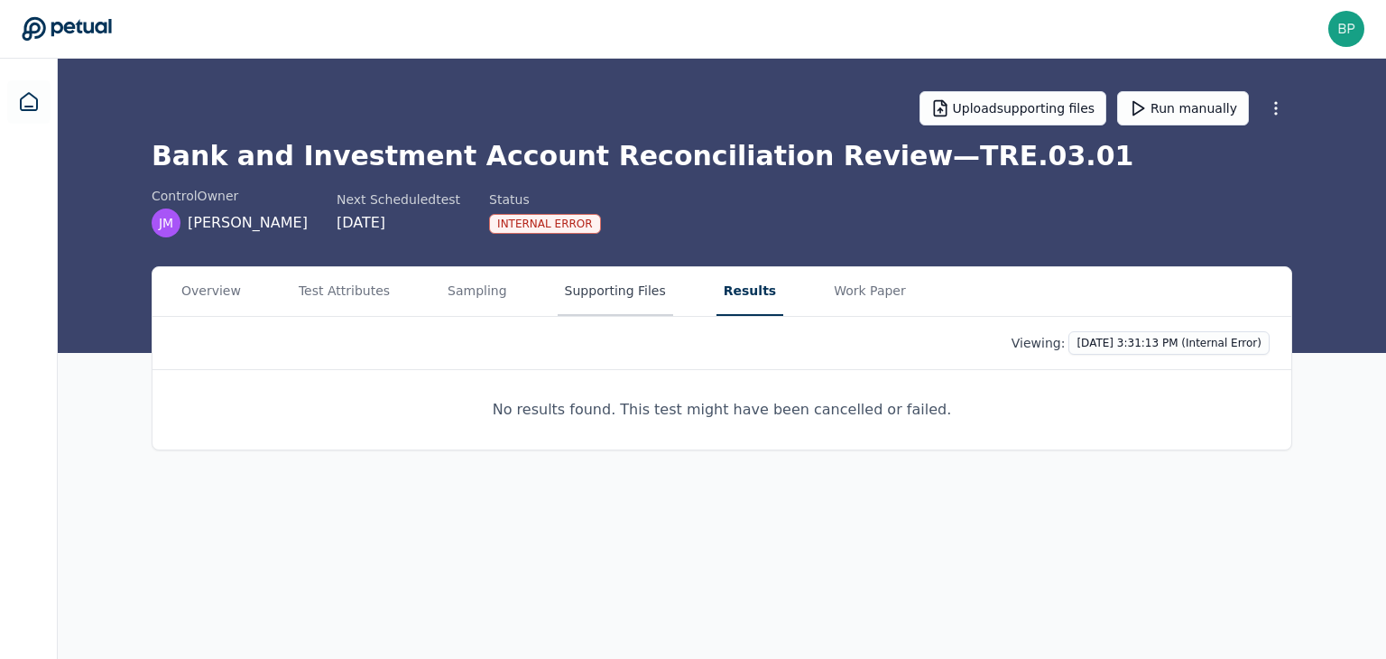
click at [591, 302] on button "Supporting Files" at bounding box center [616, 291] width 116 height 49
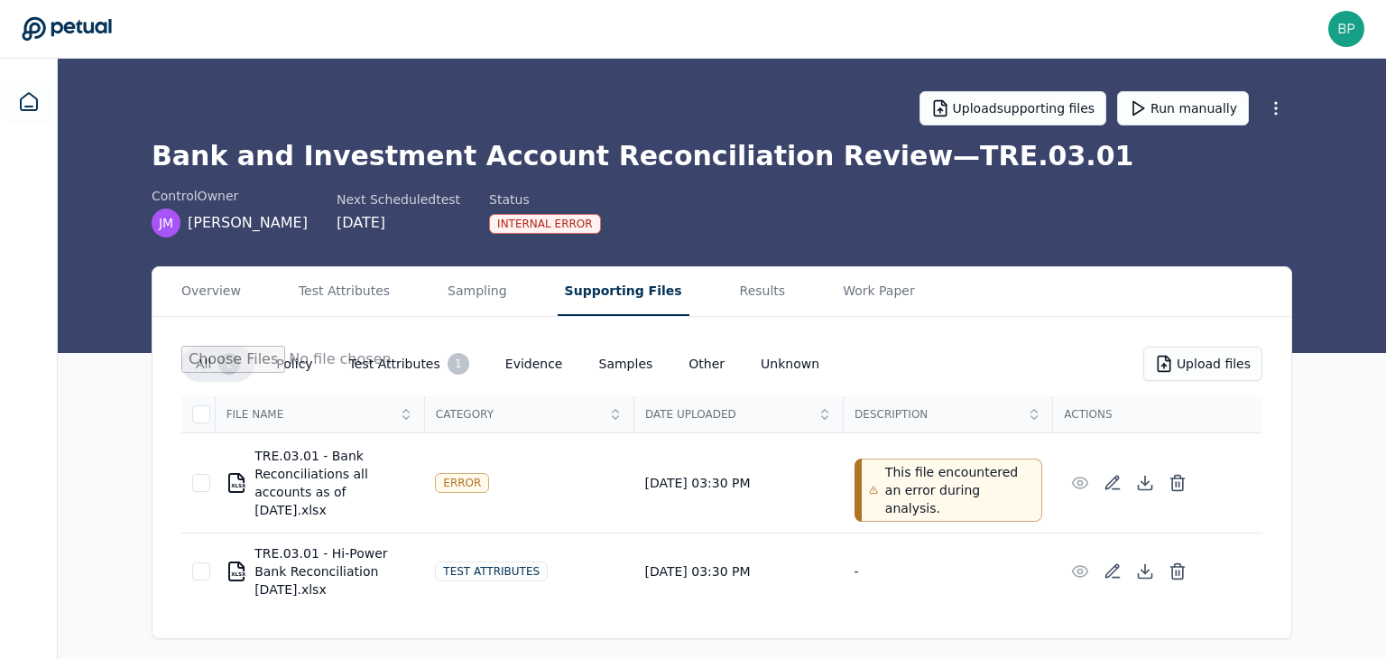
click at [469, 476] on div "Error" at bounding box center [462, 483] width 54 height 20
click at [194, 562] on div at bounding box center [201, 571] width 18 height 18
click at [396, 365] on button "Test Attributes 1" at bounding box center [409, 364] width 149 height 36
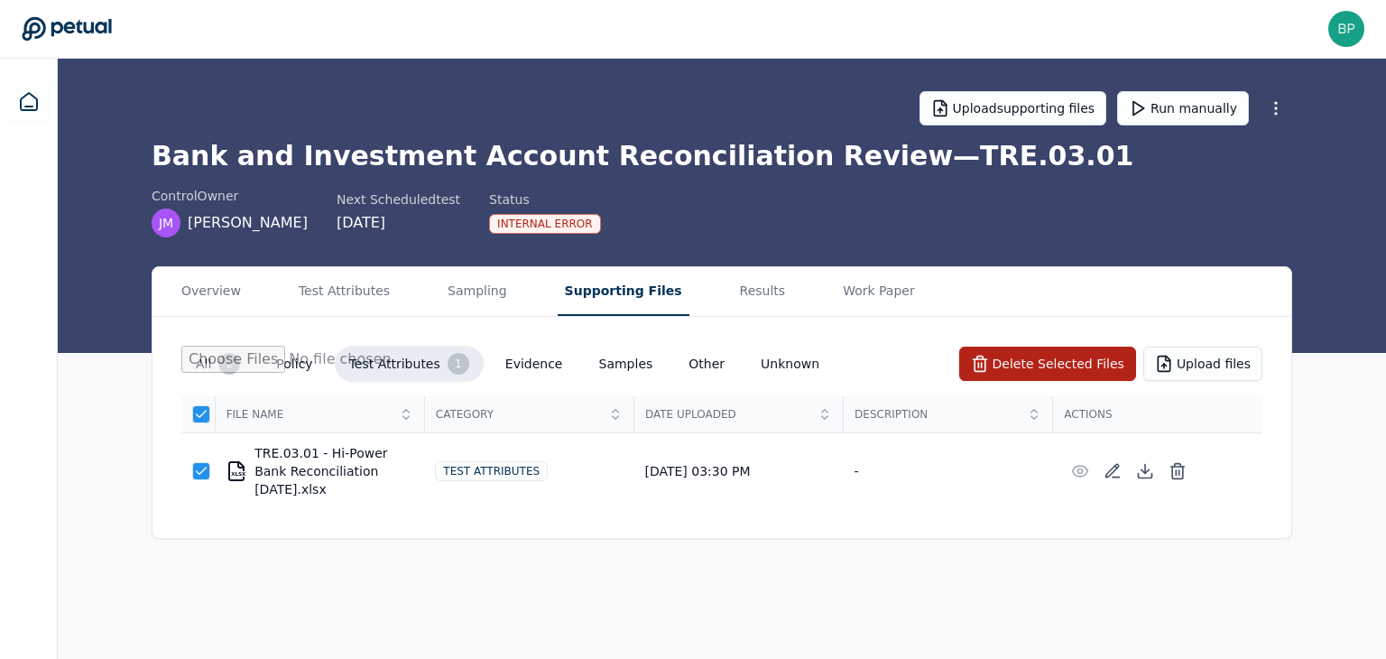
click at [212, 361] on button "All 2" at bounding box center [217, 364] width 73 height 36
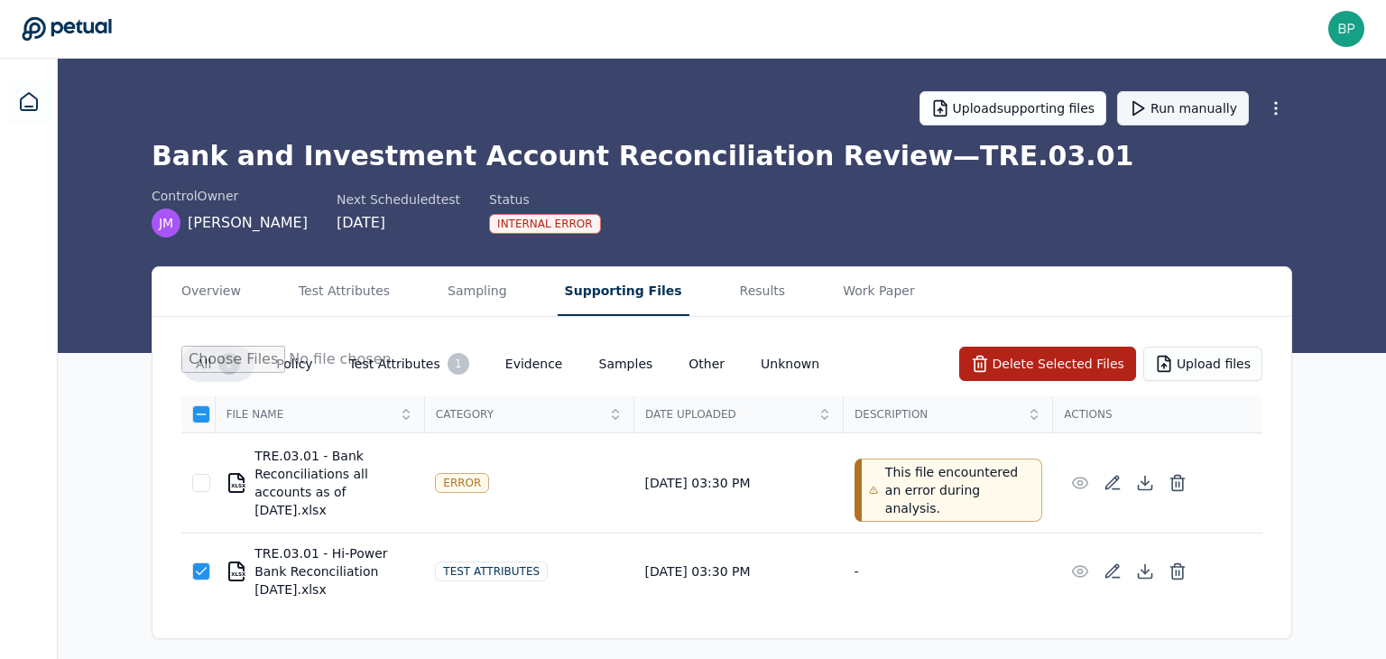
click at [1188, 113] on button "Run manually" at bounding box center [1183, 108] width 132 height 34
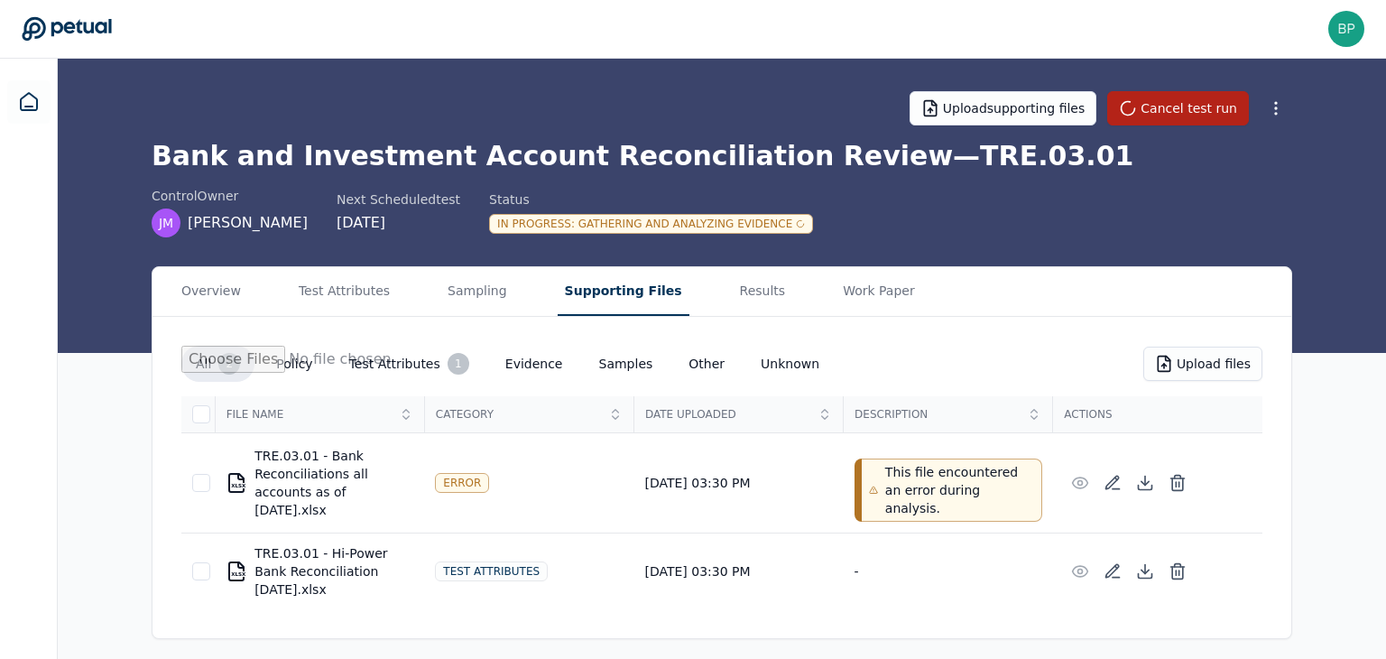
click at [536, 561] on div "Test Attributes" at bounding box center [529, 571] width 188 height 20
click at [355, 296] on button "Test Attributes" at bounding box center [344, 291] width 106 height 49
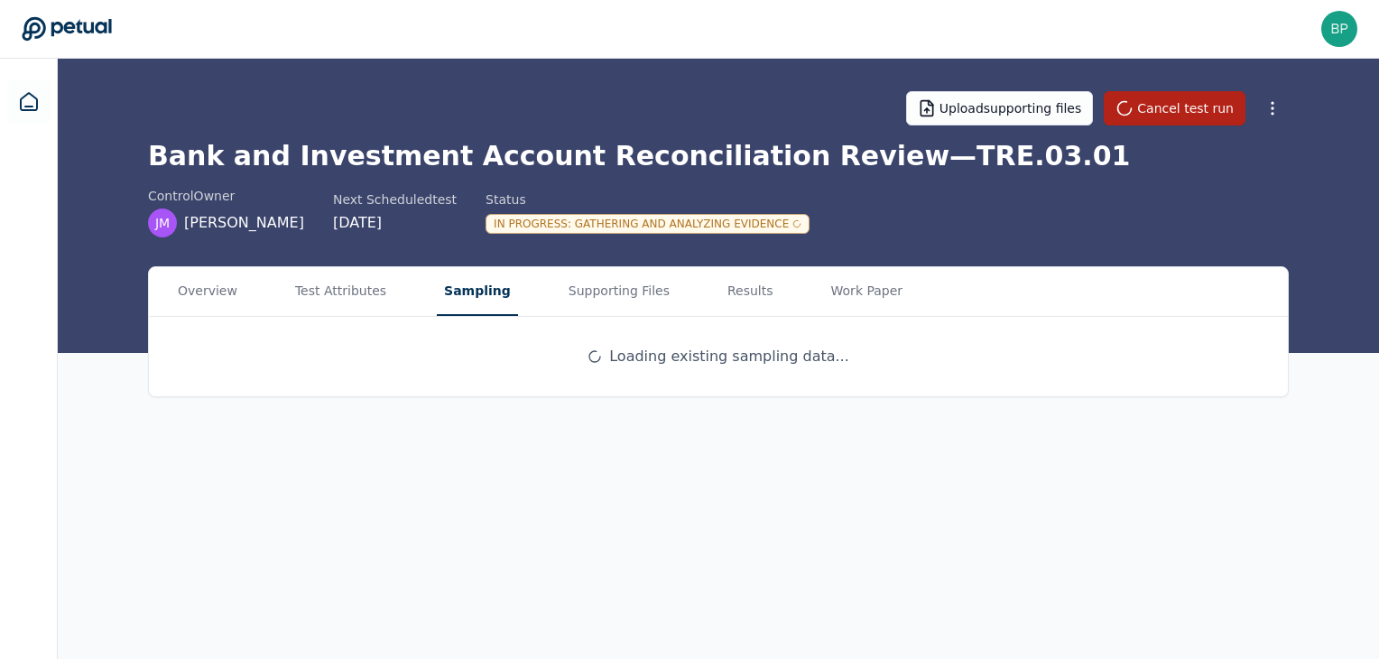
click at [437, 299] on button "Sampling" at bounding box center [477, 291] width 81 height 49
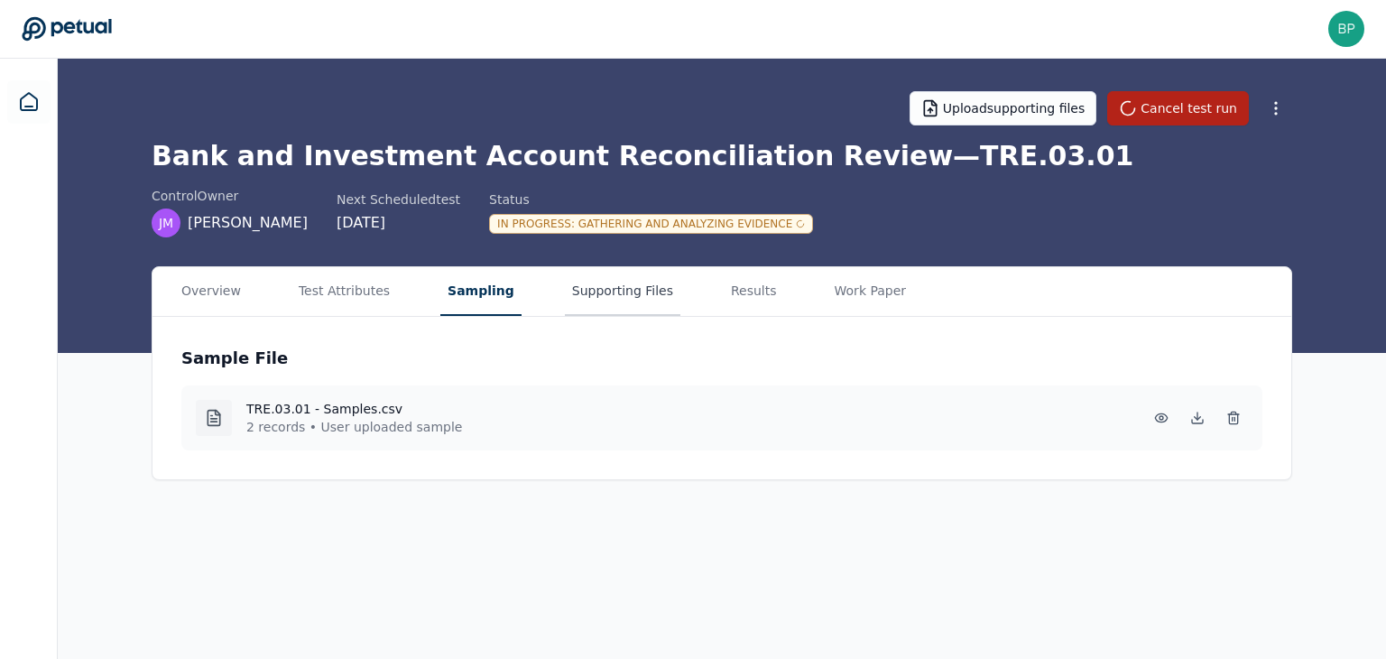
click at [600, 292] on button "Supporting Files" at bounding box center [623, 291] width 116 height 49
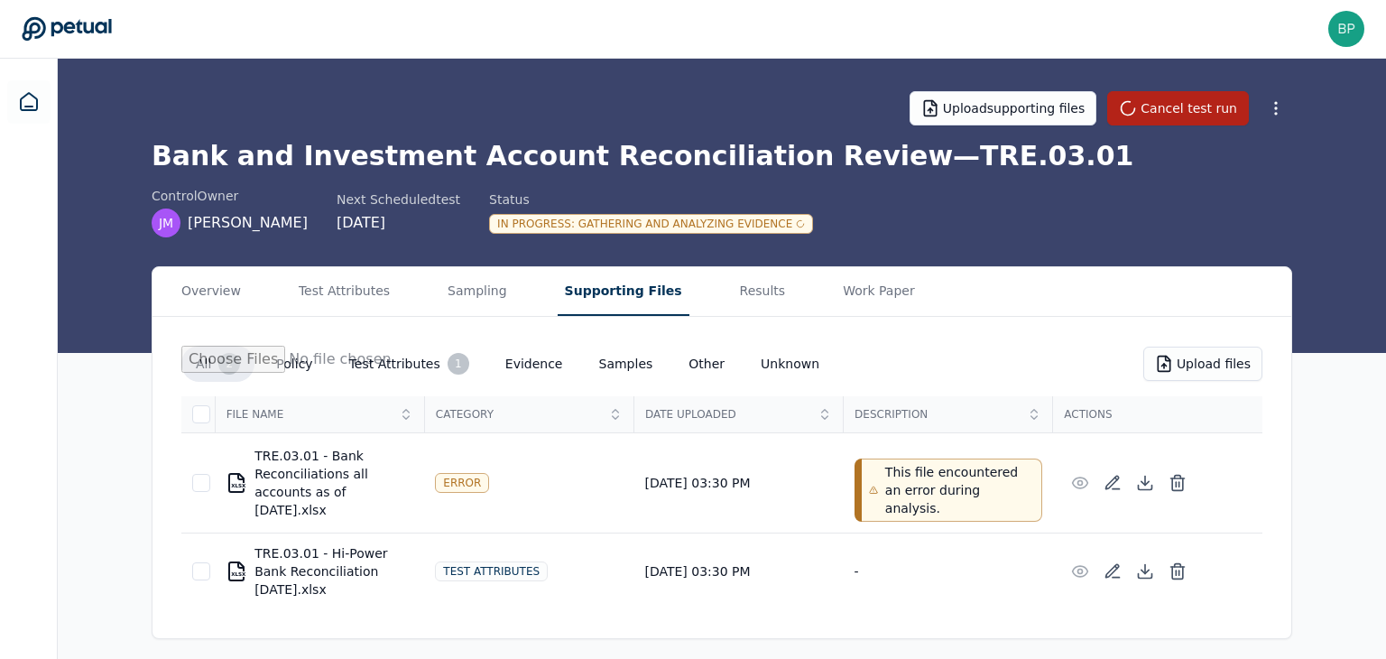
click at [367, 365] on button "Test Attributes 1" at bounding box center [409, 364] width 149 height 36
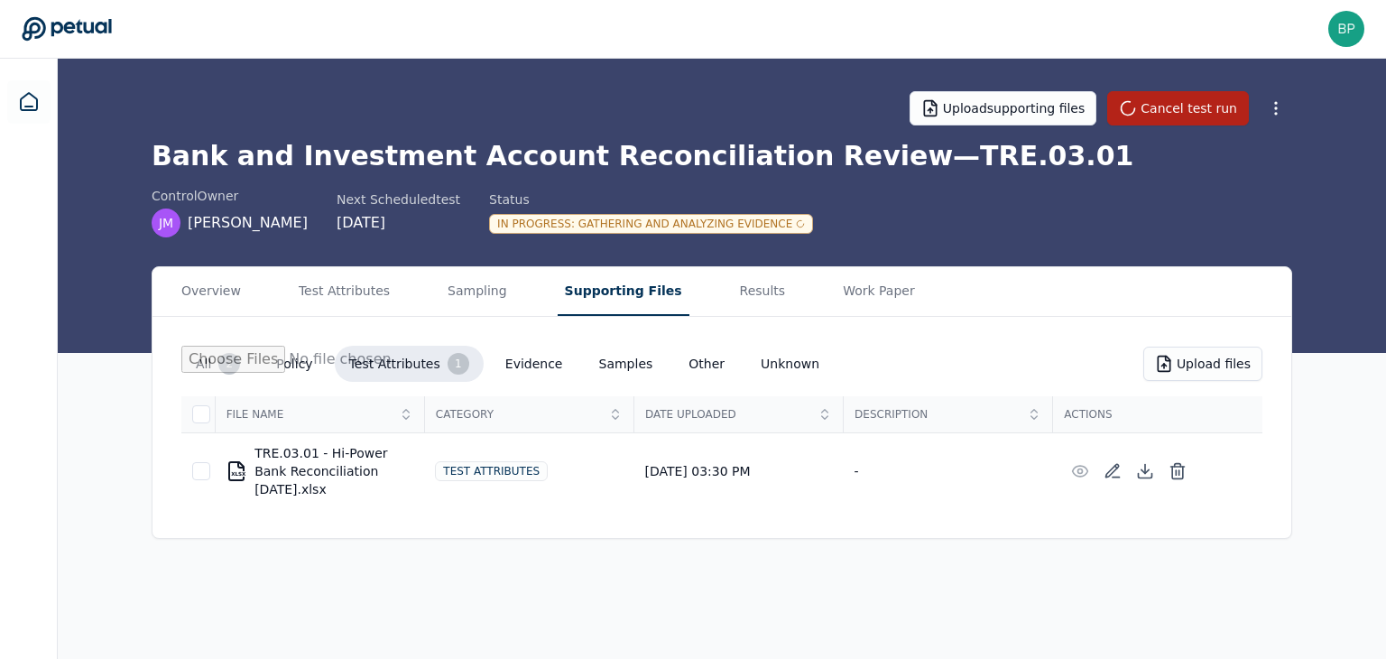
click at [552, 463] on div "Test Attributes" at bounding box center [529, 471] width 188 height 20
click at [307, 467] on div "XLSX TRE.03.01 - Hi-Power Bank Reconciliation July 2025.xlsx" at bounding box center [320, 471] width 188 height 54
click at [199, 462] on div at bounding box center [201, 471] width 18 height 18
click at [997, 264] on div "Upload supporting files Cancel test run Bank and Investment Account Reconciliat…" at bounding box center [722, 206] width 1328 height 294
click at [1268, 105] on html "bphillis@eose.com bphillis@eose.com Sign out Upload supporting files Cancel tes…" at bounding box center [693, 329] width 1386 height 659
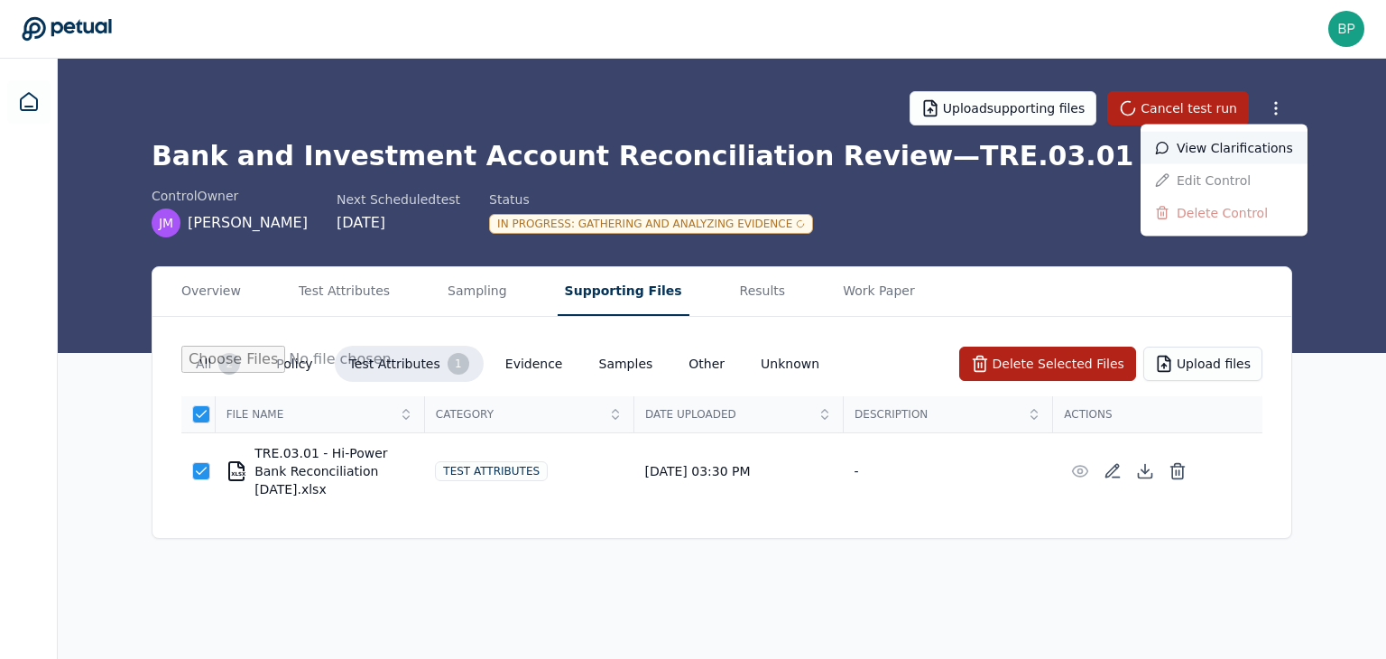
click at [1244, 138] on div "View clarifications" at bounding box center [1224, 148] width 167 height 32
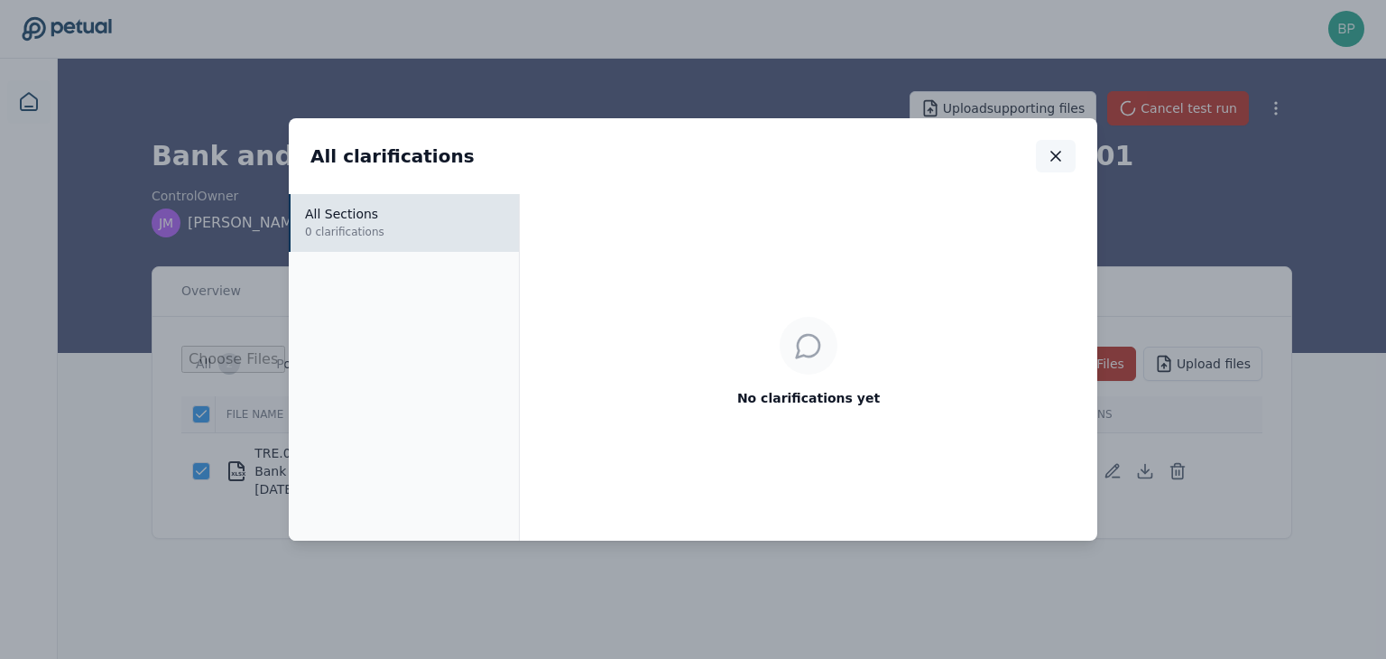
click at [1054, 148] on icon "button" at bounding box center [1056, 156] width 18 height 18
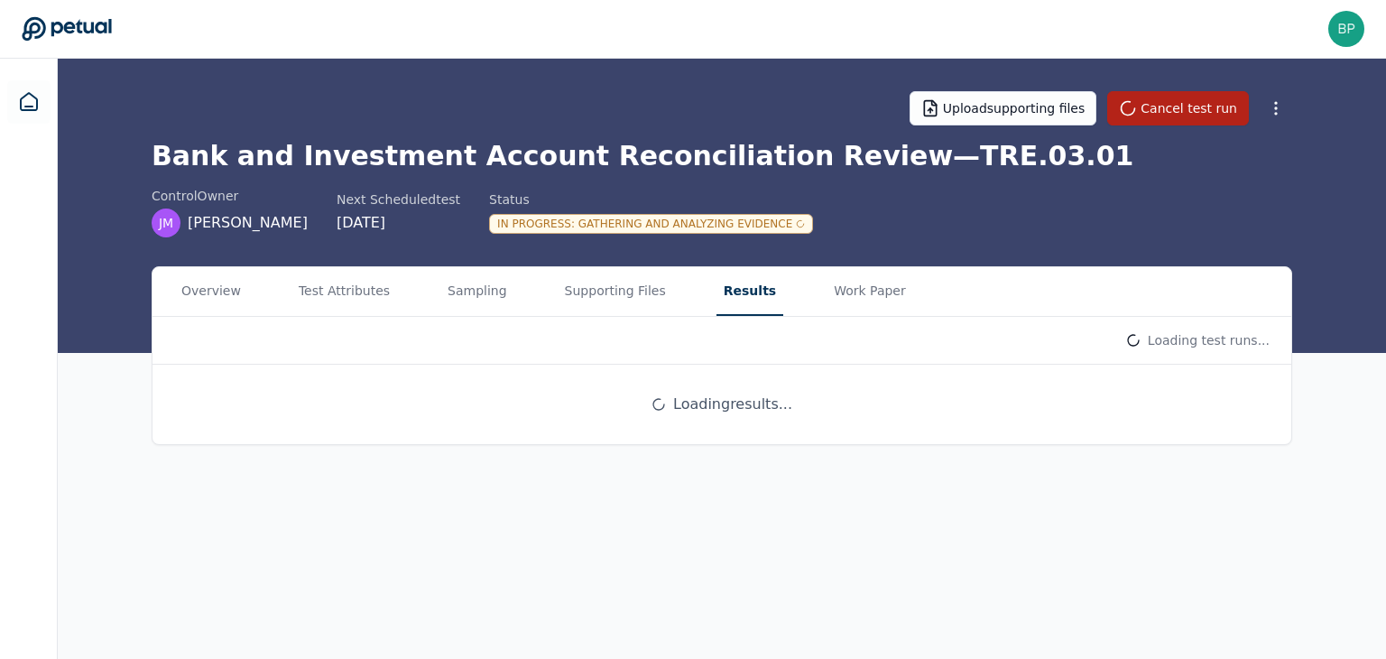
click at [717, 298] on button "Results" at bounding box center [750, 291] width 67 height 49
click at [577, 289] on button "Supporting Files" at bounding box center [616, 291] width 116 height 49
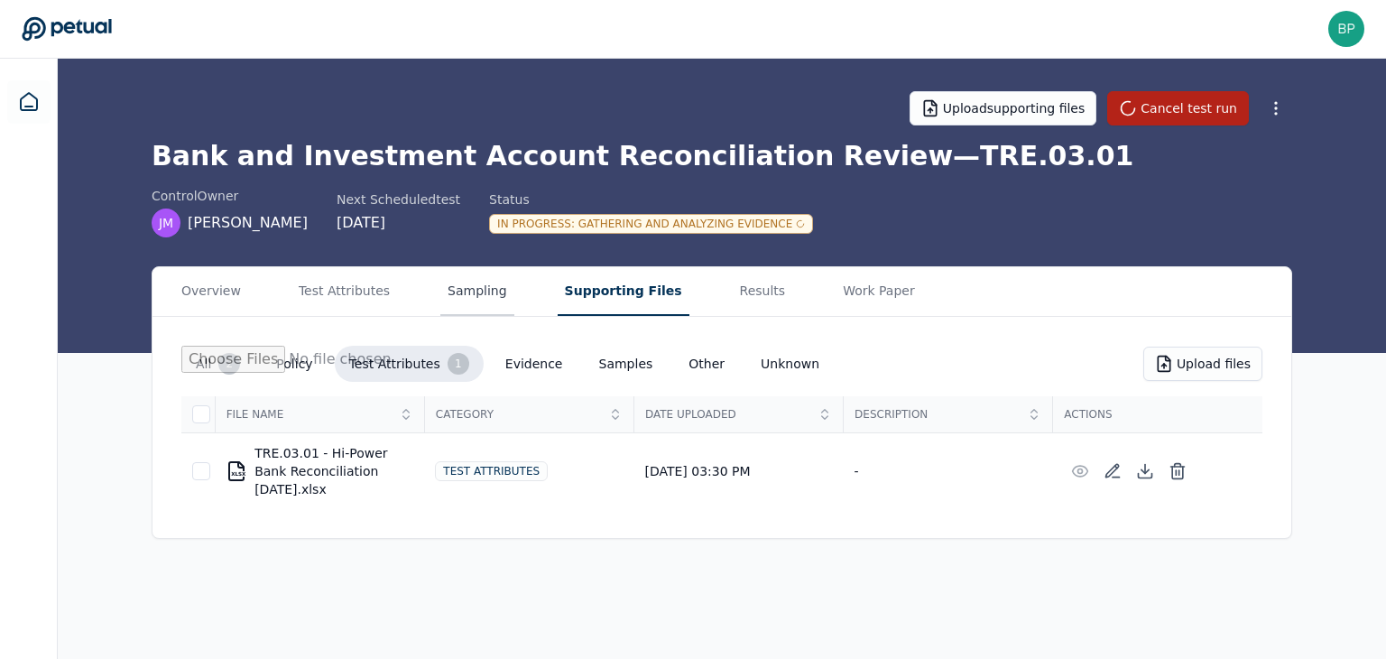
drag, startPoint x: 433, startPoint y: 291, endPoint x: 383, endPoint y: 293, distance: 50.6
click at [440, 291] on button "Sampling" at bounding box center [477, 291] width 74 height 49
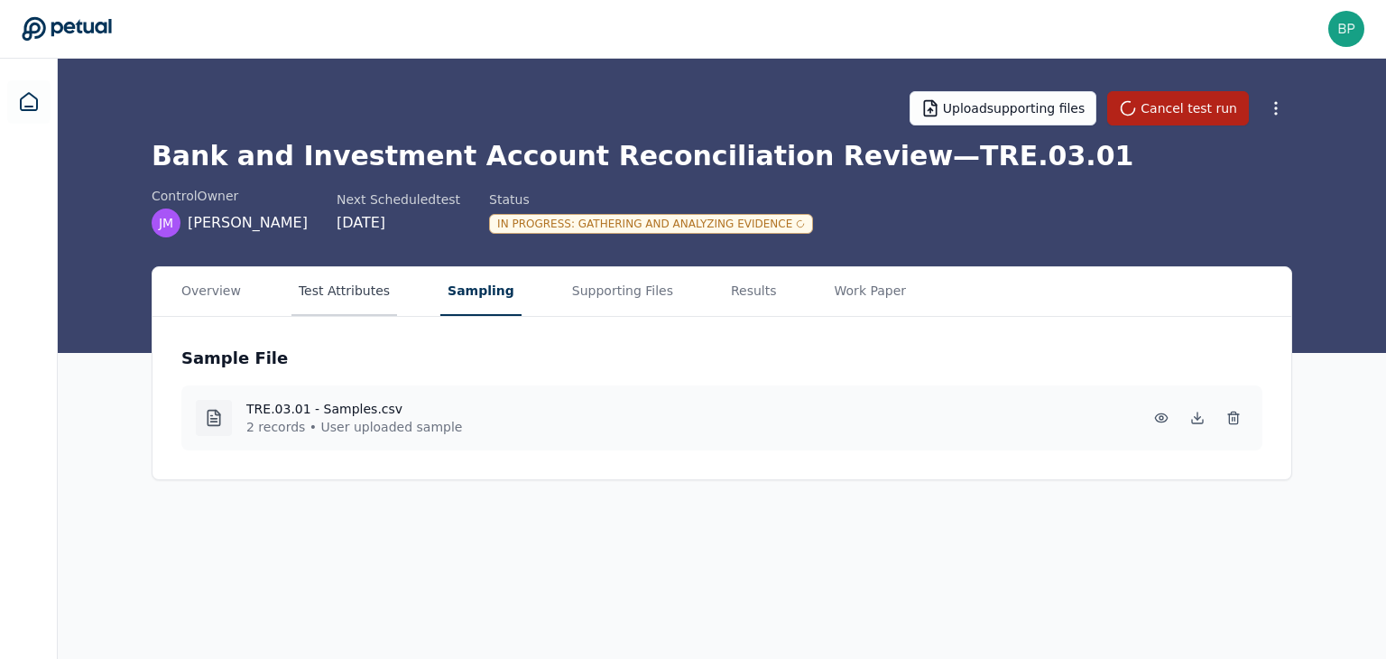
click at [347, 297] on button "Test Attributes" at bounding box center [344, 291] width 106 height 49
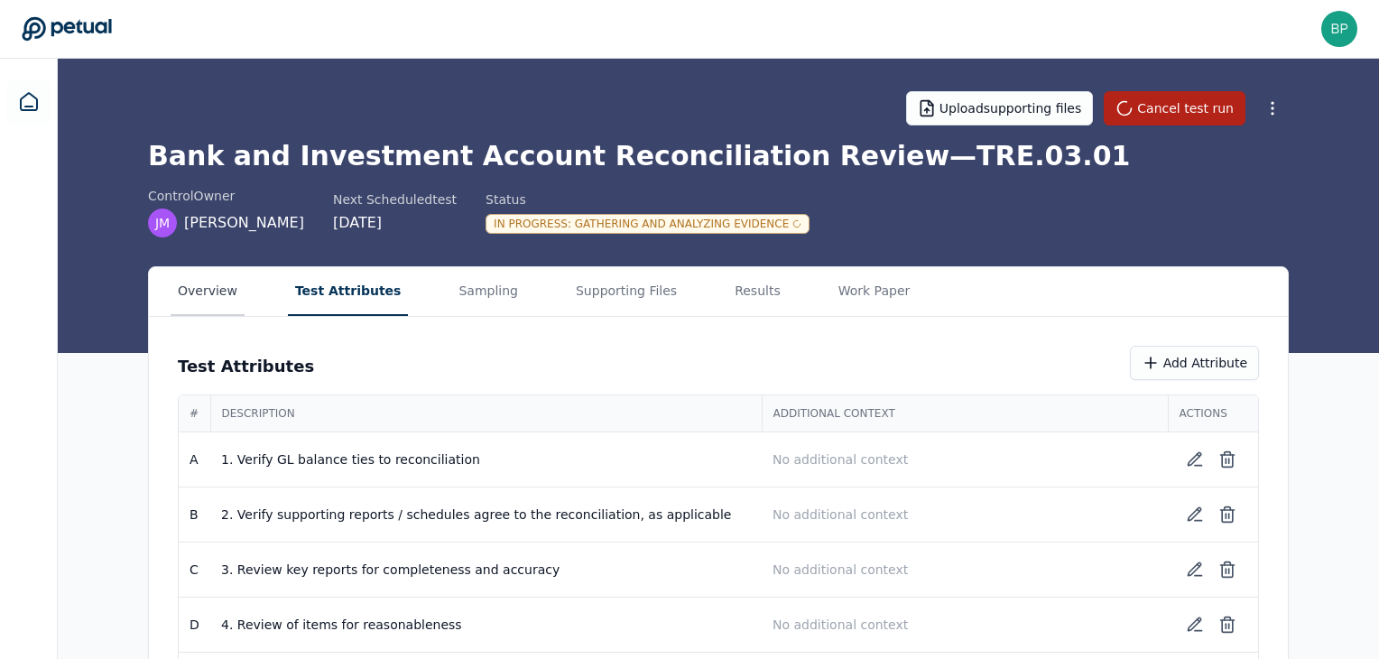
drag, startPoint x: 227, startPoint y: 311, endPoint x: 206, endPoint y: 301, distance: 24.2
click at [227, 311] on button "Overview" at bounding box center [208, 291] width 74 height 49
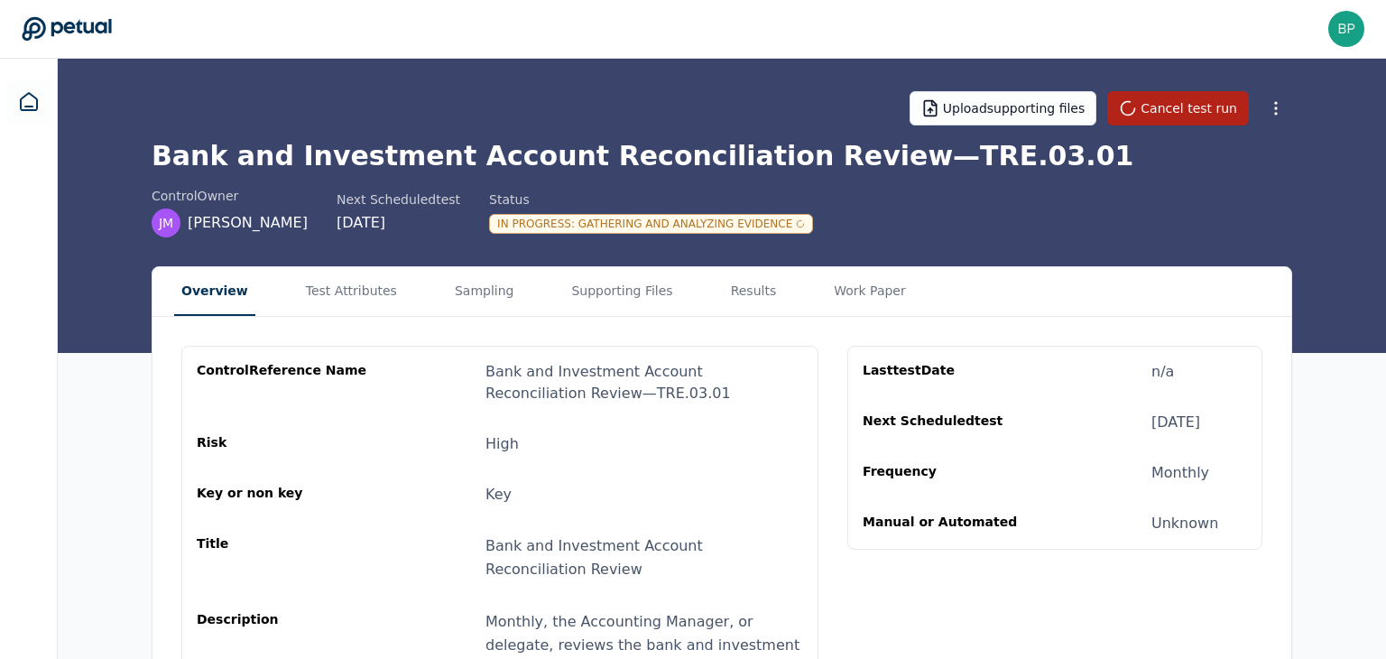
drag, startPoint x: 484, startPoint y: 287, endPoint x: 504, endPoint y: 290, distance: 20.0
click at [484, 288] on button "Sampling" at bounding box center [485, 291] width 74 height 49
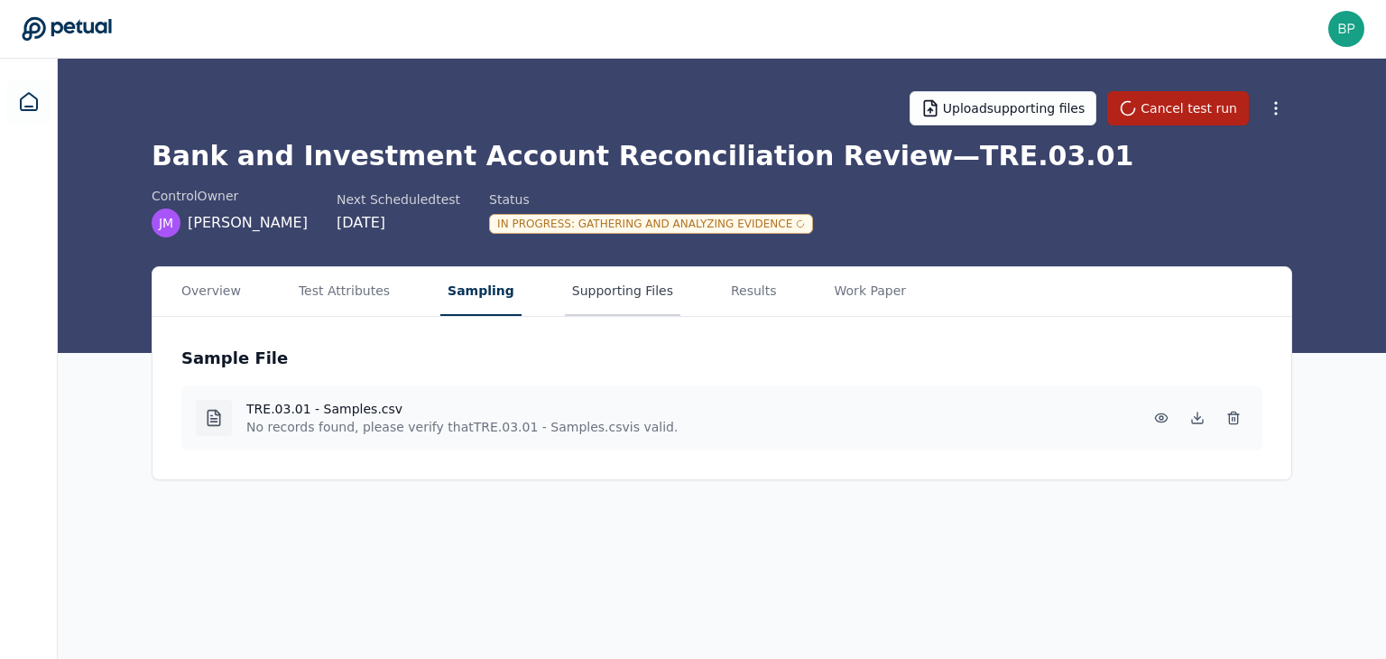
click at [599, 296] on button "Supporting Files" at bounding box center [623, 291] width 116 height 49
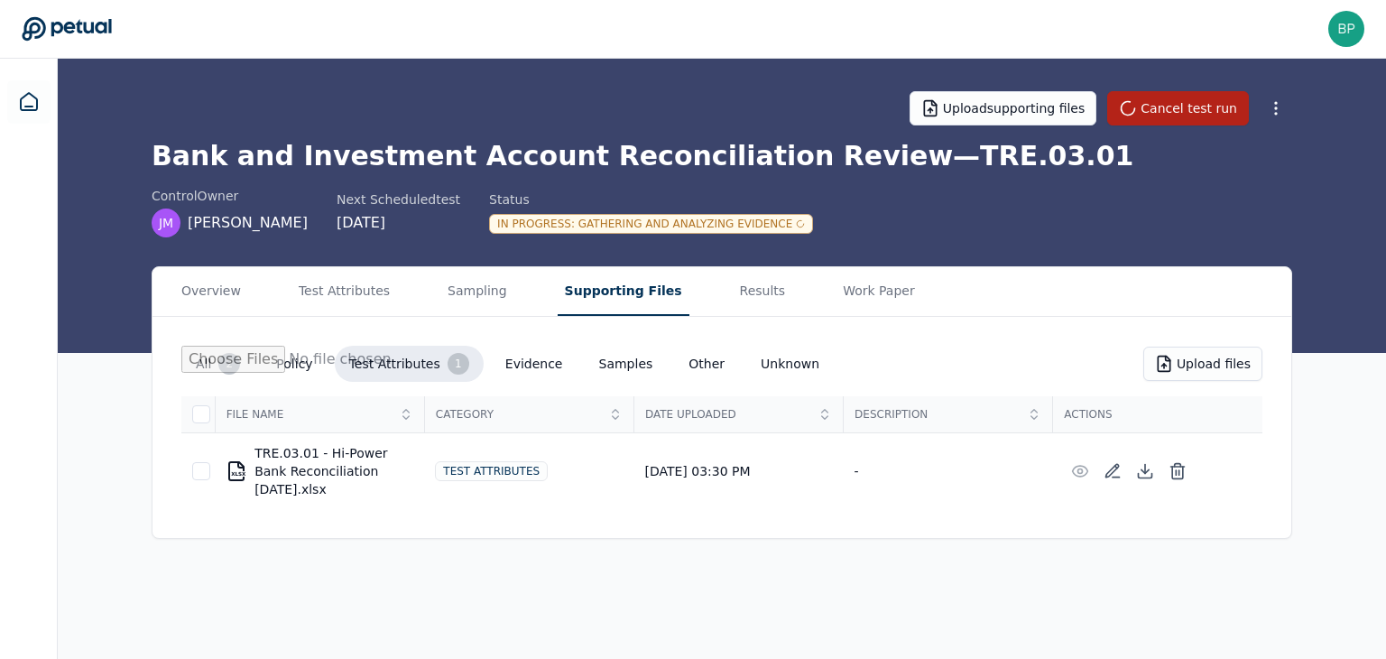
click at [406, 372] on button "Test Attributes 1" at bounding box center [409, 364] width 149 height 36
click at [206, 358] on button "All 2" at bounding box center [217, 364] width 73 height 36
